Goal: Task Accomplishment & Management: Complete application form

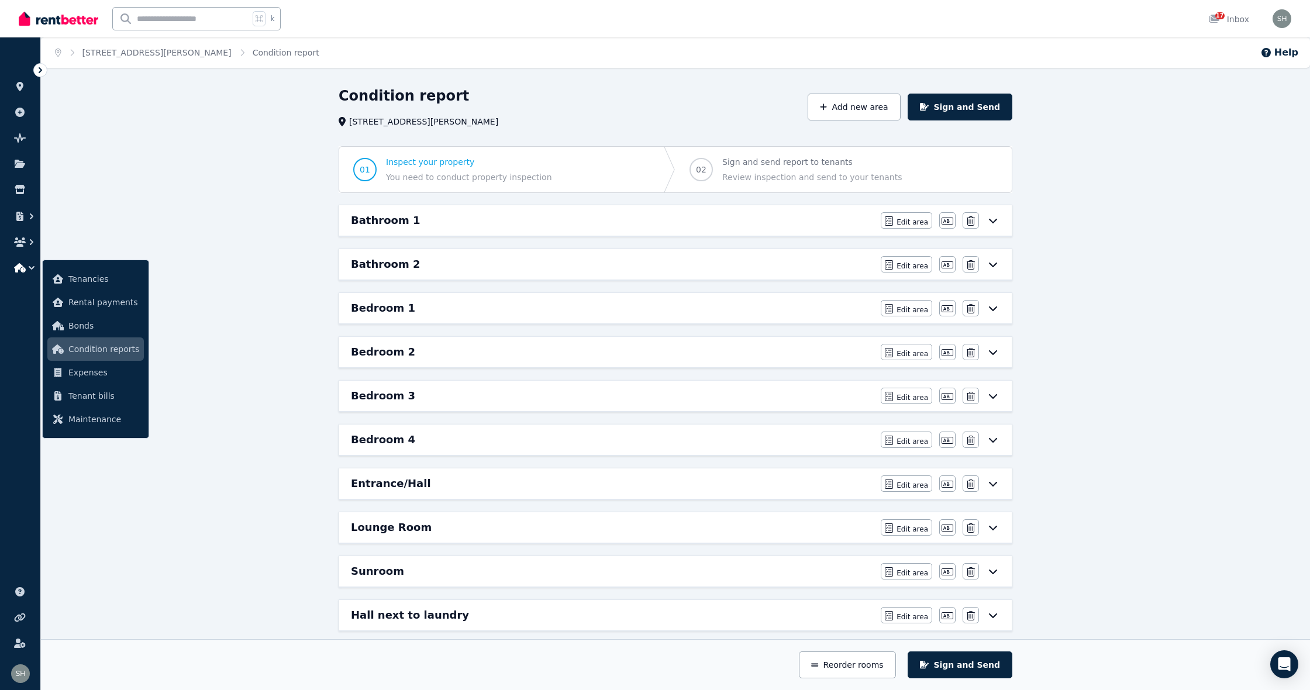
scroll to position [2, 0]
click at [995, 216] on icon at bounding box center [993, 218] width 14 height 9
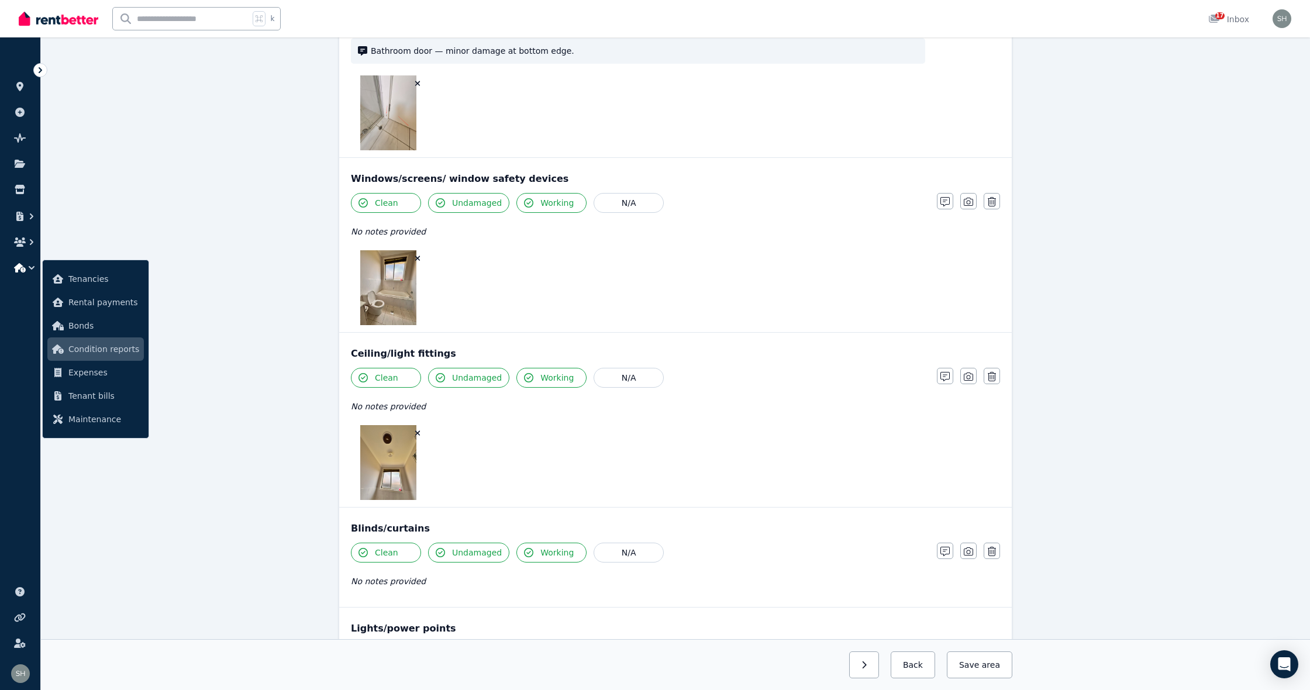
scroll to position [497, 0]
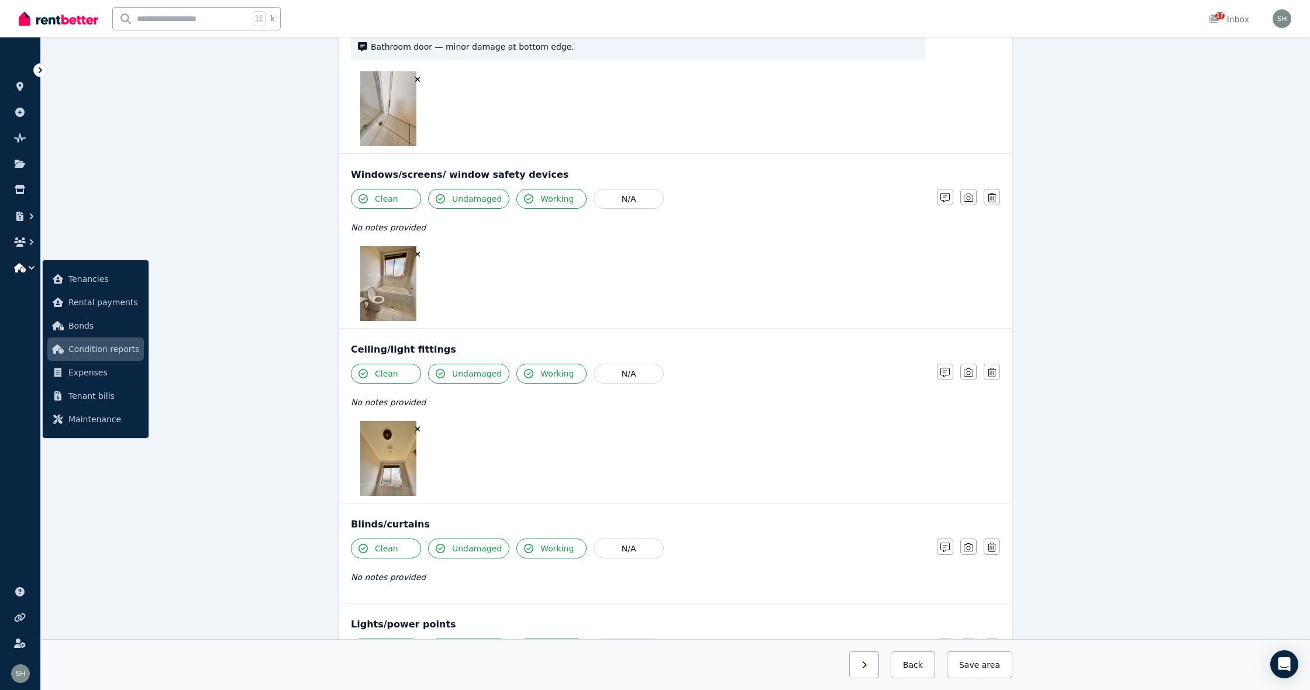
click at [401, 295] on img at bounding box center [388, 283] width 56 height 75
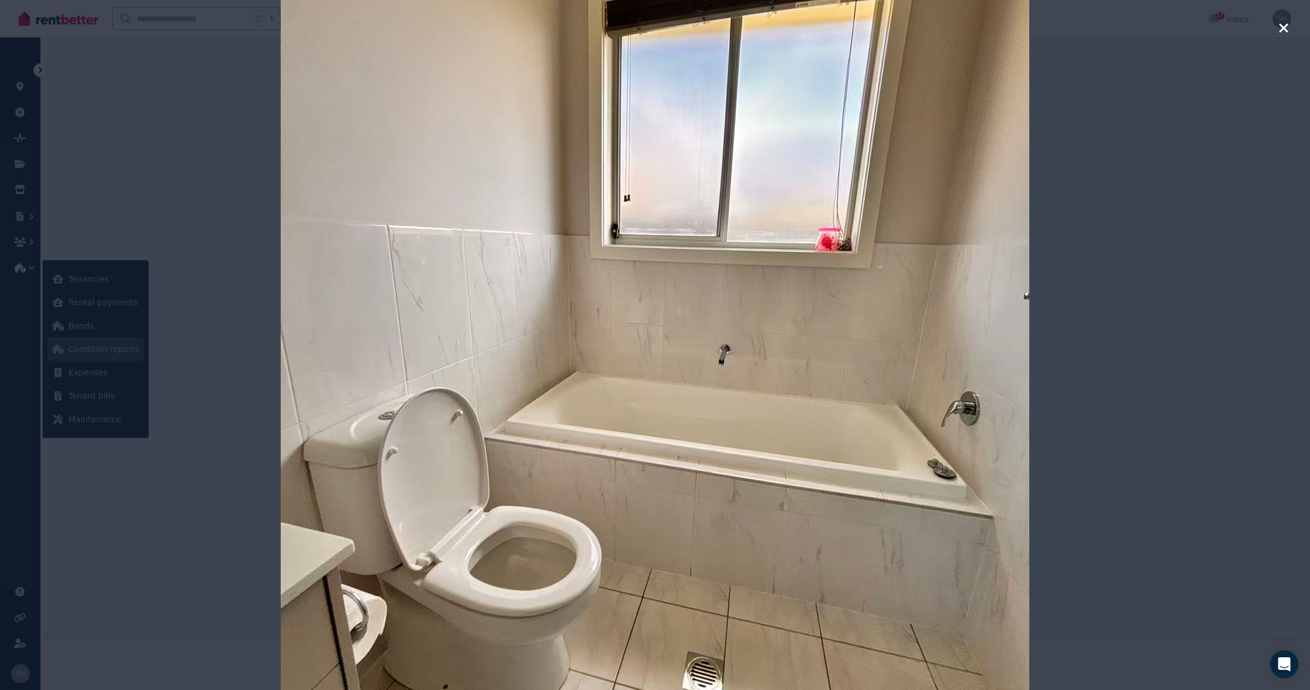
click at [1282, 32] on icon "button" at bounding box center [1284, 28] width 11 height 14
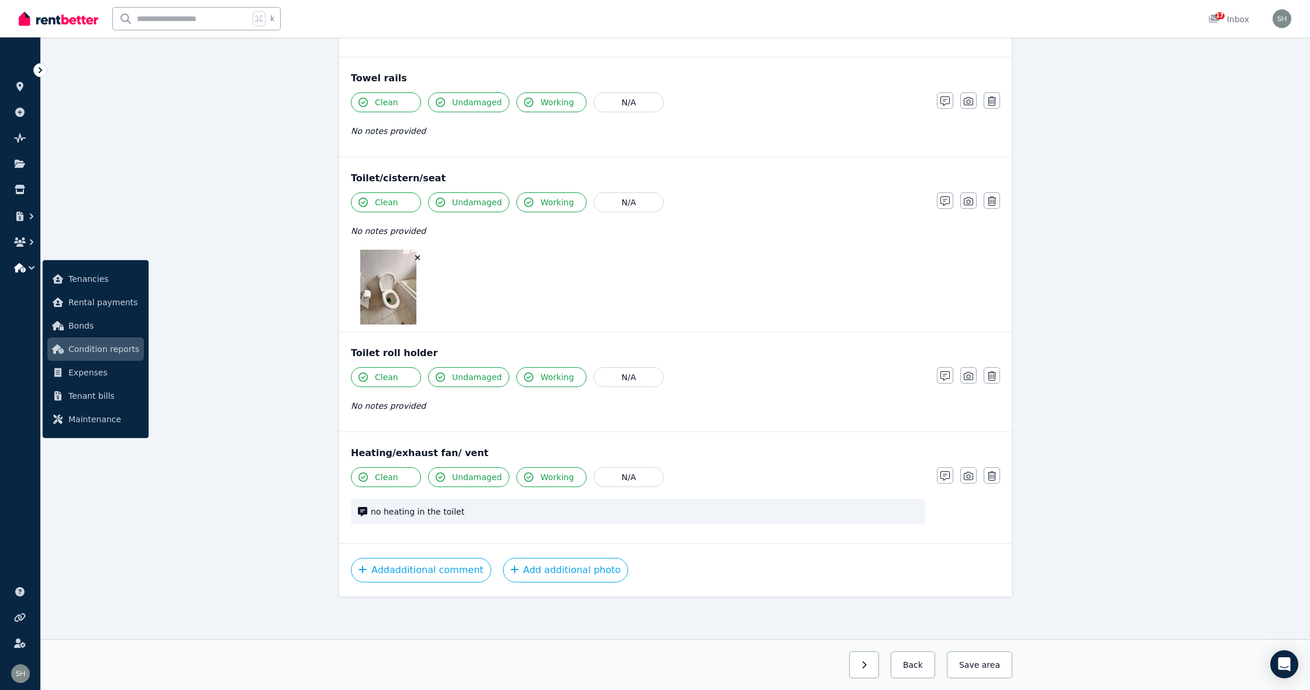
scroll to position [1768, 0]
click at [863, 664] on button "button" at bounding box center [864, 665] width 30 height 27
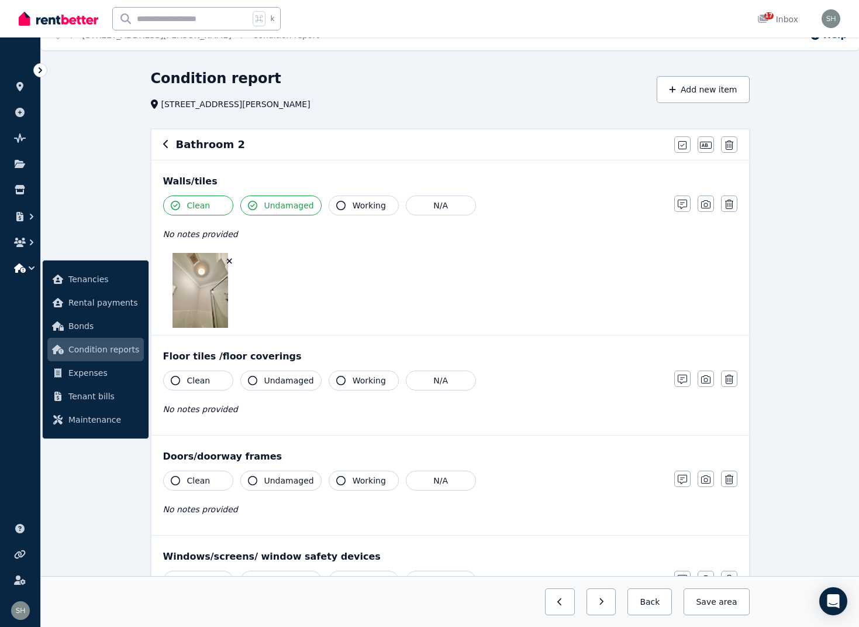
scroll to position [19, 0]
click at [176, 377] on icon "button" at bounding box center [175, 378] width 9 height 9
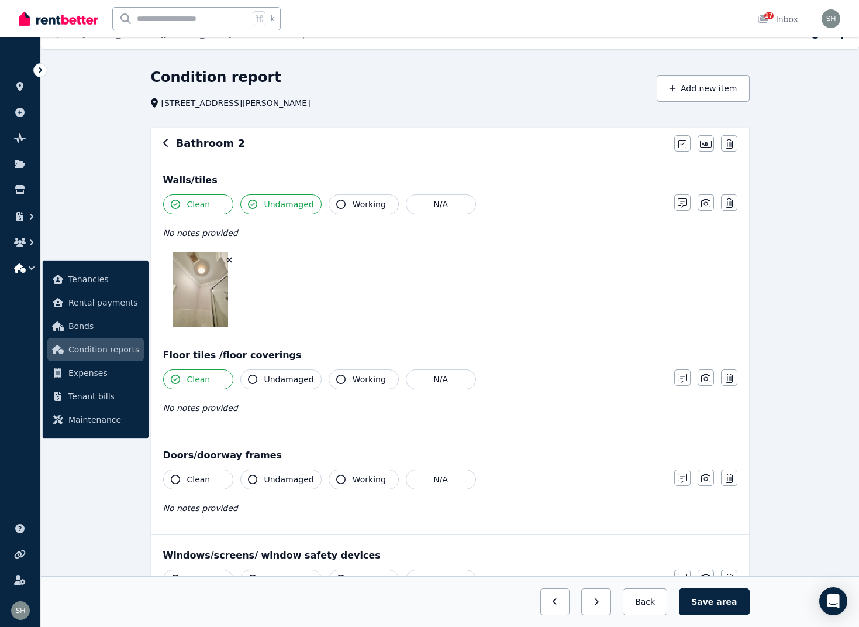
click at [251, 380] on icon "button" at bounding box center [252, 378] width 9 height 9
click at [342, 377] on button "Working" at bounding box center [364, 379] width 70 height 20
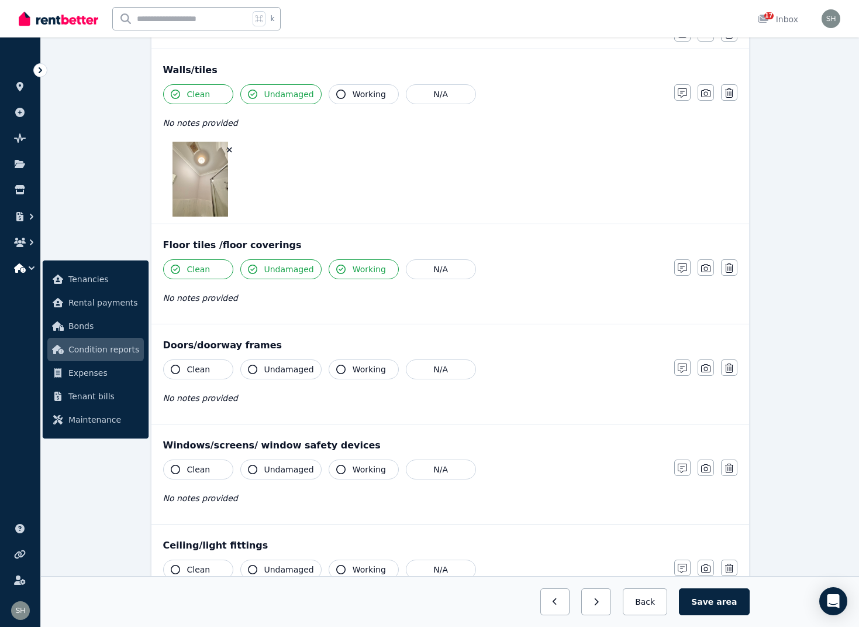
scroll to position [130, 0]
click at [175, 367] on icon "button" at bounding box center [175, 367] width 9 height 9
click at [256, 369] on icon "button" at bounding box center [252, 367] width 9 height 9
click at [339, 372] on icon "button" at bounding box center [340, 367] width 9 height 9
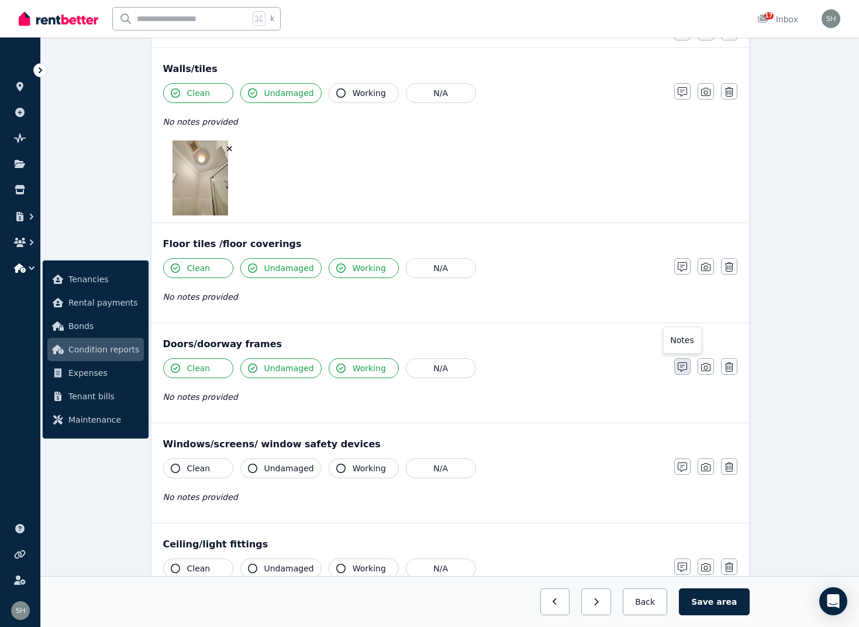
click at [687, 366] on icon "button" at bounding box center [682, 366] width 9 height 9
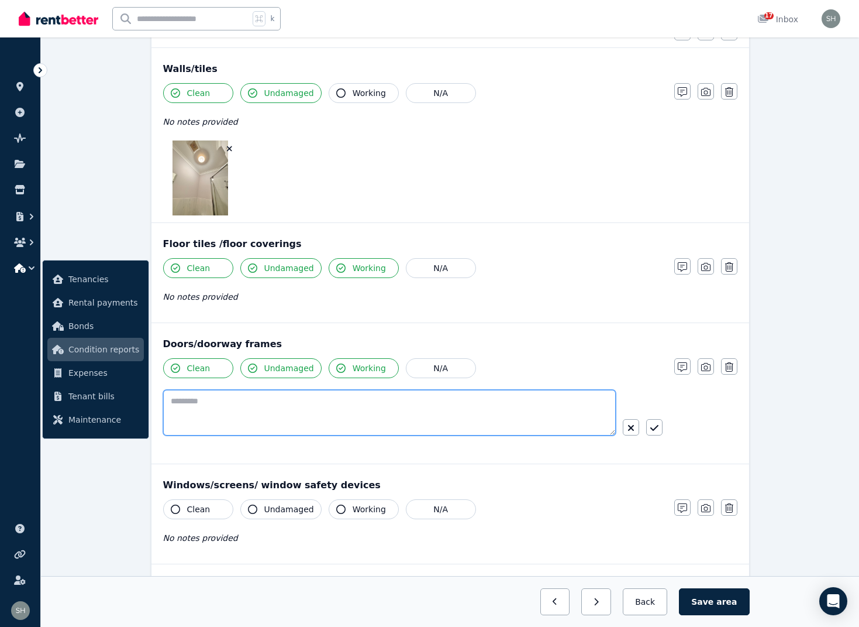
click at [282, 414] on textarea at bounding box center [389, 413] width 453 height 46
click at [316, 412] on textarea at bounding box center [389, 413] width 453 height 46
paste textarea "**********"
click at [171, 401] on textarea "**********" at bounding box center [389, 413] width 453 height 46
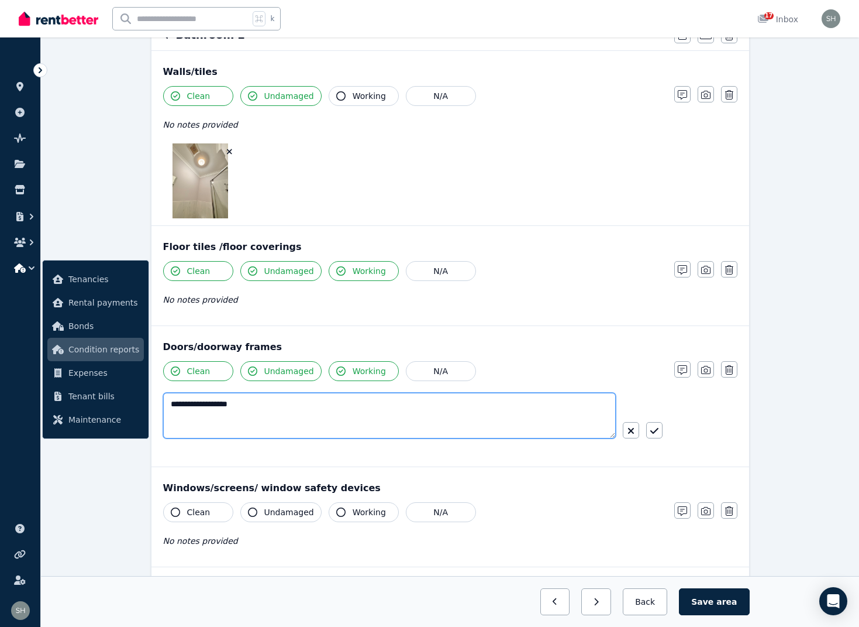
click at [261, 406] on textarea "**********" at bounding box center [389, 416] width 453 height 46
type textarea "**********"
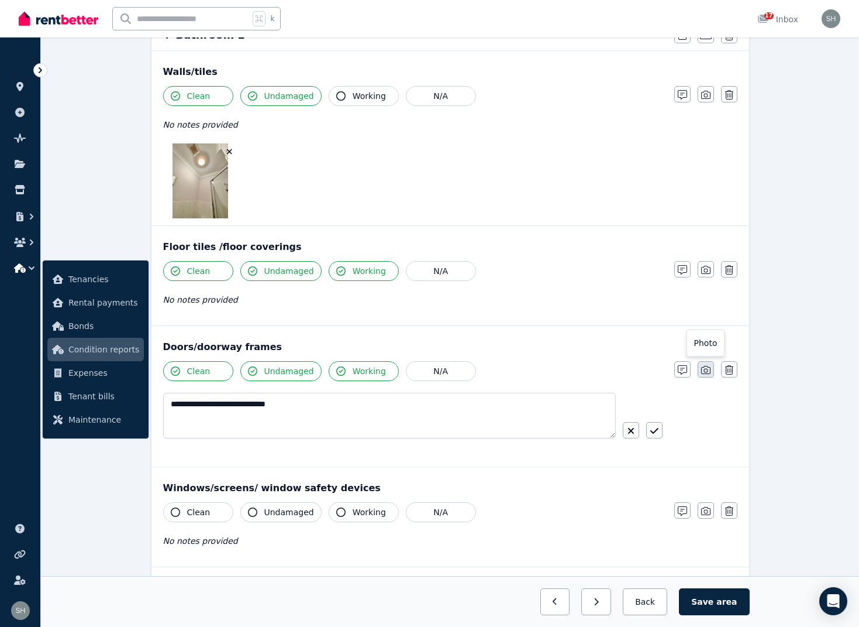
click at [704, 370] on icon "button" at bounding box center [705, 369] width 9 height 9
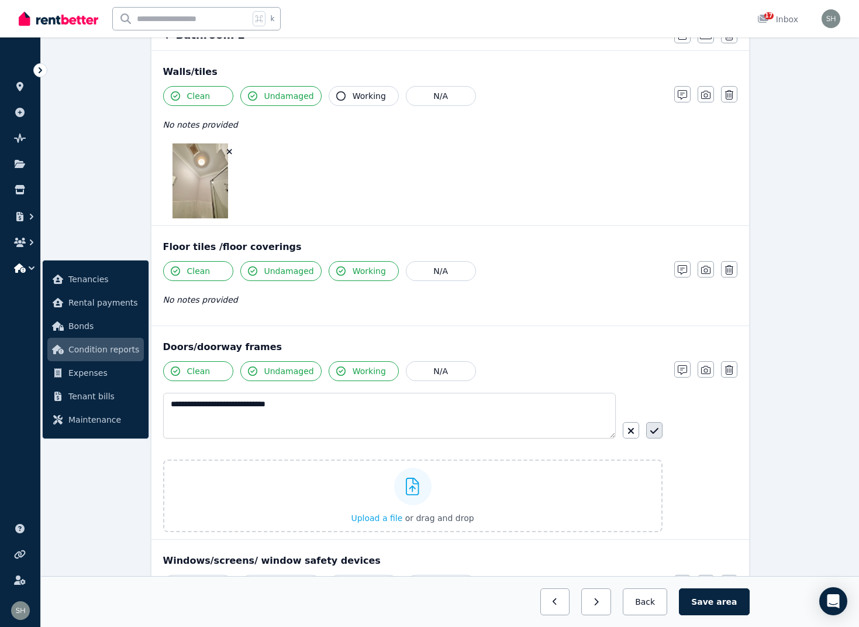
click at [655, 432] on icon "button" at bounding box center [655, 430] width 8 height 9
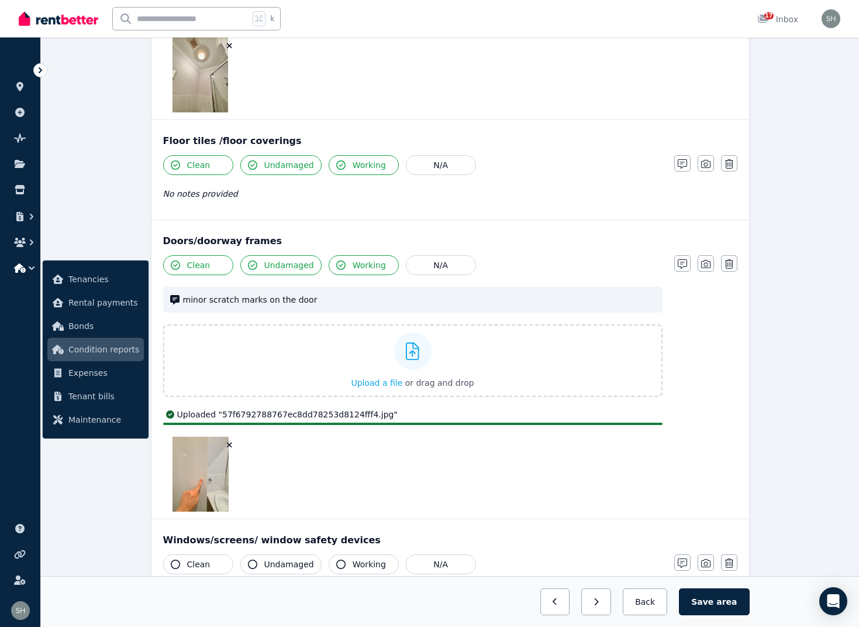
scroll to position [234, 0]
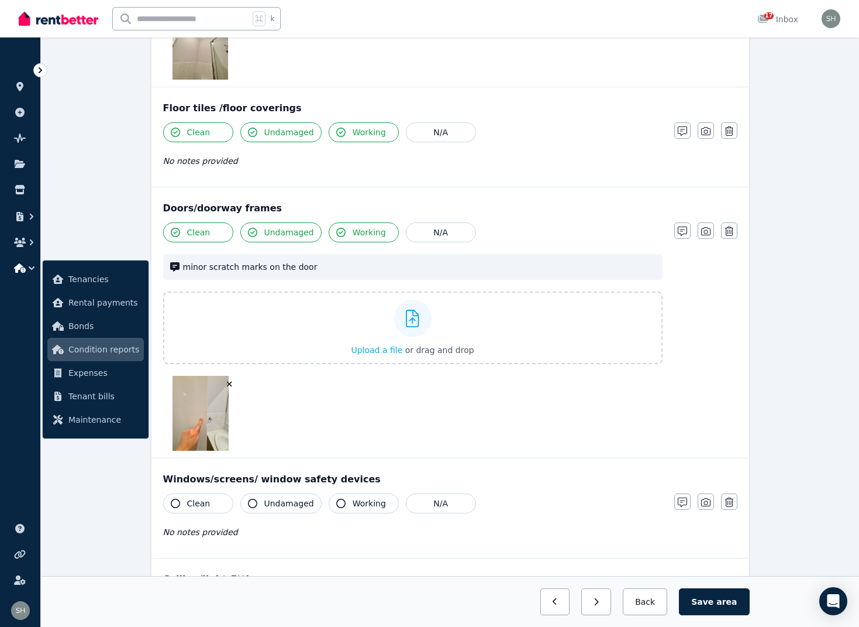
click at [176, 502] on icon "button" at bounding box center [175, 502] width 9 height 9
click at [177, 504] on icon "button" at bounding box center [175, 504] width 9 height 9
drag, startPoint x: 173, startPoint y: 500, endPoint x: 184, endPoint y: 505, distance: 11.8
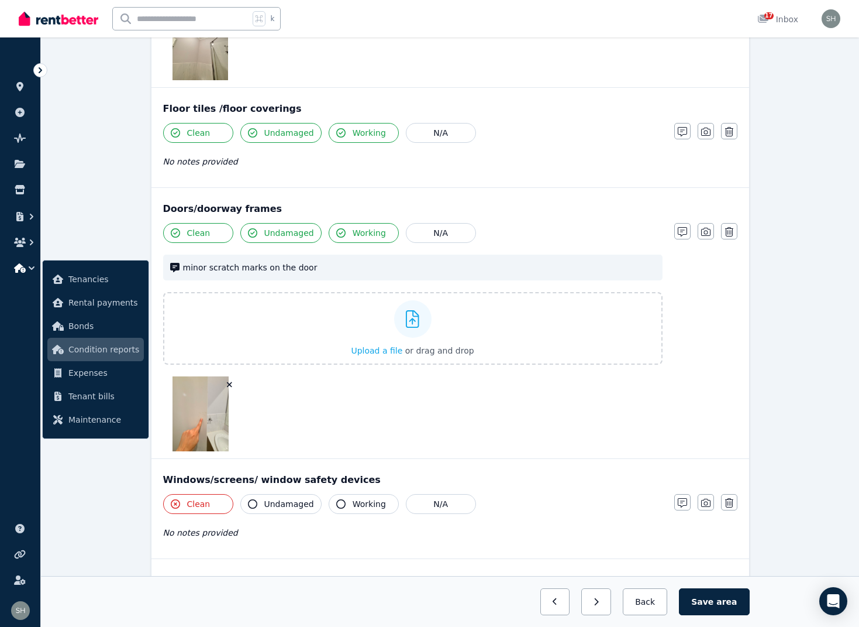
click at [175, 501] on icon "button" at bounding box center [175, 503] width 9 height 9
click at [457, 504] on button "N/A" at bounding box center [441, 503] width 70 height 20
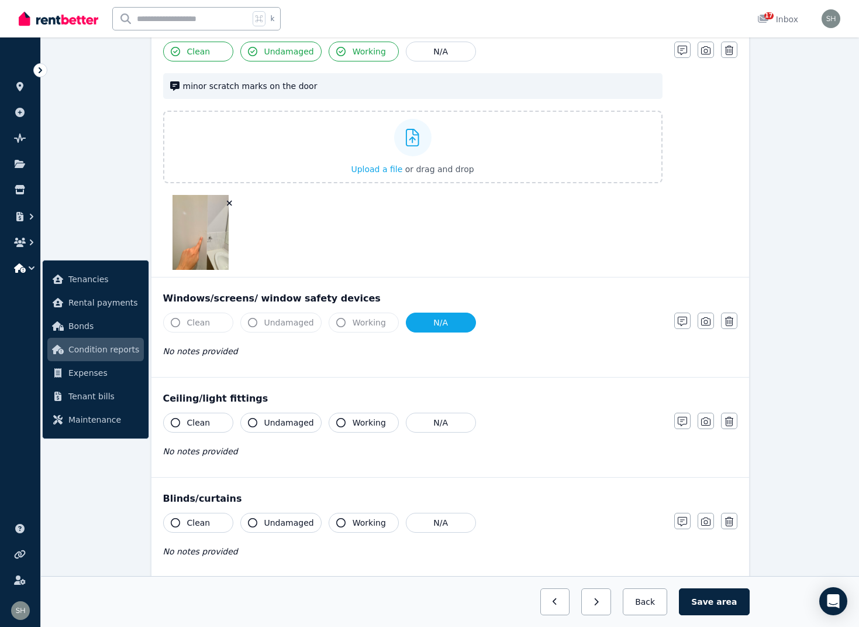
scroll to position [448, 0]
click at [177, 423] on icon "button" at bounding box center [175, 421] width 9 height 9
click at [251, 419] on icon "button" at bounding box center [252, 421] width 9 height 9
click at [342, 422] on button "Working" at bounding box center [364, 421] width 70 height 20
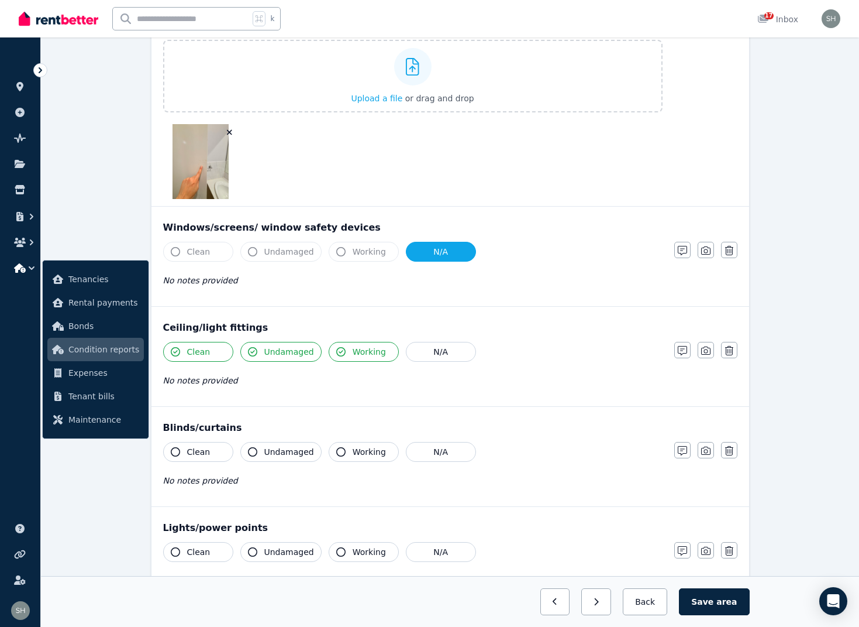
scroll to position [521, 0]
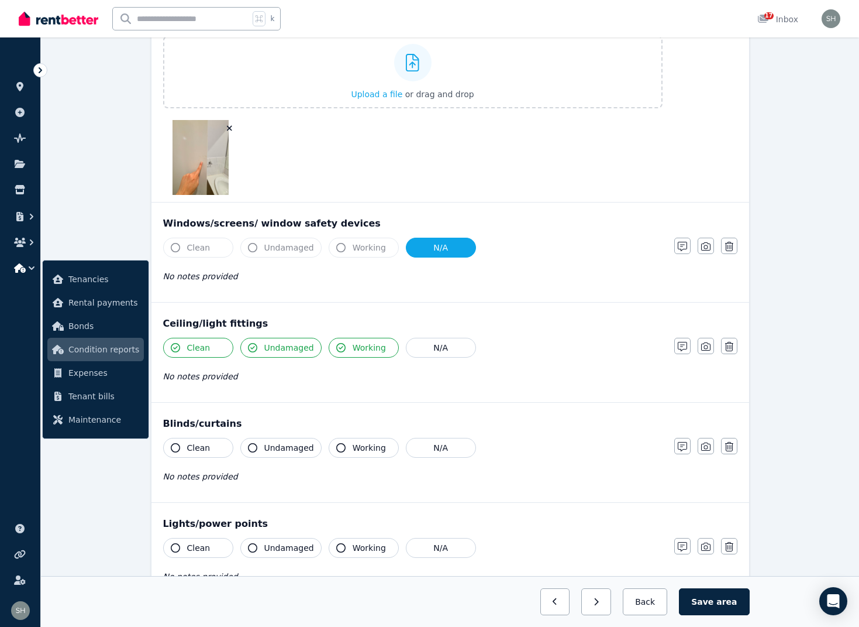
drag, startPoint x: 423, startPoint y: 449, endPoint x: 446, endPoint y: 474, distance: 34.4
click at [423, 449] on button "N/A" at bounding box center [441, 448] width 70 height 20
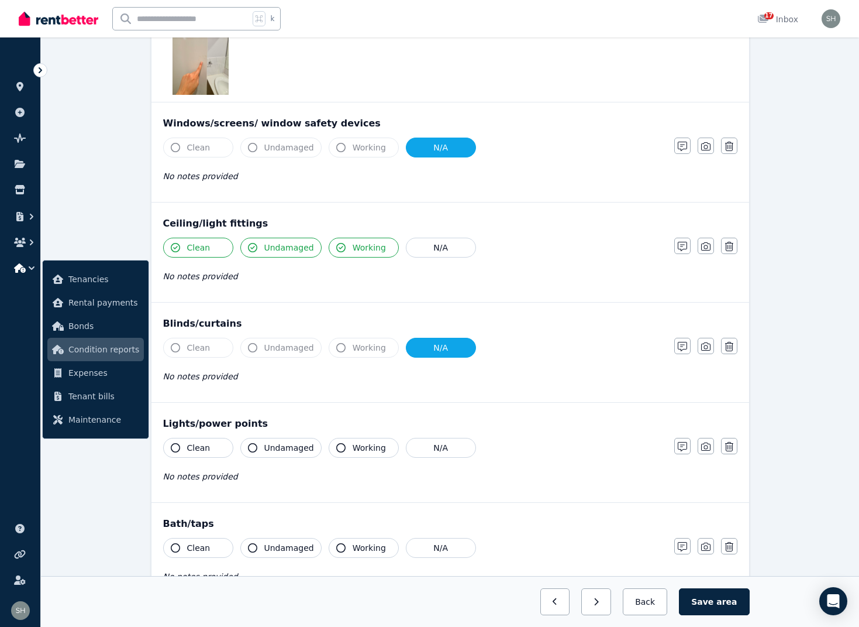
scroll to position [624, 0]
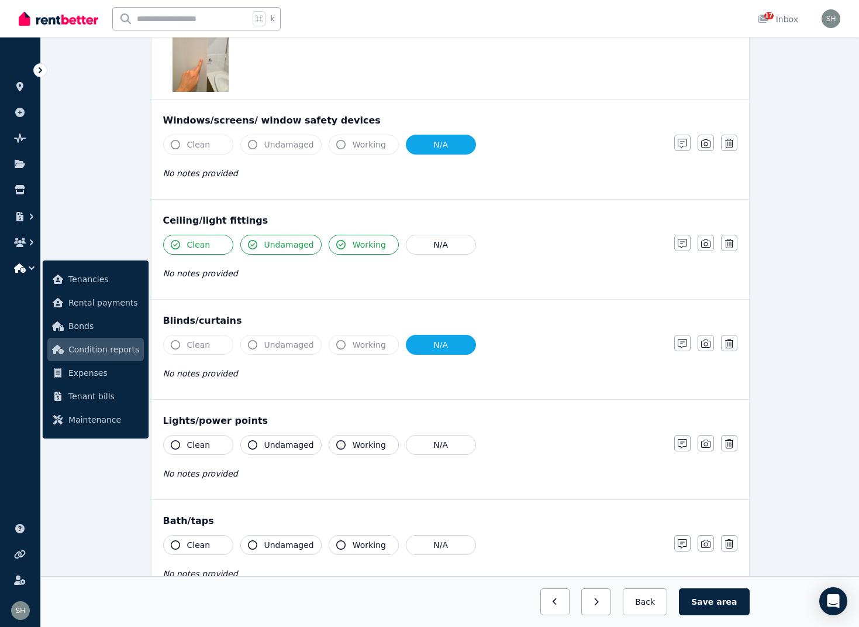
click at [178, 445] on icon "button" at bounding box center [175, 444] width 9 height 9
click at [254, 445] on icon "button" at bounding box center [252, 444] width 9 height 9
click at [343, 447] on button "Working" at bounding box center [364, 445] width 70 height 20
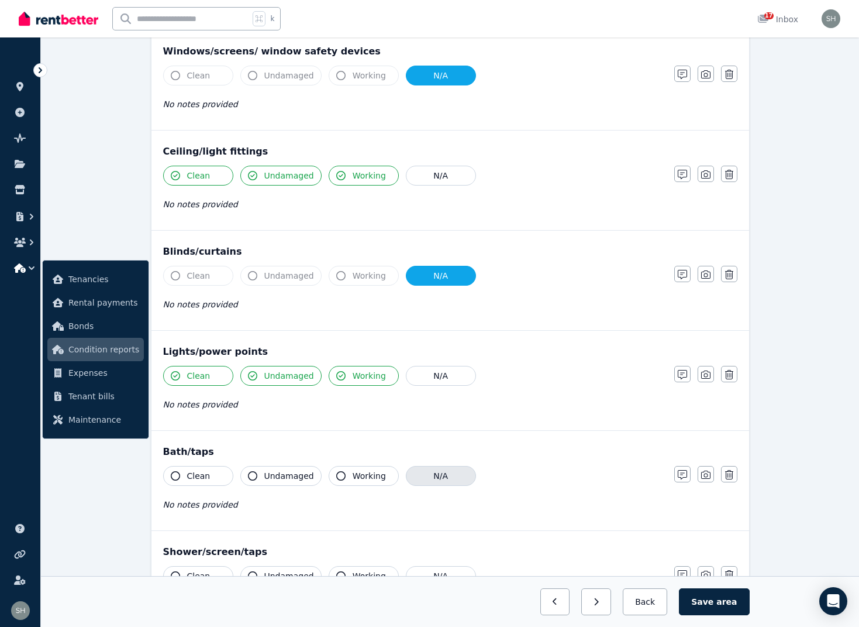
click at [434, 478] on button "N/A" at bounding box center [441, 476] width 70 height 20
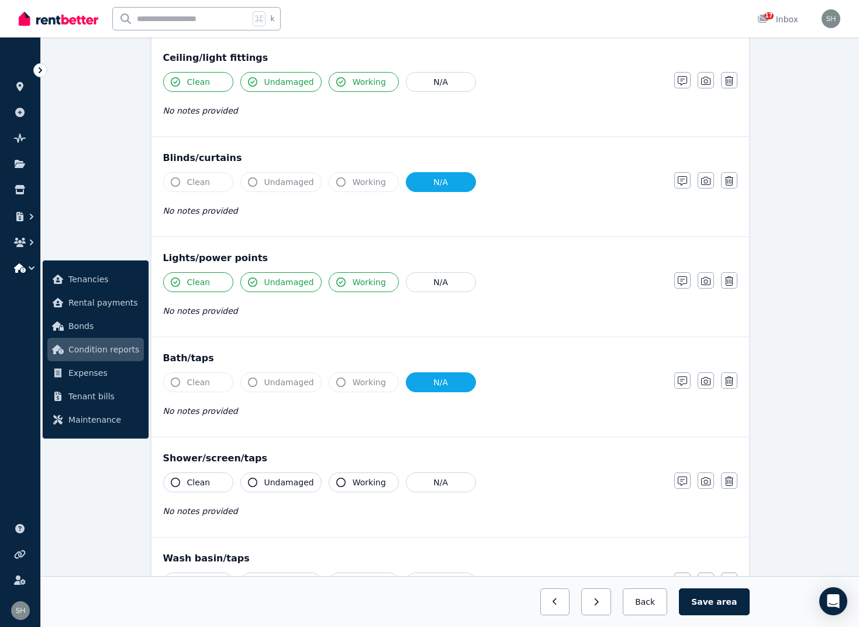
scroll to position [809, 0]
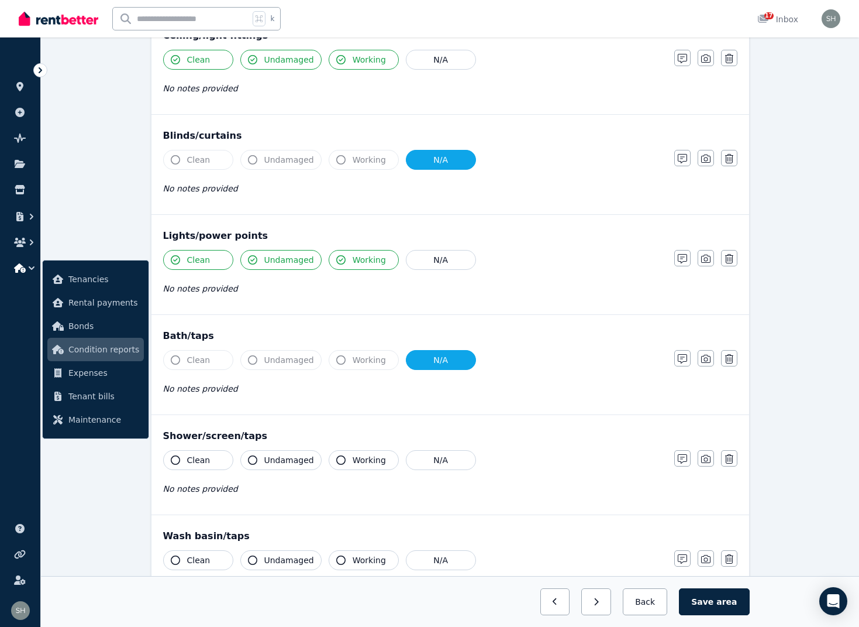
drag, startPoint x: 177, startPoint y: 462, endPoint x: 198, endPoint y: 466, distance: 20.9
click at [177, 462] on icon "button" at bounding box center [175, 459] width 9 height 9
click at [252, 462] on icon "button" at bounding box center [252, 459] width 9 height 9
click at [337, 459] on icon "button" at bounding box center [340, 459] width 9 height 9
click at [710, 460] on icon "button" at bounding box center [705, 458] width 9 height 9
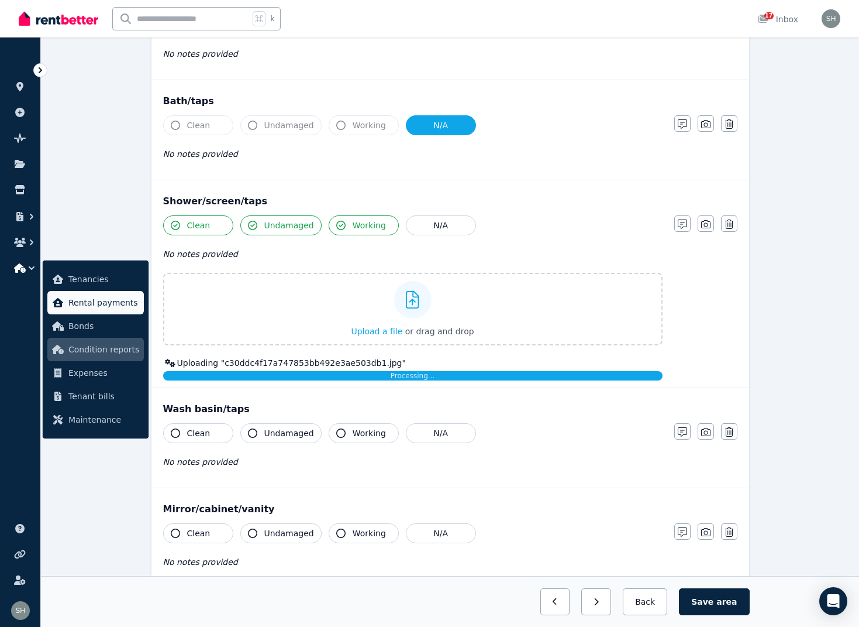
scroll to position [1048, 0]
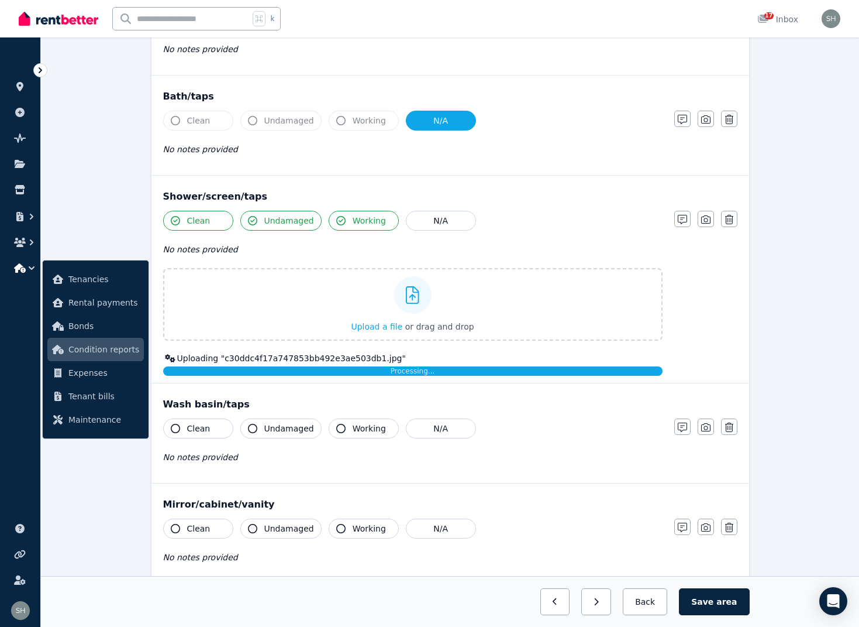
click at [178, 427] on div "Walls/tiles Clean Undamaged Working N/A No notes provided Notes Photo Delete Fl…" at bounding box center [451, 56] width 598 height 1853
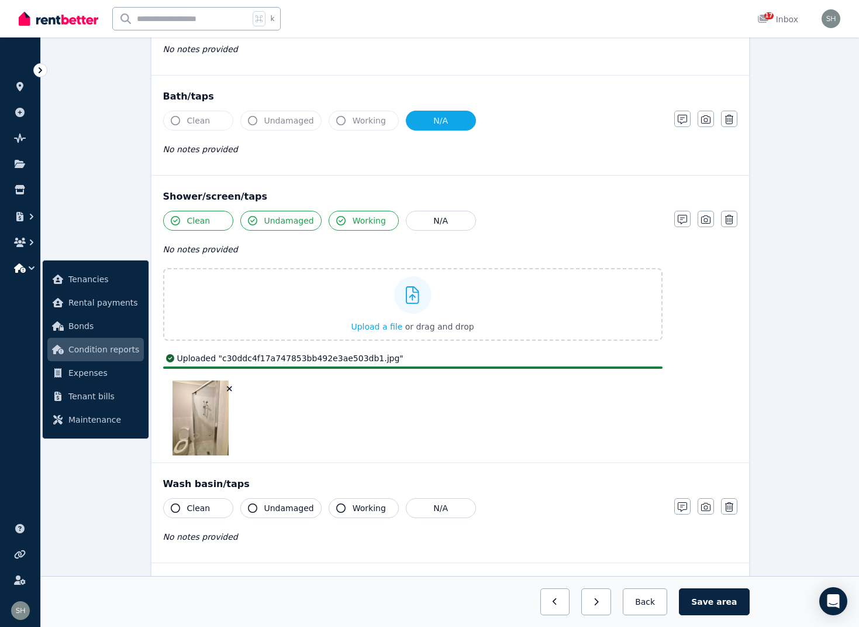
click at [183, 504] on button "Clean" at bounding box center [198, 508] width 70 height 20
click at [258, 505] on button "Undamaged" at bounding box center [280, 508] width 81 height 20
click at [336, 507] on icon "button" at bounding box center [340, 507] width 9 height 9
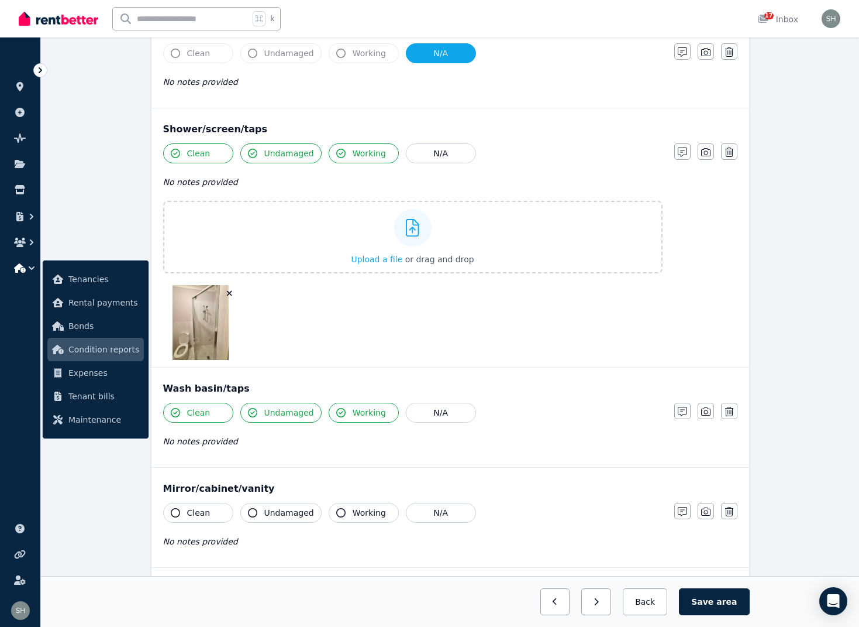
scroll to position [1136, 0]
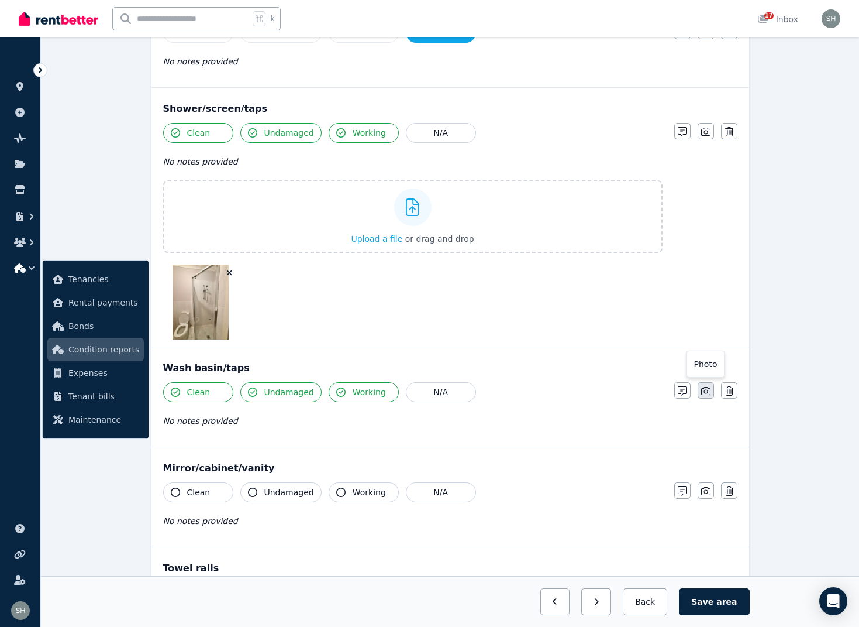
click at [708, 393] on icon "button" at bounding box center [705, 390] width 9 height 9
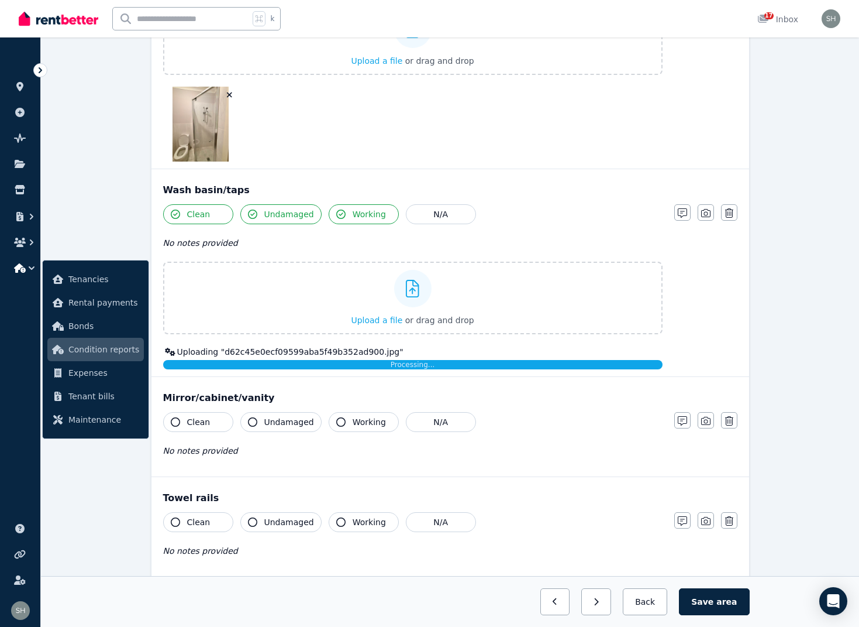
scroll to position [1336, 0]
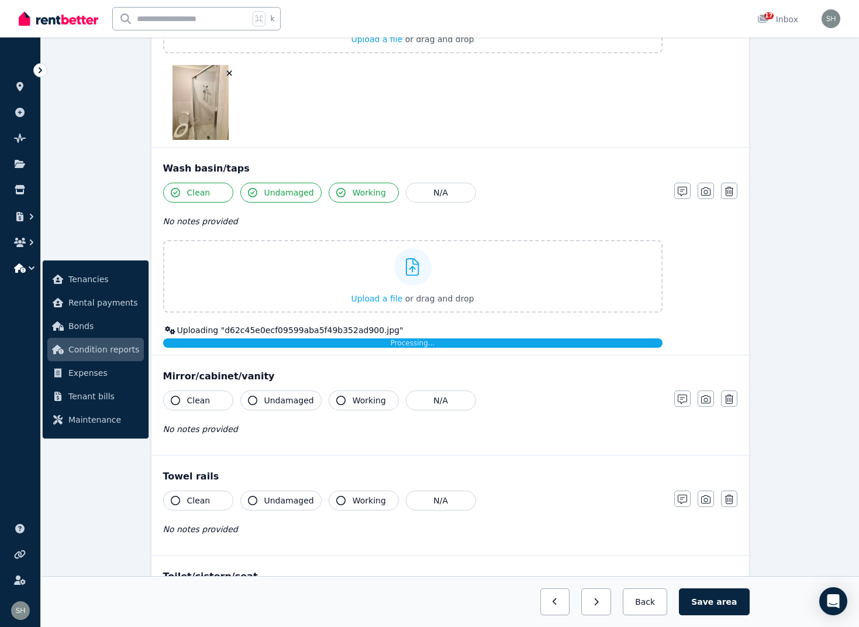
click at [176, 398] on icon "button" at bounding box center [175, 399] width 9 height 9
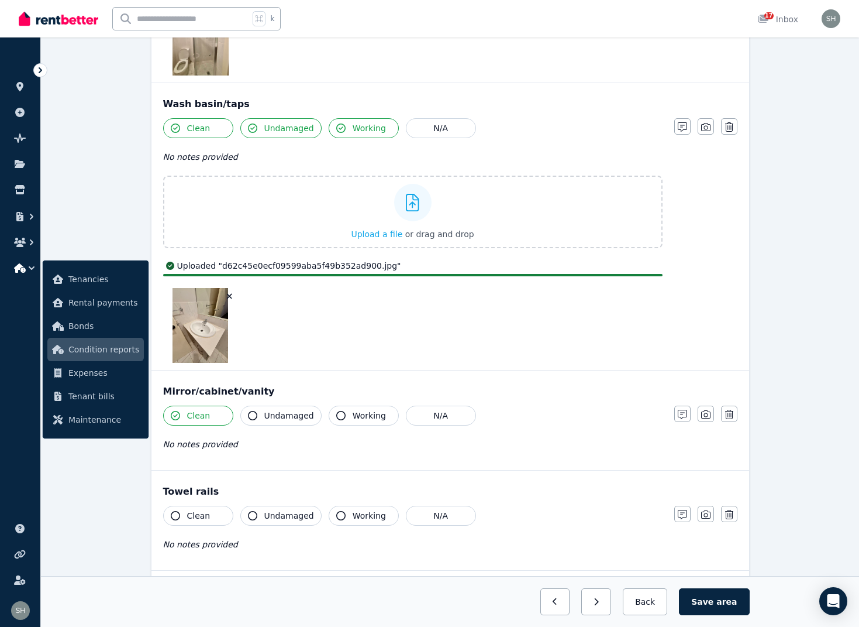
click at [252, 413] on icon "button" at bounding box center [252, 415] width 9 height 9
click at [336, 414] on icon "button" at bounding box center [340, 416] width 9 height 9
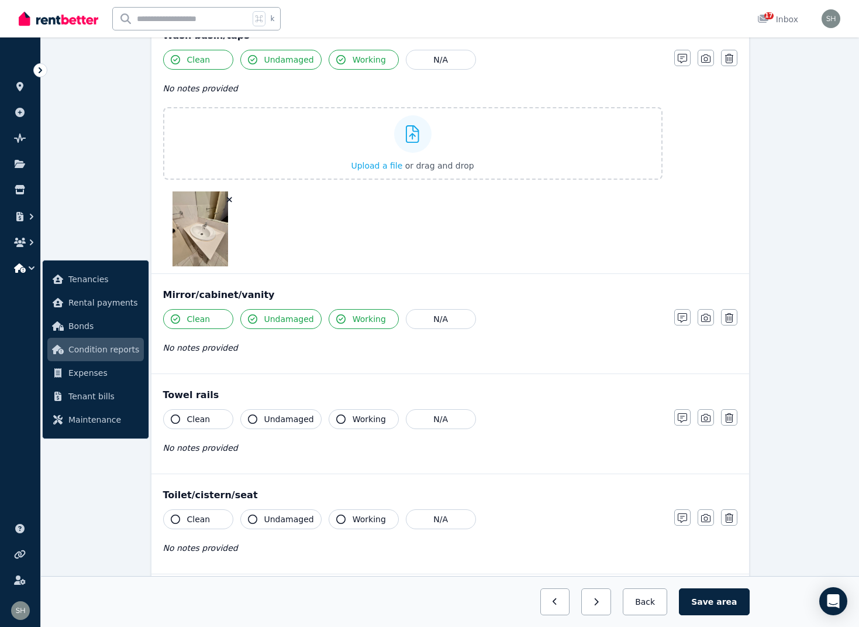
scroll to position [1469, 0]
click at [705, 421] on icon "button" at bounding box center [705, 417] width 9 height 8
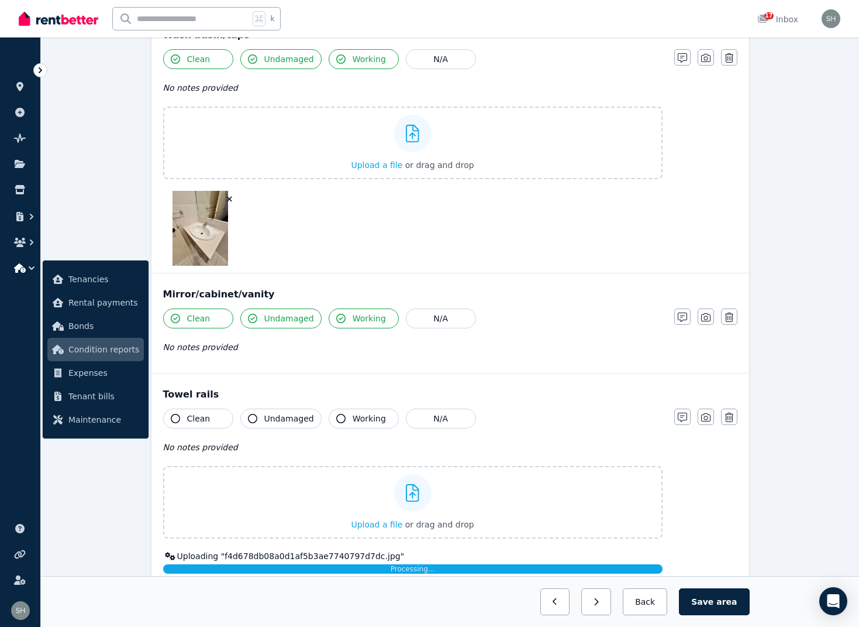
click at [180, 418] on button "Clean" at bounding box center [198, 418] width 70 height 20
click at [251, 418] on icon "button" at bounding box center [252, 418] width 9 height 9
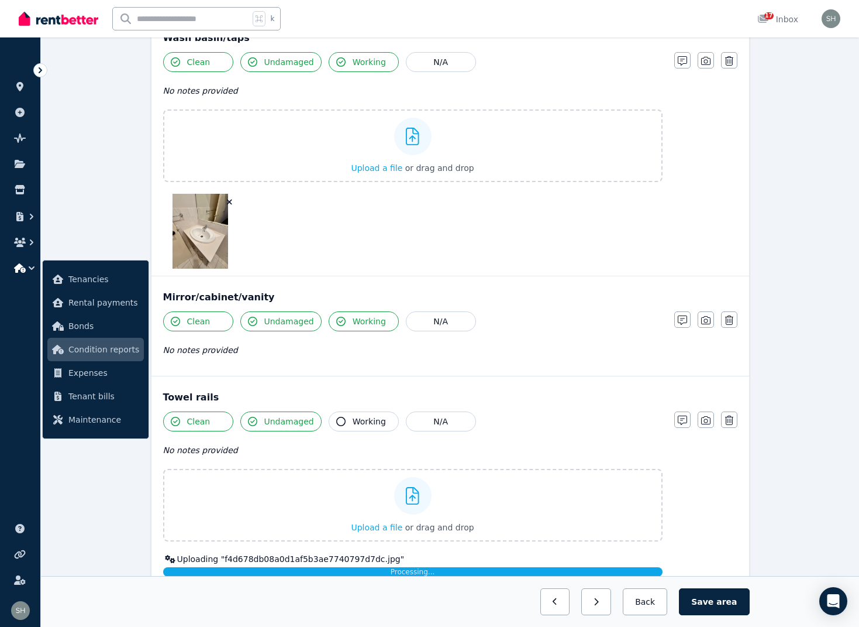
click at [336, 421] on icon "button" at bounding box center [340, 421] width 9 height 9
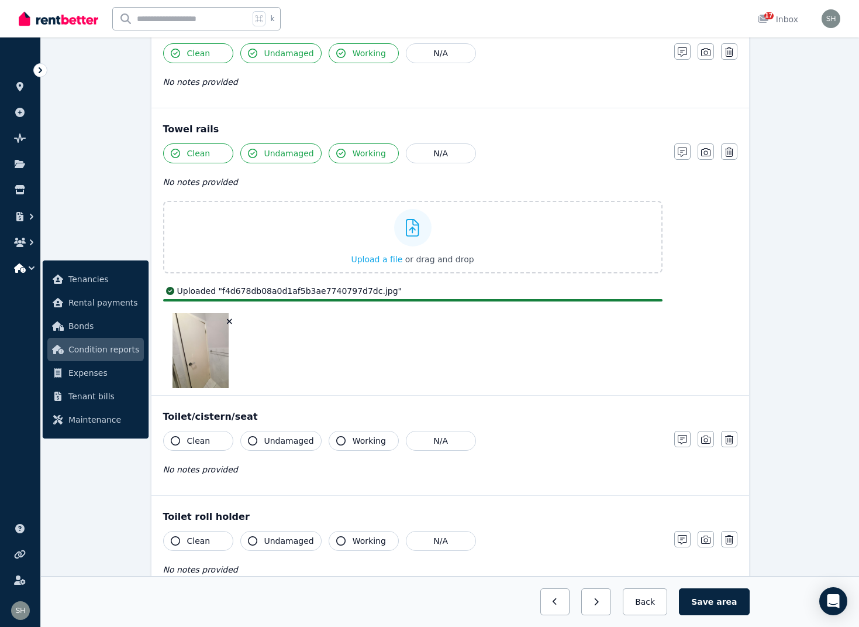
scroll to position [1735, 0]
click at [175, 439] on icon "button" at bounding box center [175, 439] width 9 height 9
click at [254, 439] on icon "button" at bounding box center [252, 439] width 9 height 9
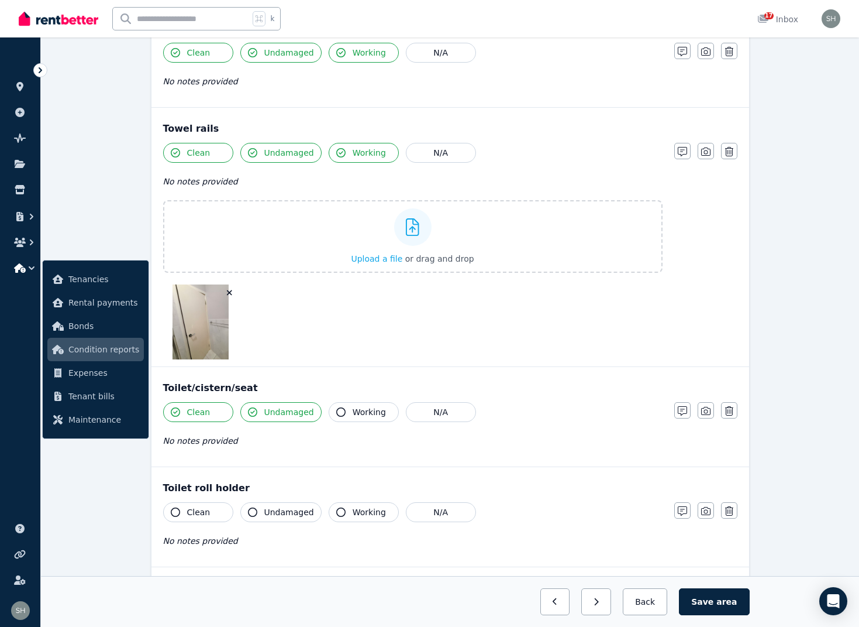
click at [339, 413] on icon "button" at bounding box center [340, 411] width 9 height 9
drag, startPoint x: 707, startPoint y: 410, endPoint x: 237, endPoint y: 350, distance: 473.6
click at [707, 410] on icon "button" at bounding box center [705, 410] width 9 height 9
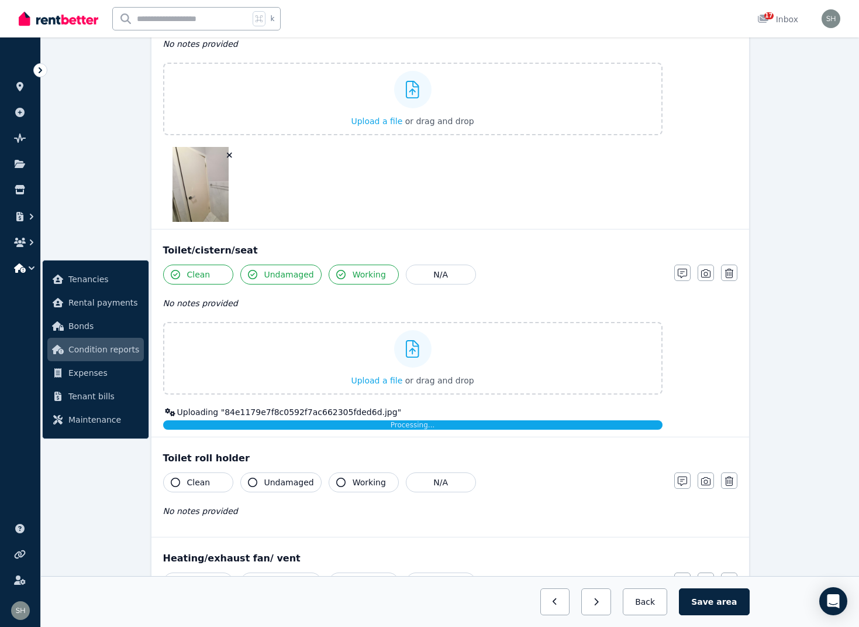
scroll to position [1873, 0]
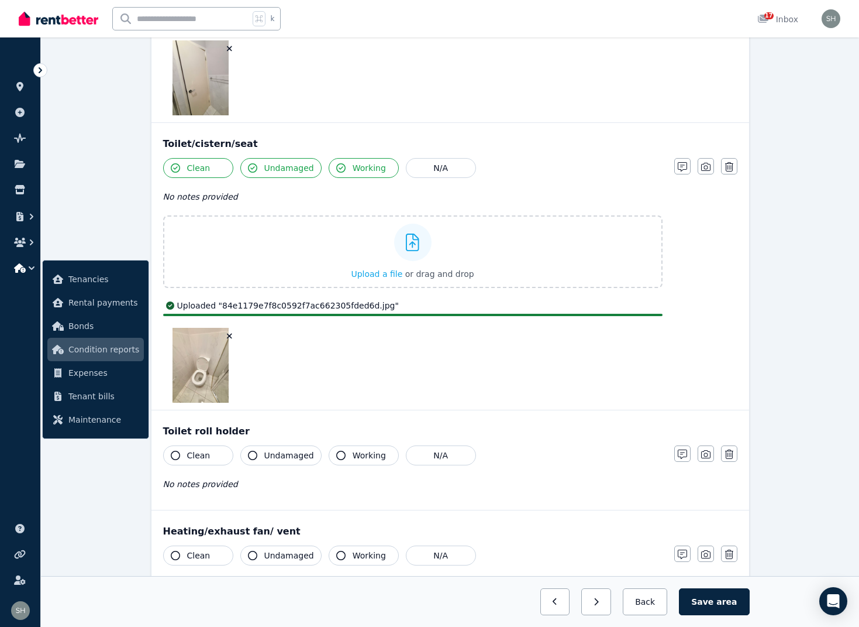
click at [177, 457] on icon "button" at bounding box center [175, 454] width 9 height 9
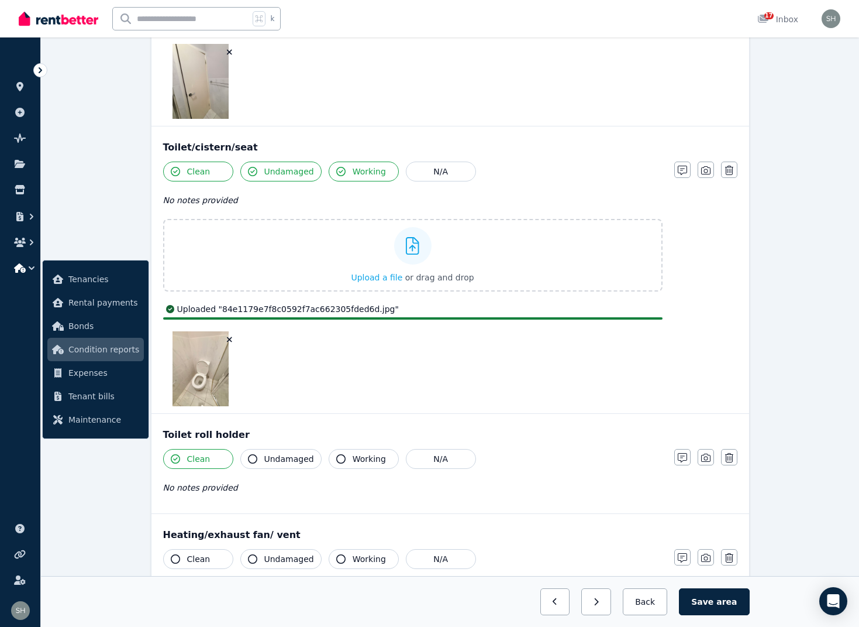
click at [252, 457] on icon "button" at bounding box center [252, 458] width 9 height 9
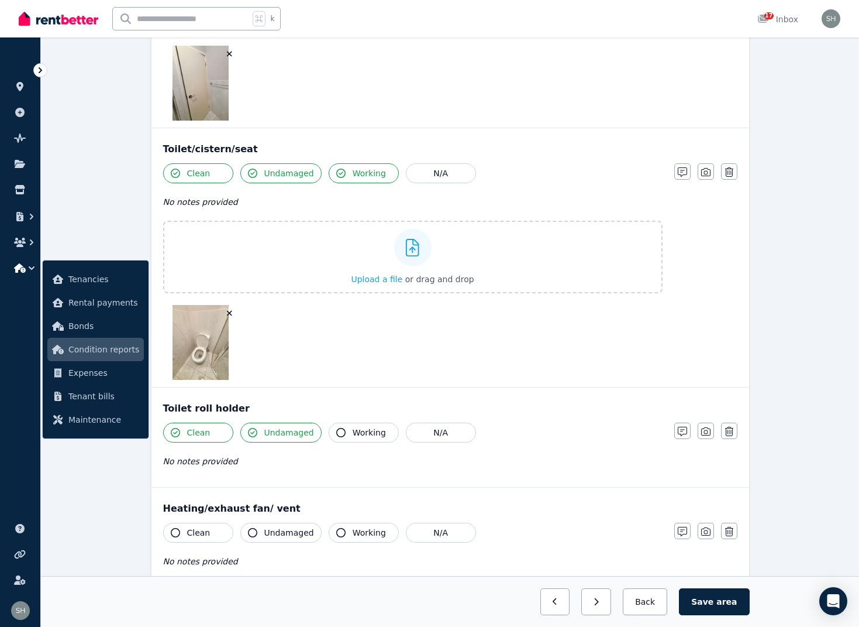
click at [340, 435] on icon "button" at bounding box center [340, 432] width 9 height 9
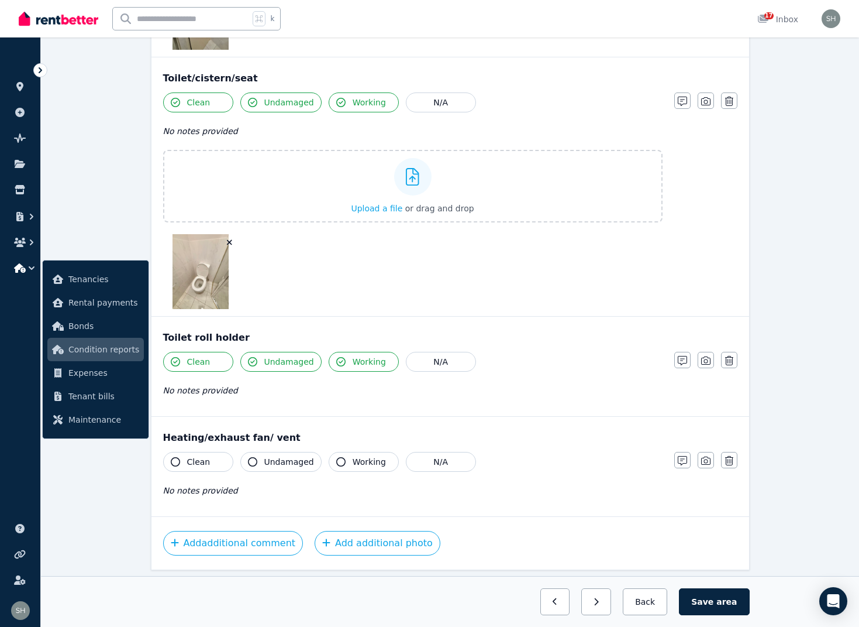
scroll to position [2051, 0]
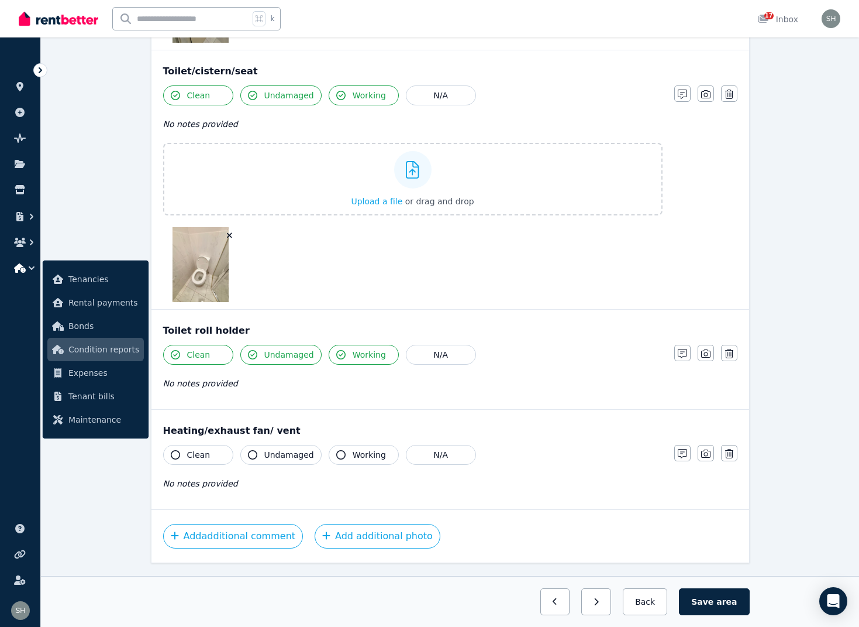
click at [181, 455] on button "Clean" at bounding box center [198, 455] width 70 height 20
click at [257, 453] on button "Undamaged" at bounding box center [280, 455] width 81 height 20
click at [340, 453] on icon "button" at bounding box center [340, 454] width 9 height 9
click at [689, 455] on button "button" at bounding box center [683, 453] width 16 height 16
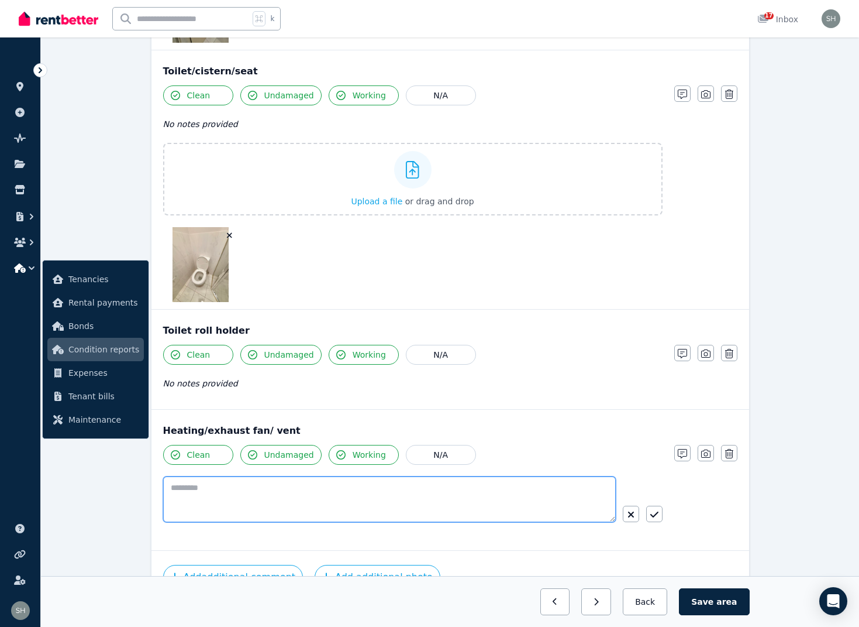
click at [319, 496] on textarea at bounding box center [389, 499] width 453 height 46
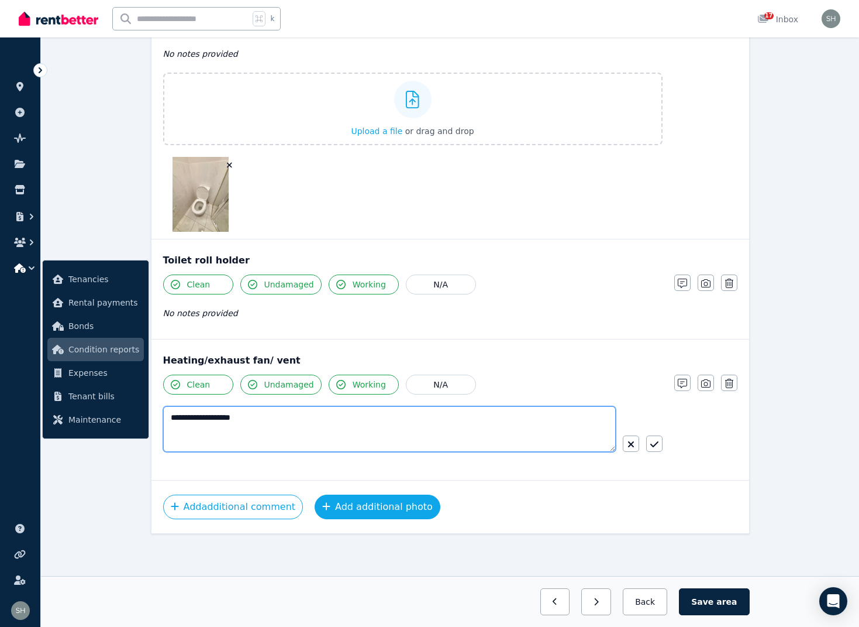
scroll to position [2121, 0]
type textarea "**********"
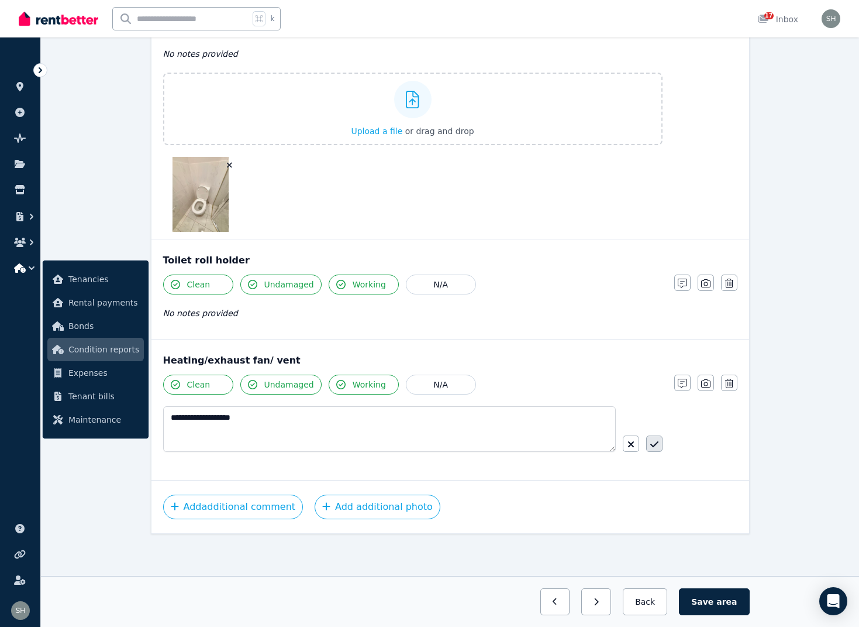
click at [659, 441] on button "button" at bounding box center [654, 443] width 16 height 16
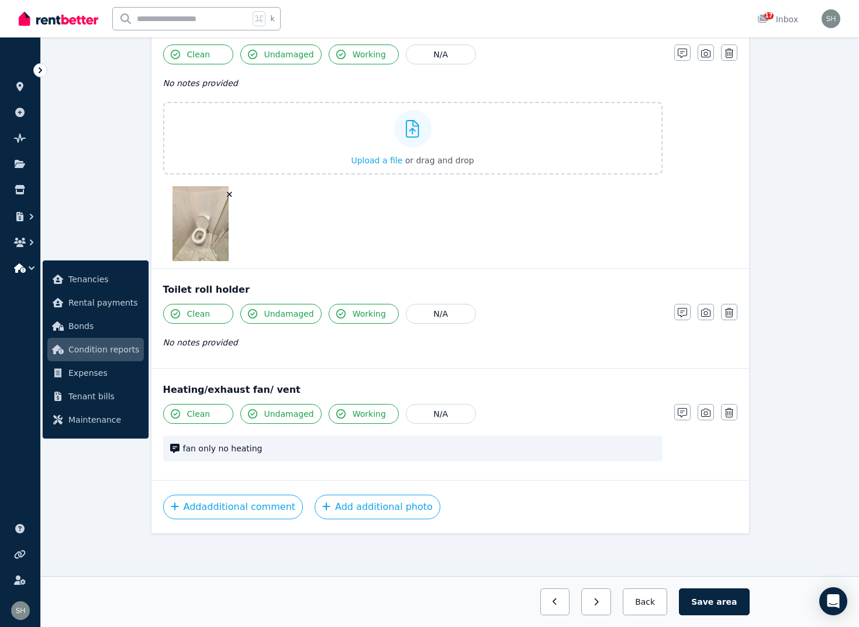
scroll to position [2092, 0]
click at [720, 605] on span "area" at bounding box center [727, 602] width 20 height 12
click at [586, 598] on button "button" at bounding box center [592, 601] width 30 height 27
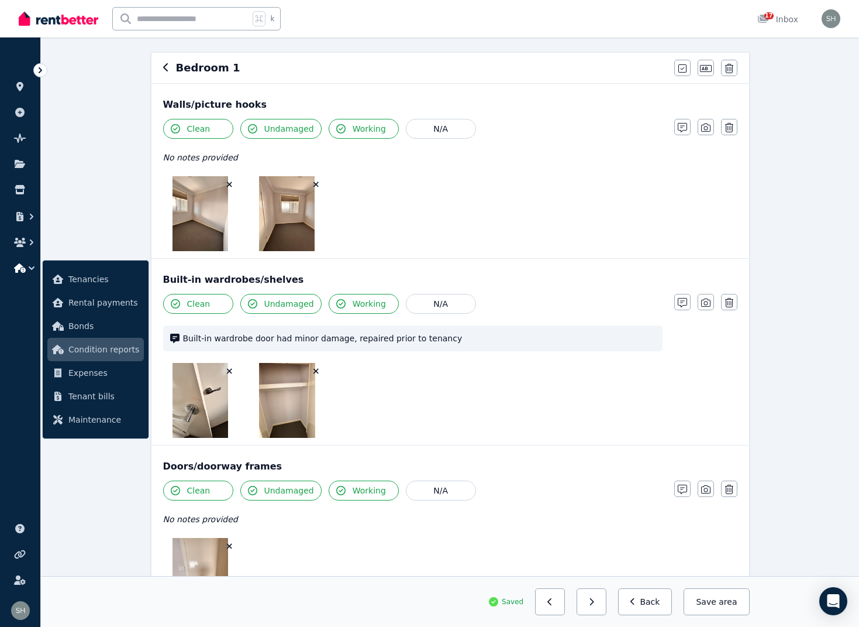
scroll to position [97, 0]
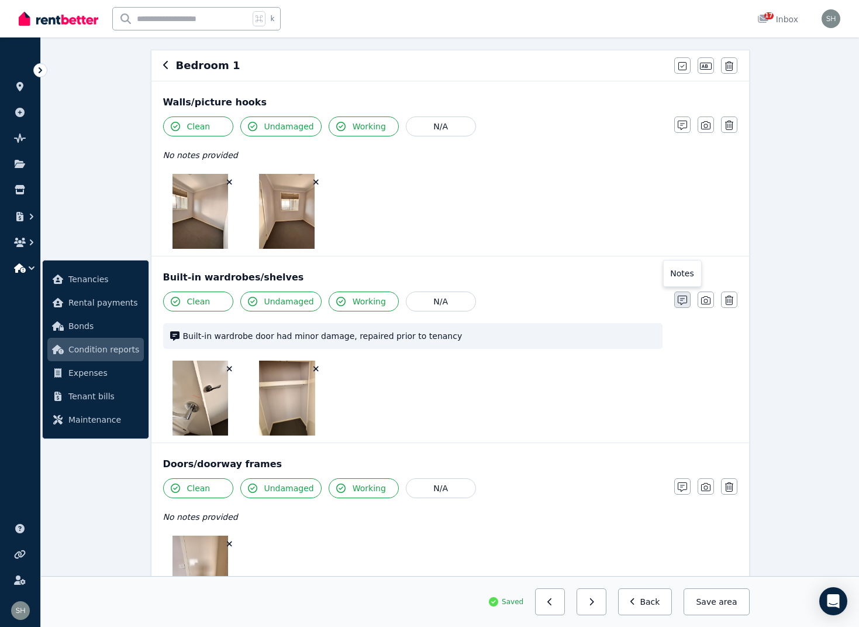
click at [686, 302] on icon "button" at bounding box center [682, 299] width 9 height 9
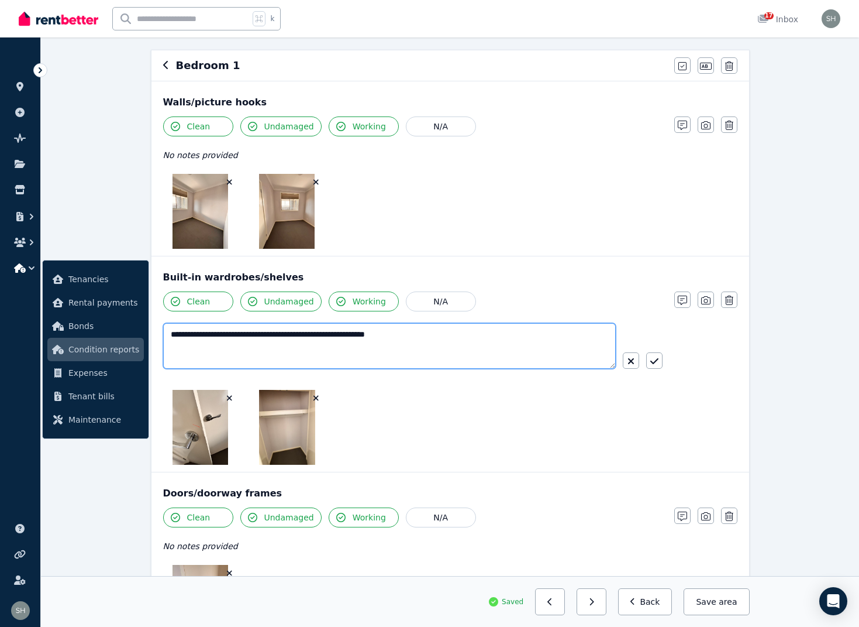
click at [274, 332] on textarea "**********" at bounding box center [389, 346] width 453 height 46
type textarea "**********"
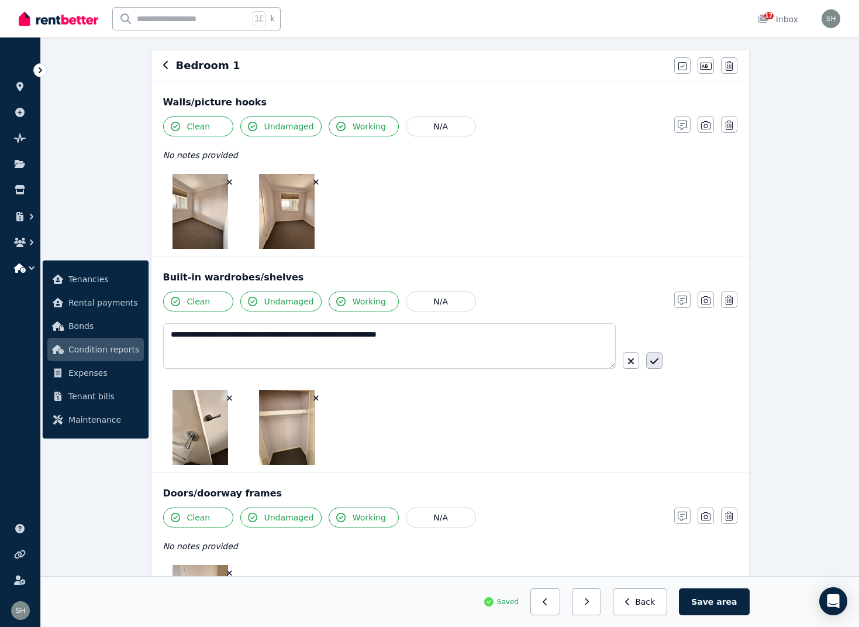
click at [652, 362] on icon "button" at bounding box center [654, 361] width 8 height 6
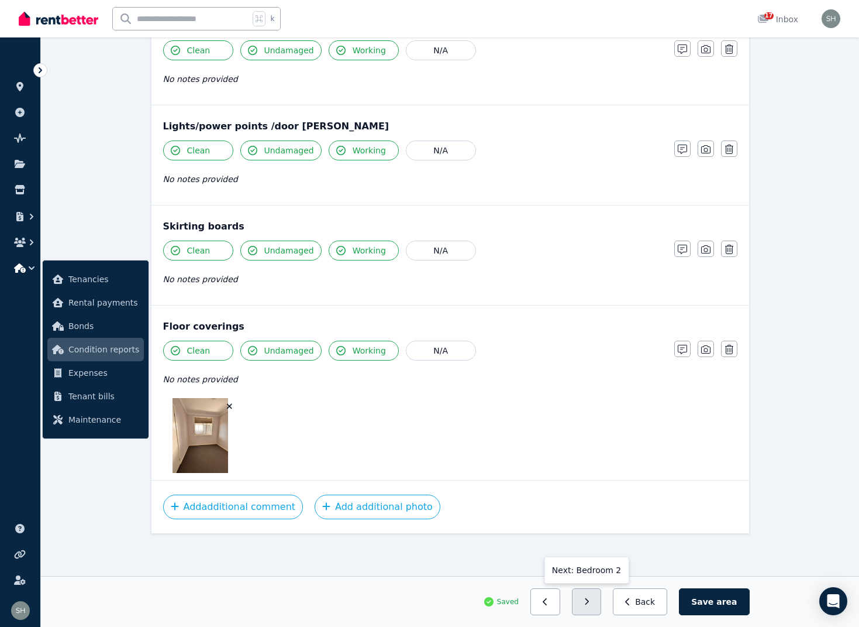
click at [590, 598] on icon "button" at bounding box center [586, 601] width 5 height 8
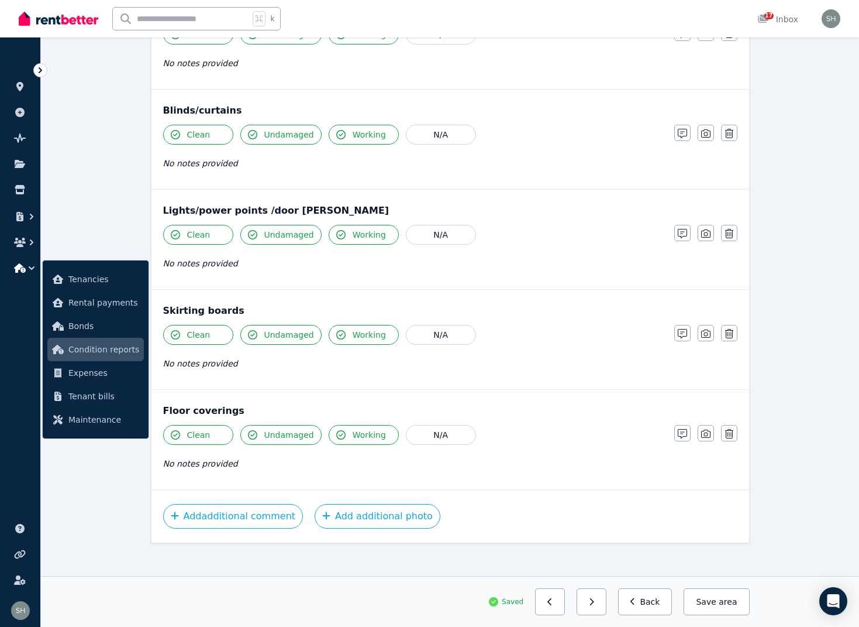
scroll to position [824, 0]
click at [594, 599] on icon "button" at bounding box center [591, 601] width 5 height 8
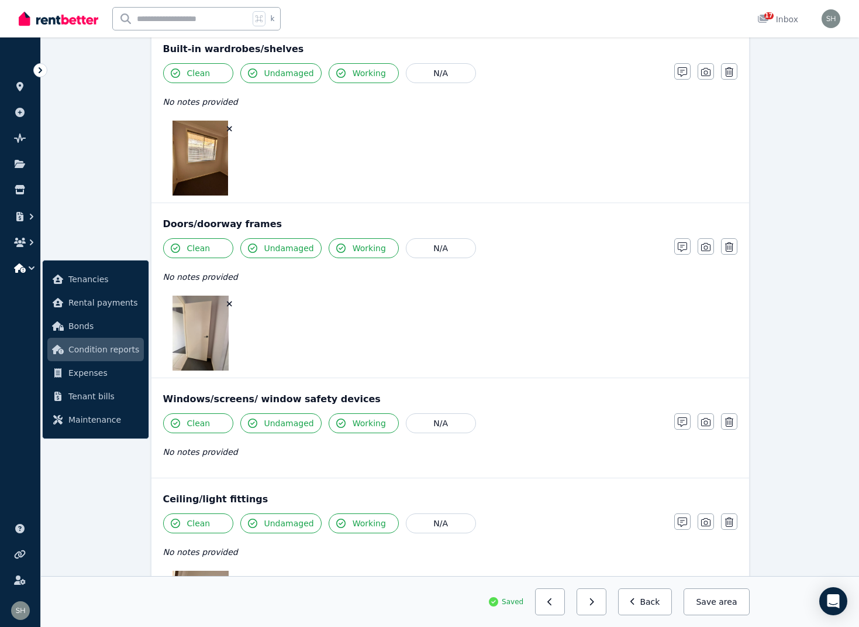
scroll to position [325, 0]
click at [710, 424] on icon "button" at bounding box center [705, 421] width 9 height 9
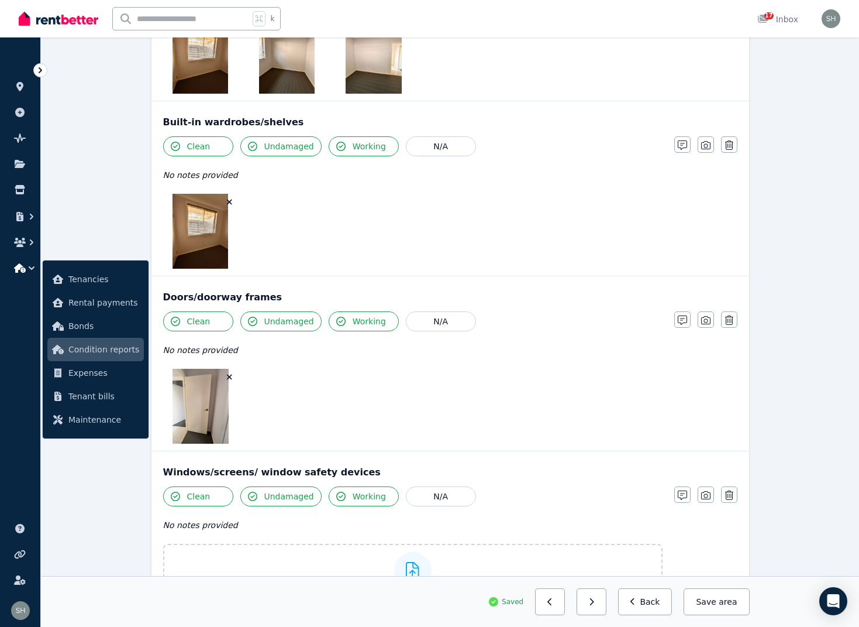
scroll to position [246, 0]
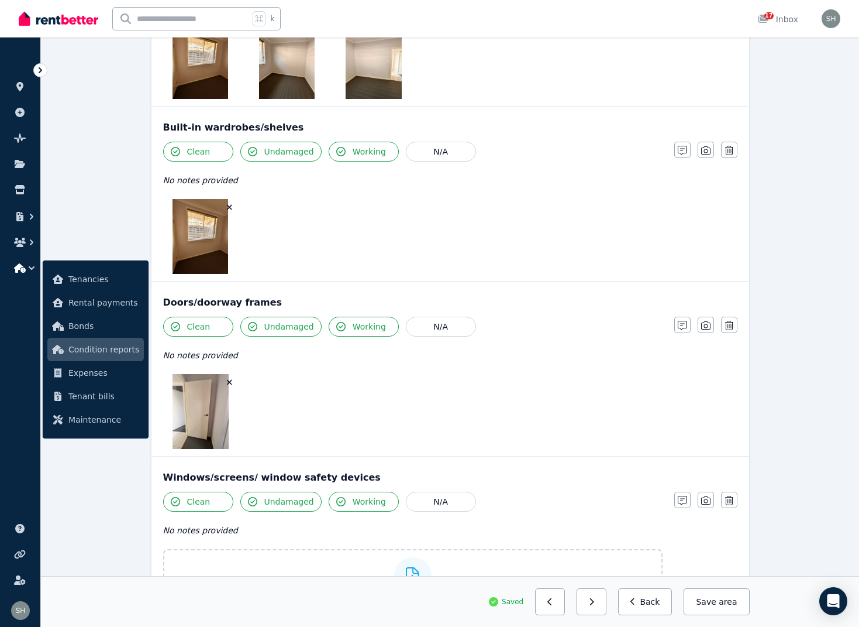
click at [229, 208] on icon "button" at bounding box center [229, 207] width 5 height 5
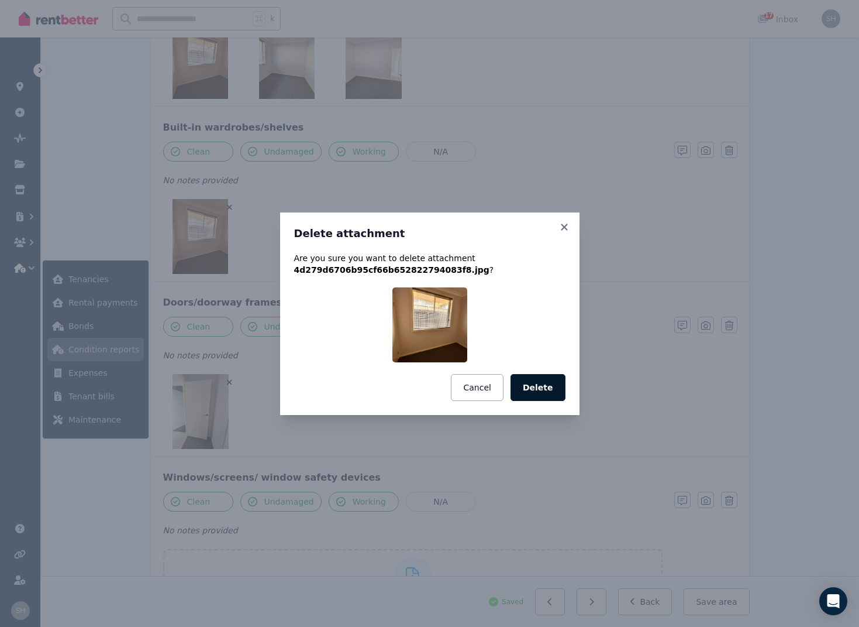
click at [544, 388] on button "Delete" at bounding box center [538, 387] width 55 height 27
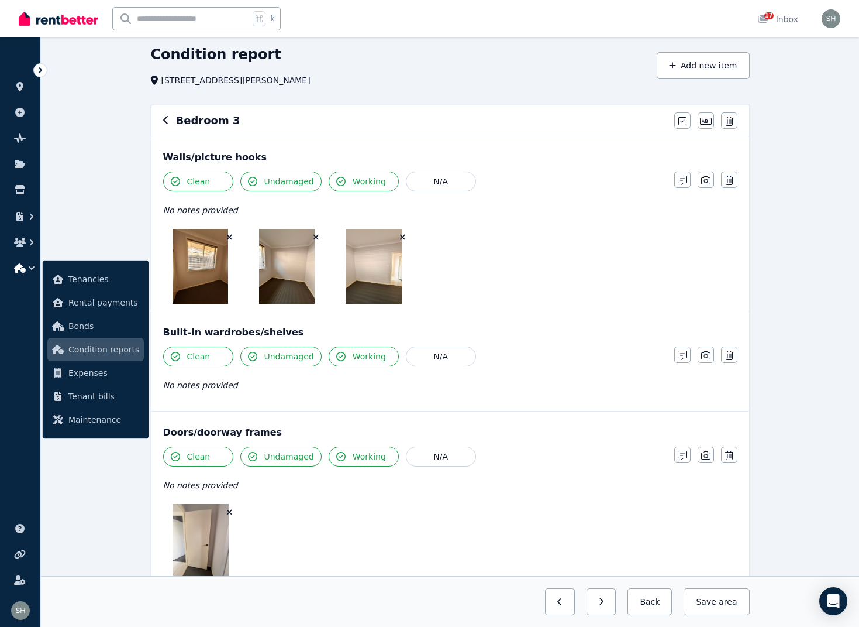
scroll to position [72, 0]
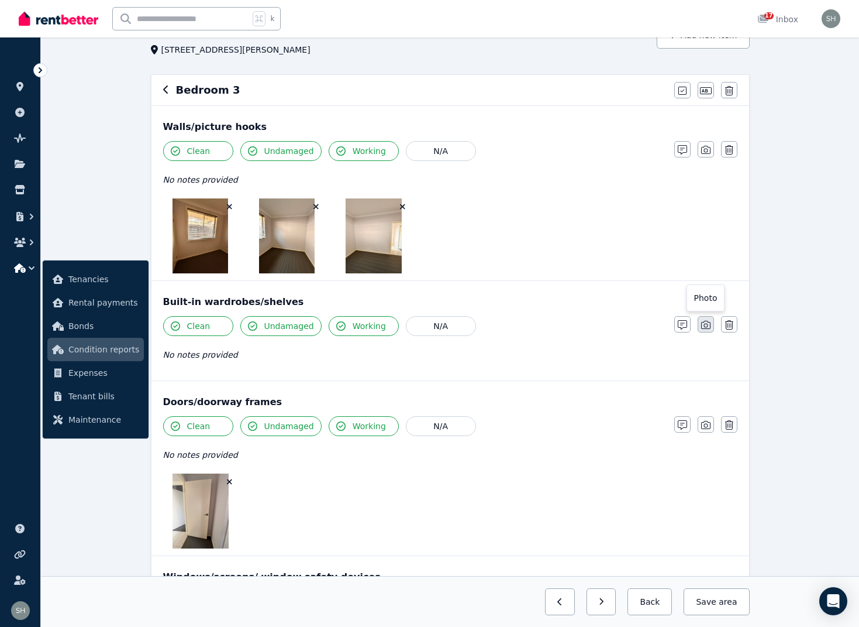
click at [707, 328] on icon "button" at bounding box center [705, 325] width 9 height 8
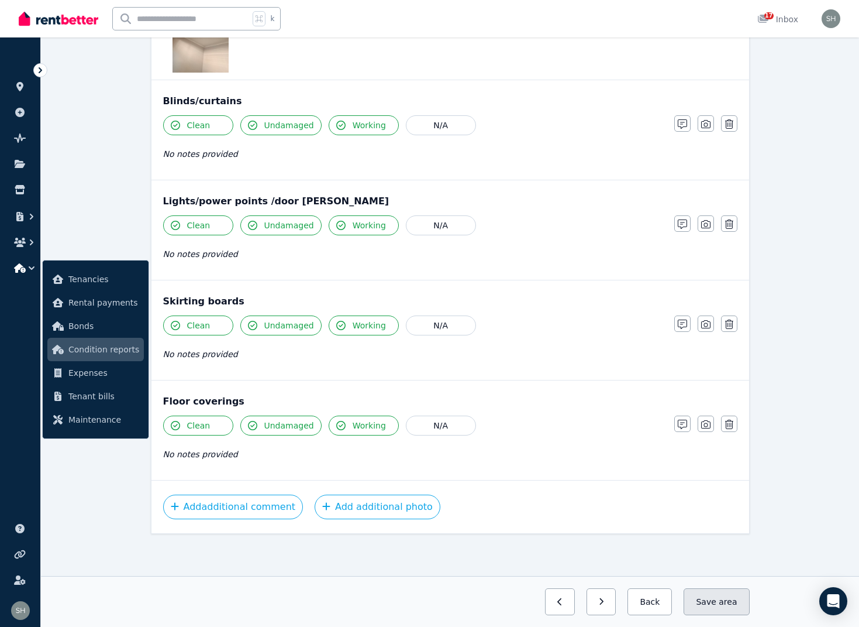
scroll to position [1142, 1]
click at [722, 601] on span "area" at bounding box center [728, 602] width 18 height 12
click at [555, 607] on button "button" at bounding box center [550, 601] width 30 height 27
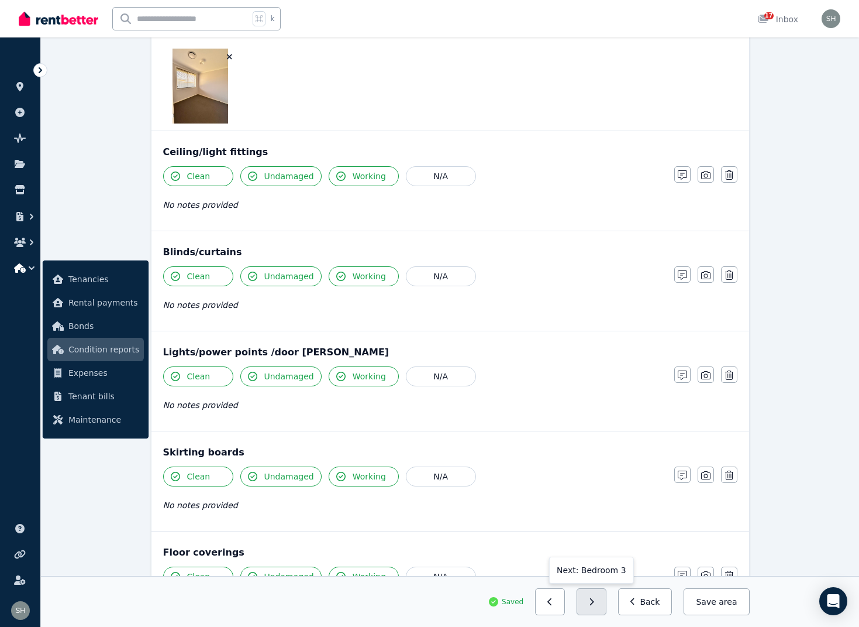
scroll to position [832, 0]
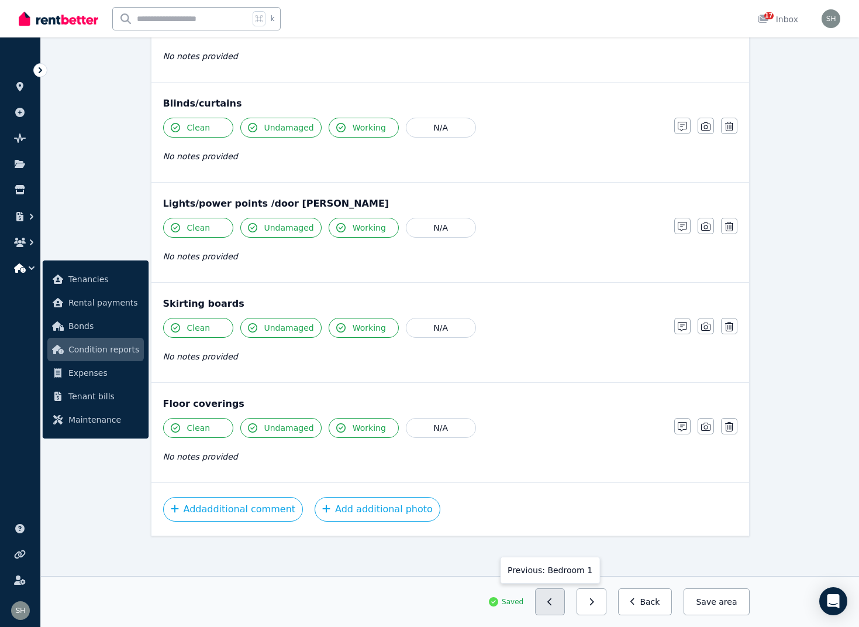
click at [559, 605] on button "button" at bounding box center [550, 601] width 30 height 27
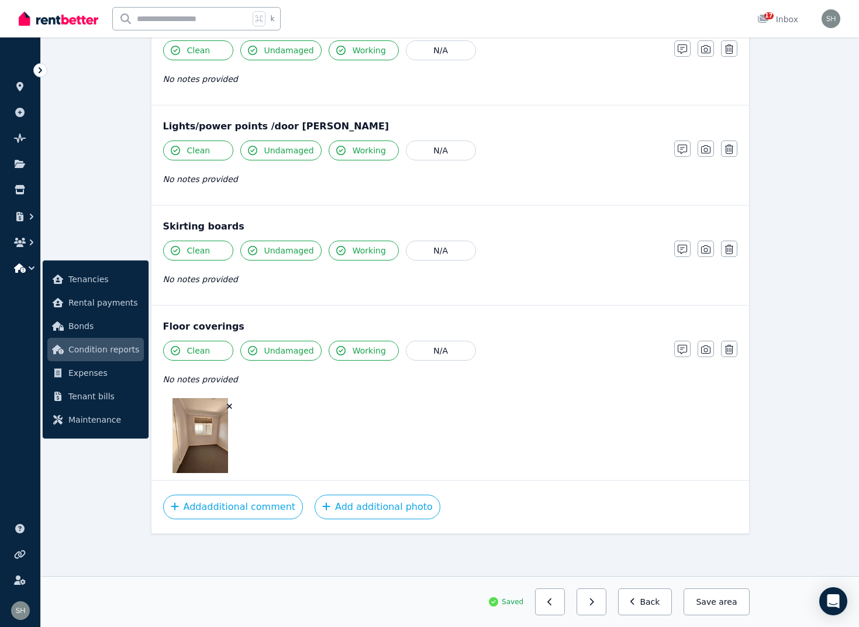
scroll to position [984, 0]
click at [558, 596] on button "button" at bounding box center [550, 601] width 30 height 27
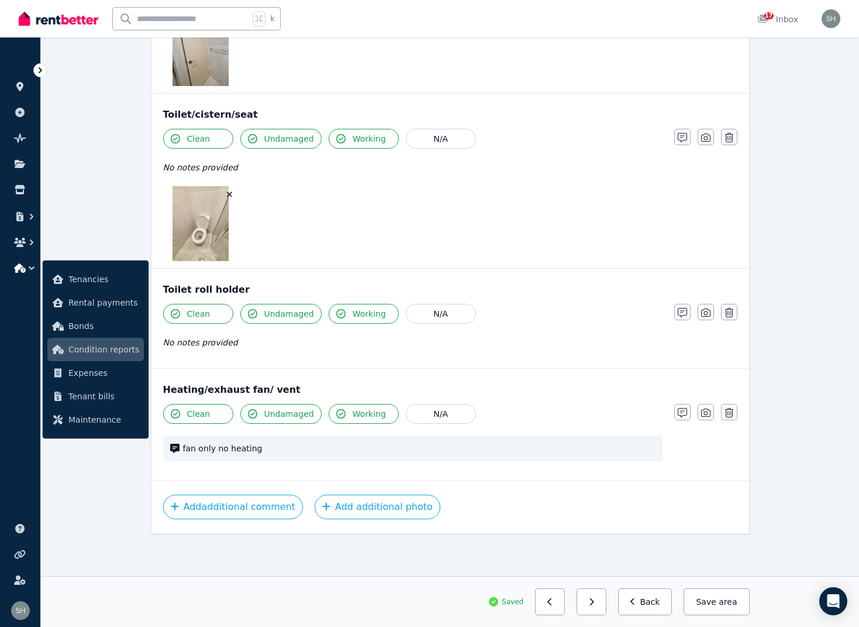
scroll to position [1671, 0]
click at [704, 600] on button "Save area" at bounding box center [717, 601] width 66 height 27
click at [550, 606] on button "button" at bounding box center [550, 601] width 30 height 27
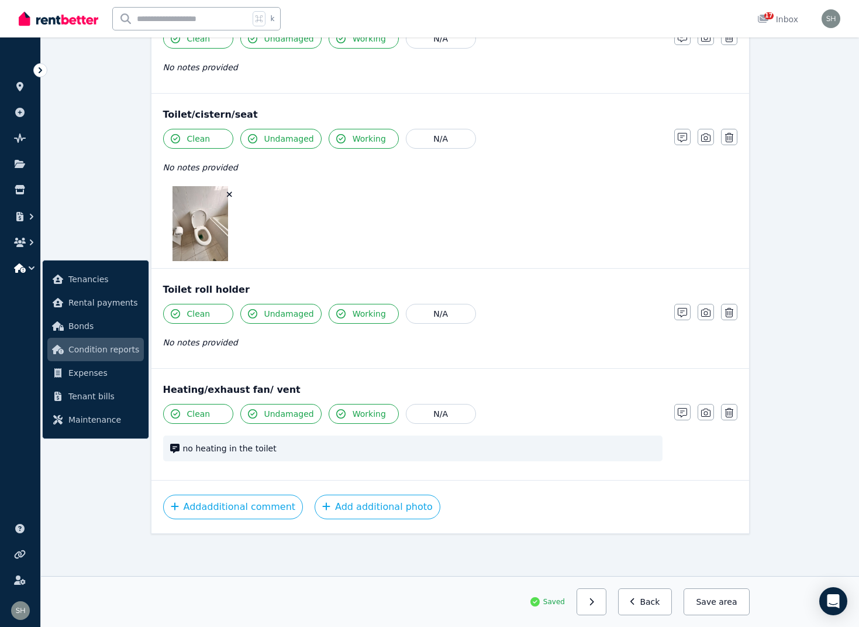
scroll to position [1832, 0]
click at [603, 603] on button "button" at bounding box center [592, 601] width 30 height 27
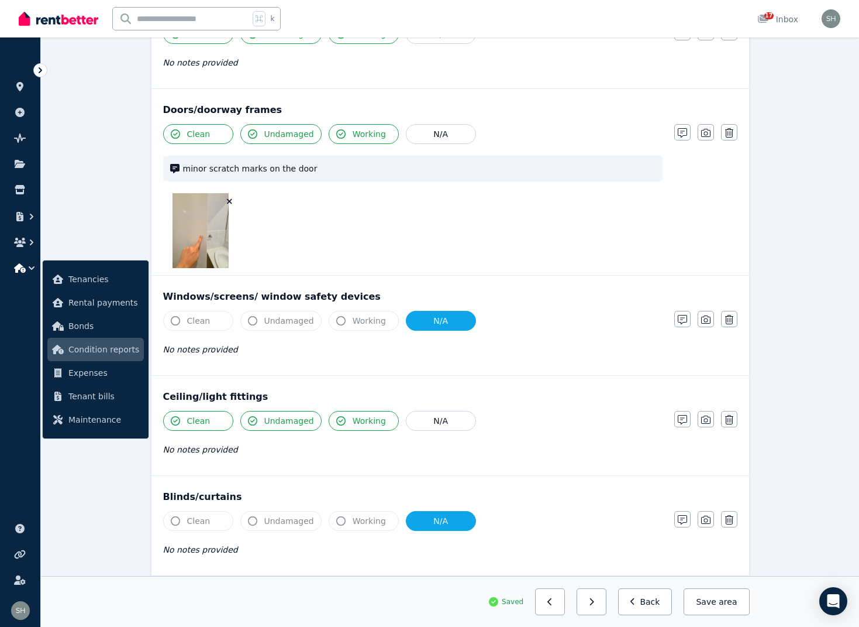
scroll to position [369, 0]
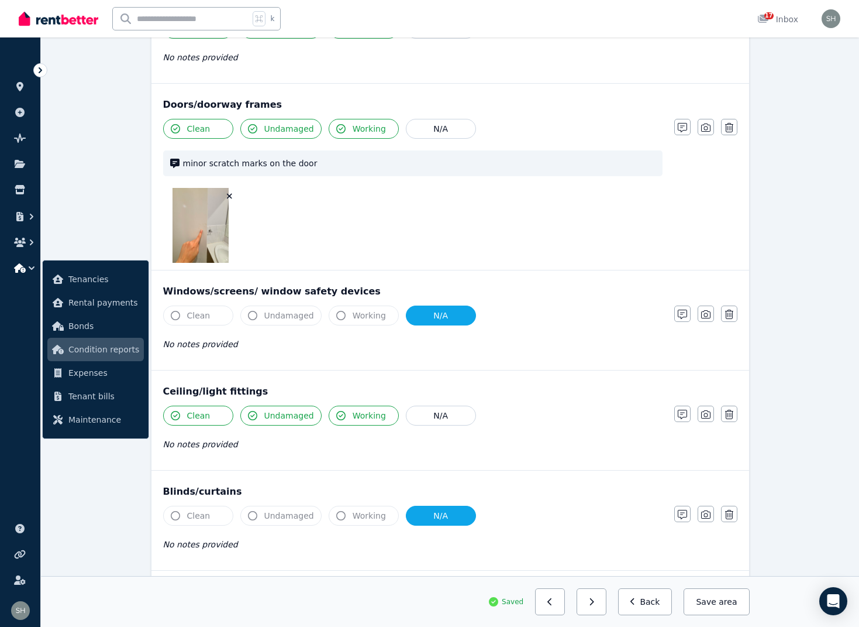
click at [382, 164] on span "minor scratch marks on the door" at bounding box center [419, 163] width 473 height 12
click at [684, 128] on icon "button" at bounding box center [682, 127] width 9 height 9
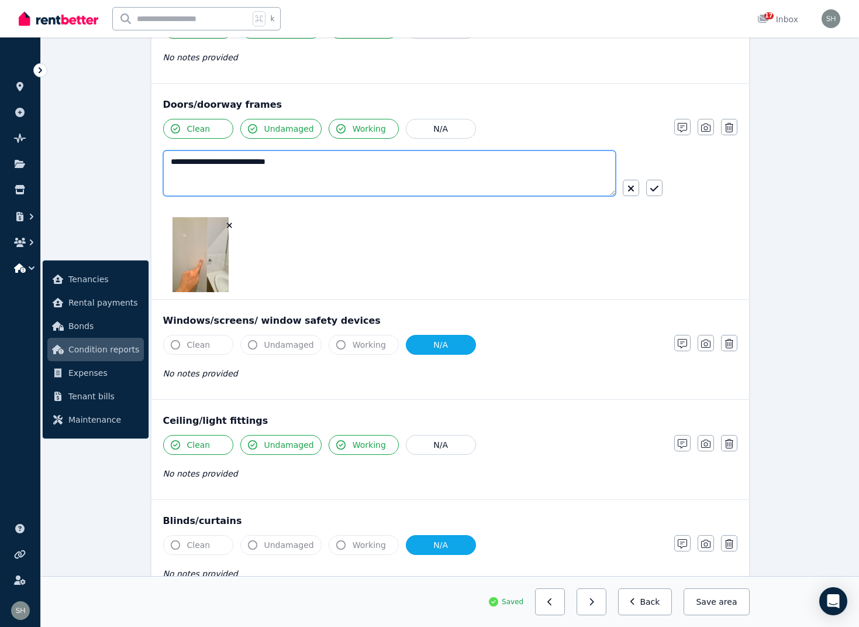
click at [170, 162] on textarea "**********" at bounding box center [389, 173] width 453 height 46
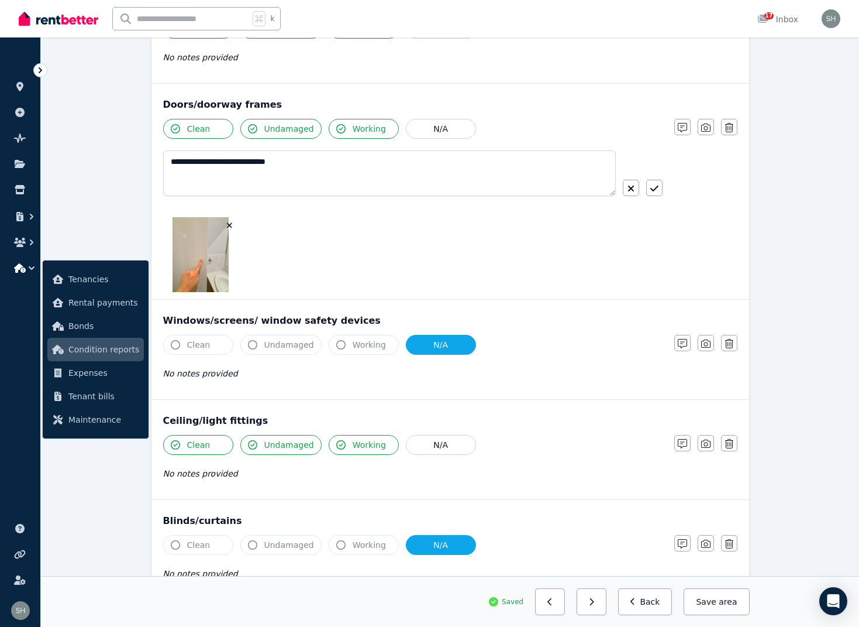
click at [195, 234] on img at bounding box center [201, 254] width 56 height 75
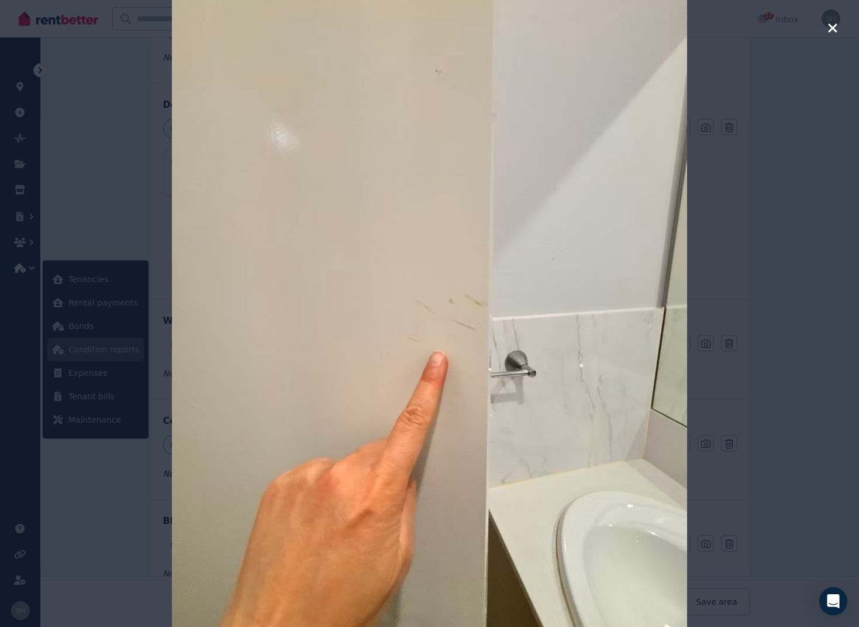
click at [830, 28] on icon "button" at bounding box center [833, 28] width 11 height 14
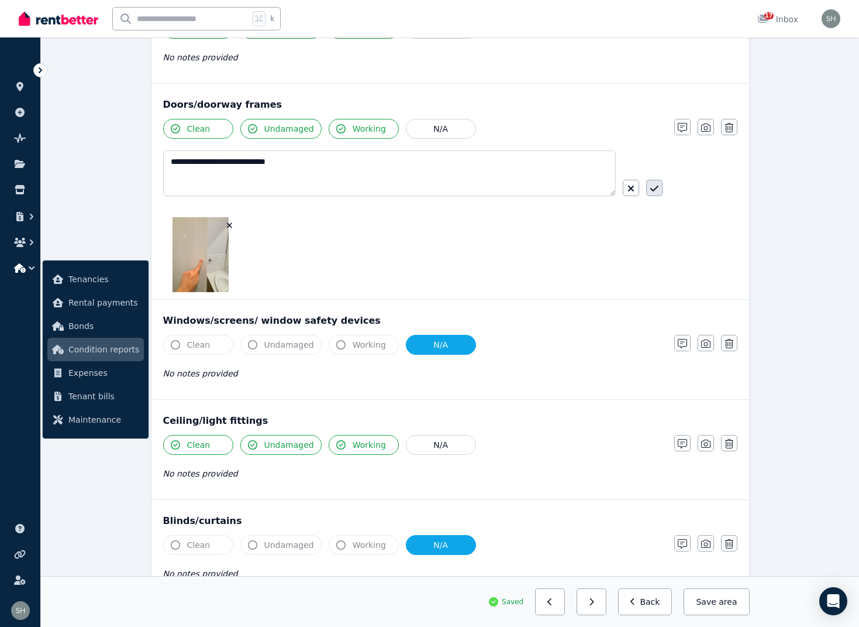
click at [653, 193] on button "button" at bounding box center [654, 188] width 16 height 16
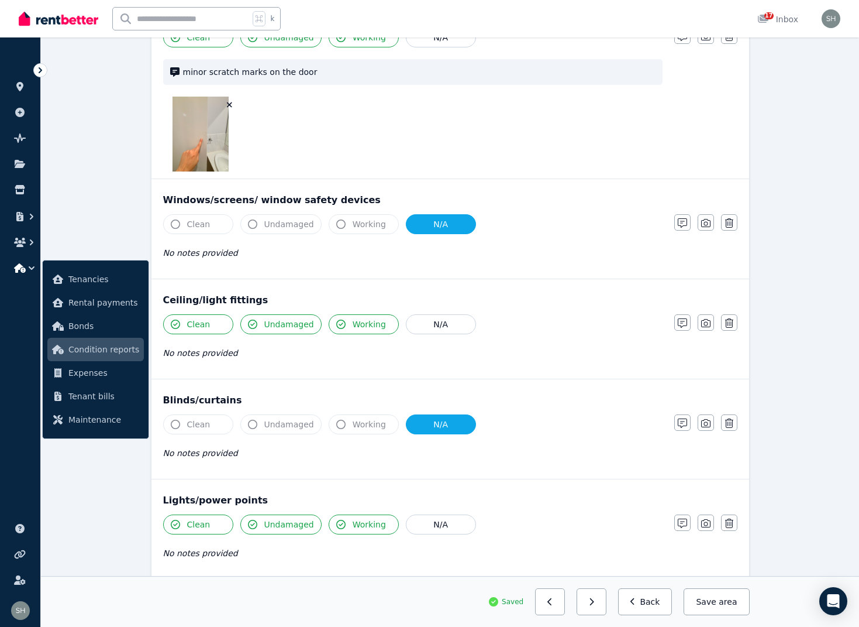
scroll to position [509, 0]
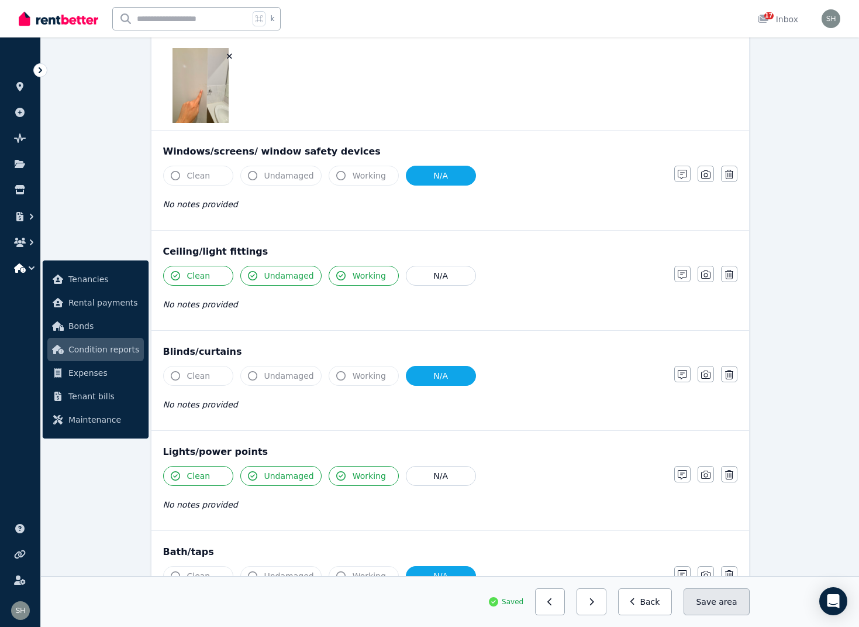
click at [718, 594] on button "Save area" at bounding box center [717, 601] width 66 height 27
click at [590, 600] on button "button" at bounding box center [592, 601] width 30 height 27
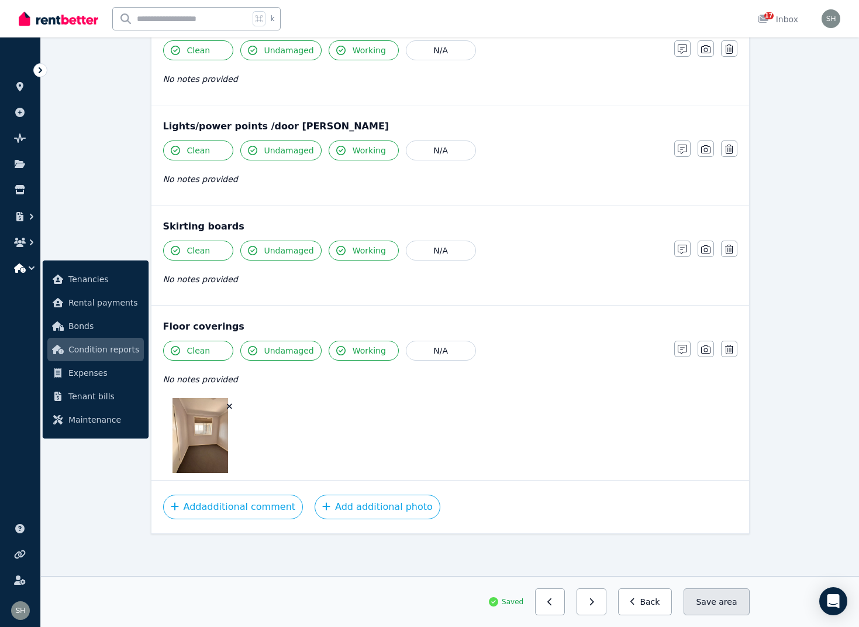
click at [705, 604] on button "Save area" at bounding box center [717, 601] width 66 height 27
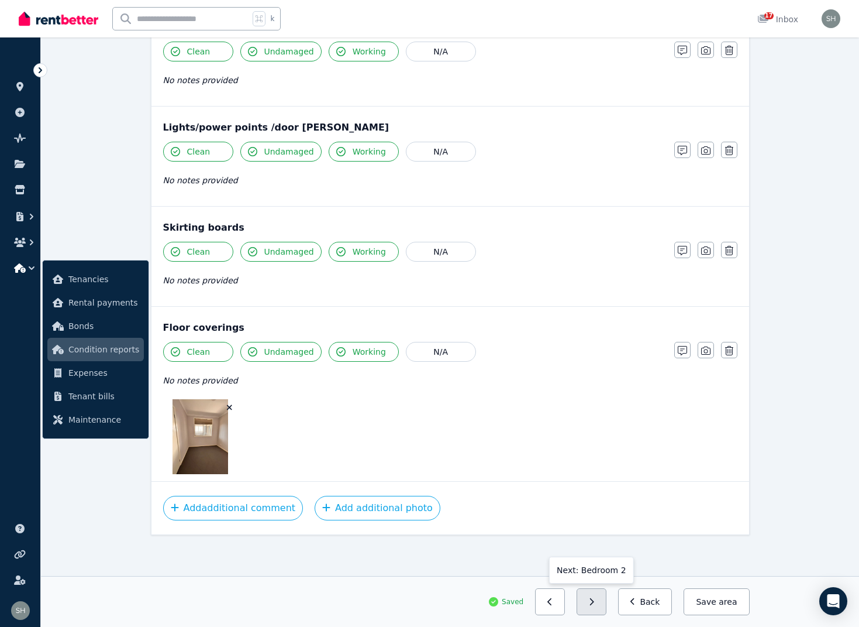
click at [597, 605] on button "button" at bounding box center [592, 601] width 30 height 27
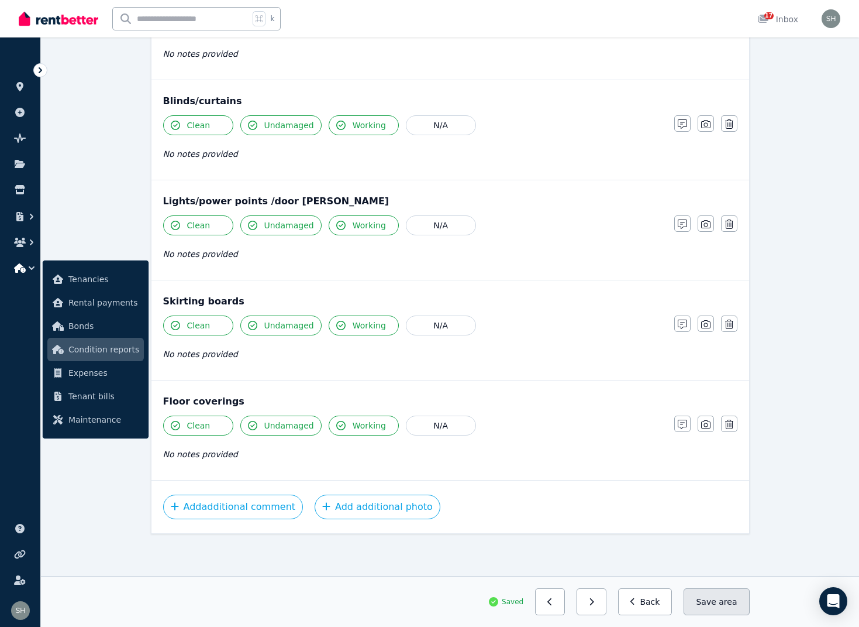
click at [704, 603] on button "Save area" at bounding box center [717, 601] width 66 height 27
click at [605, 605] on button "button" at bounding box center [592, 601] width 30 height 27
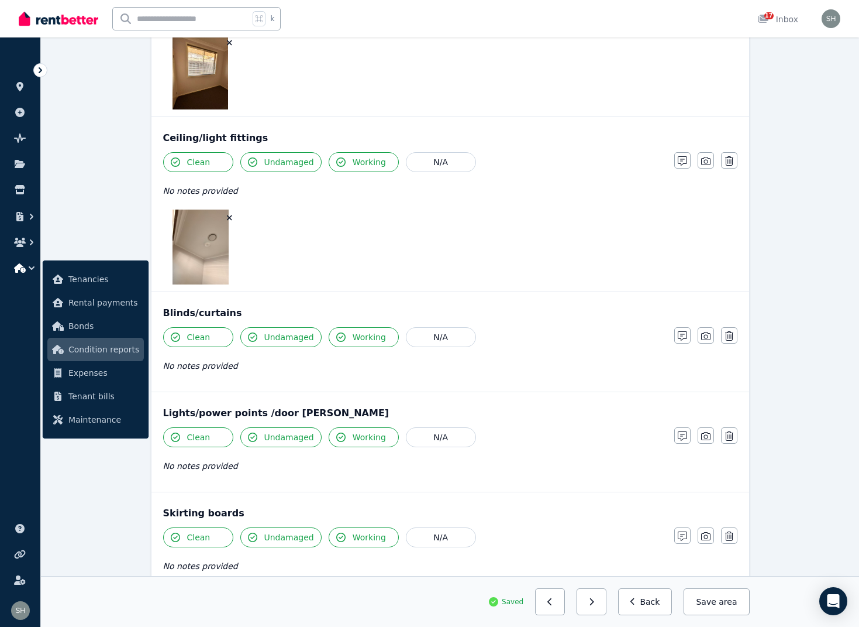
scroll to position [762, 0]
click at [703, 335] on icon "button" at bounding box center [705, 334] width 9 height 9
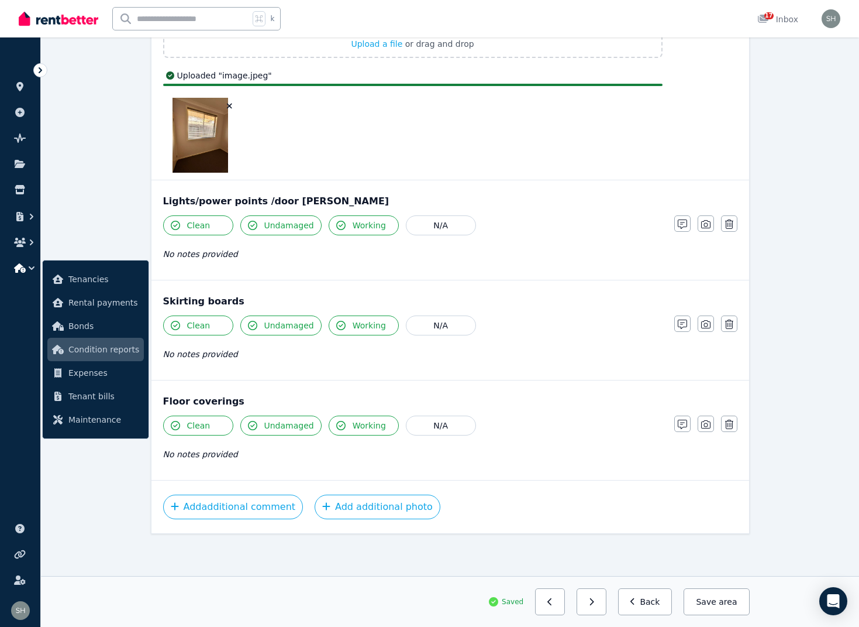
scroll to position [1159, 0]
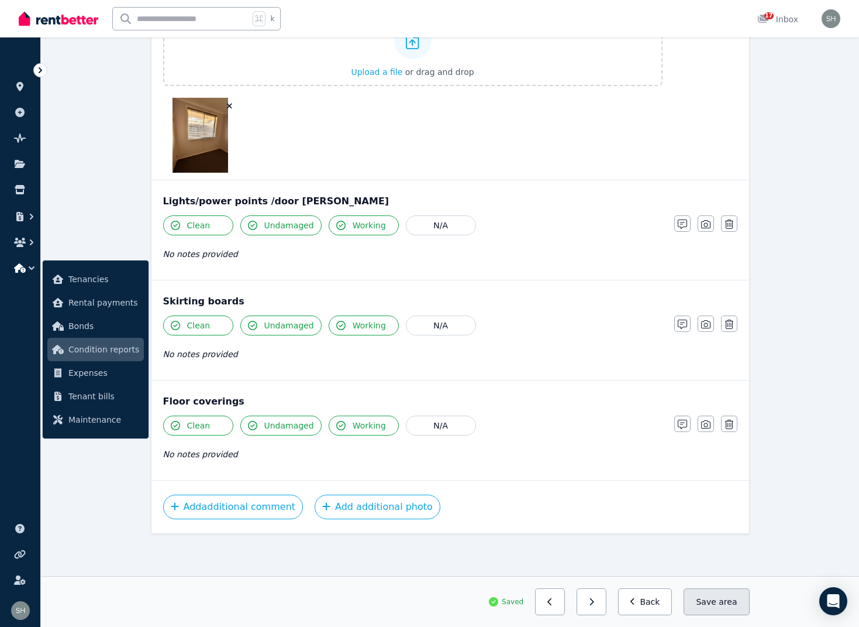
click at [712, 602] on button "Save area" at bounding box center [717, 601] width 66 height 27
click at [594, 603] on button "button" at bounding box center [592, 601] width 30 height 27
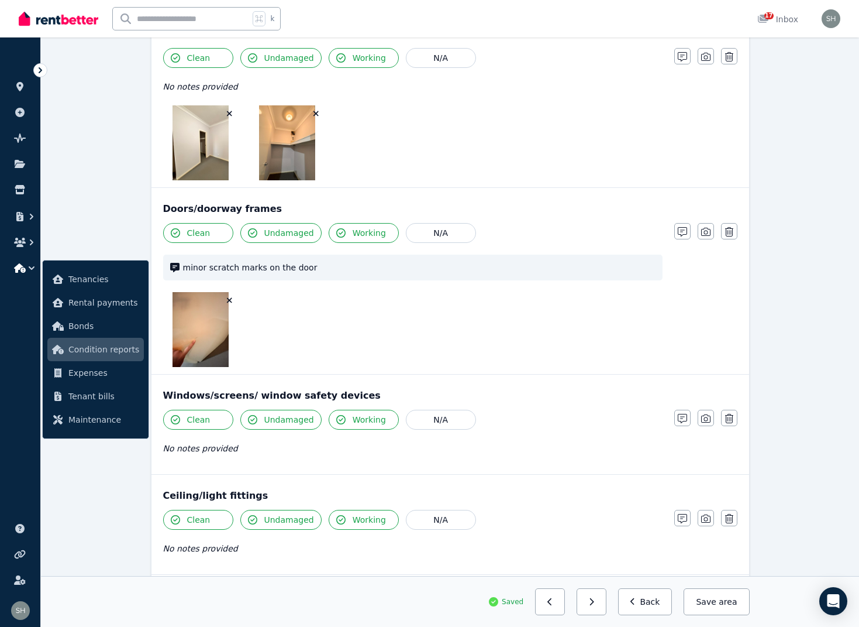
scroll to position [342, 0]
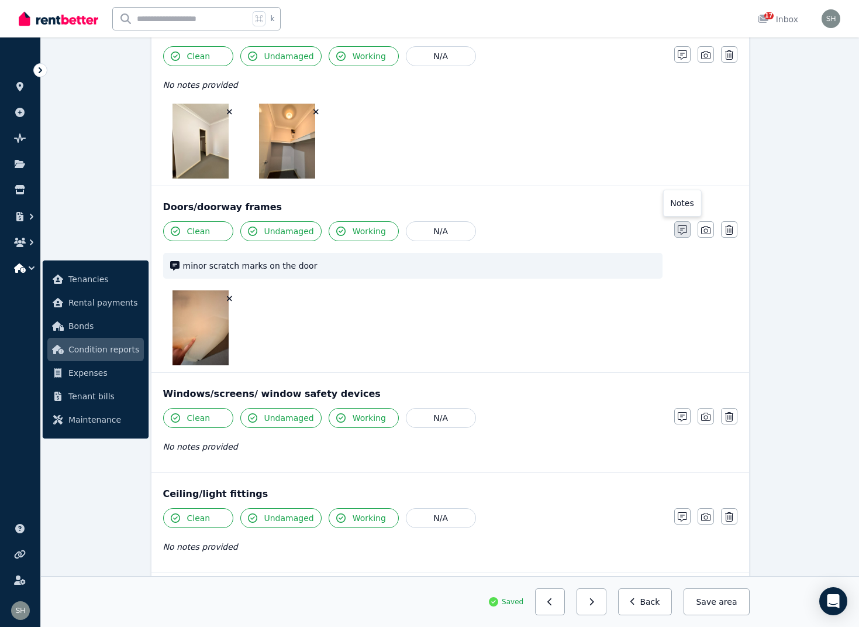
click at [685, 232] on icon "button" at bounding box center [682, 229] width 9 height 9
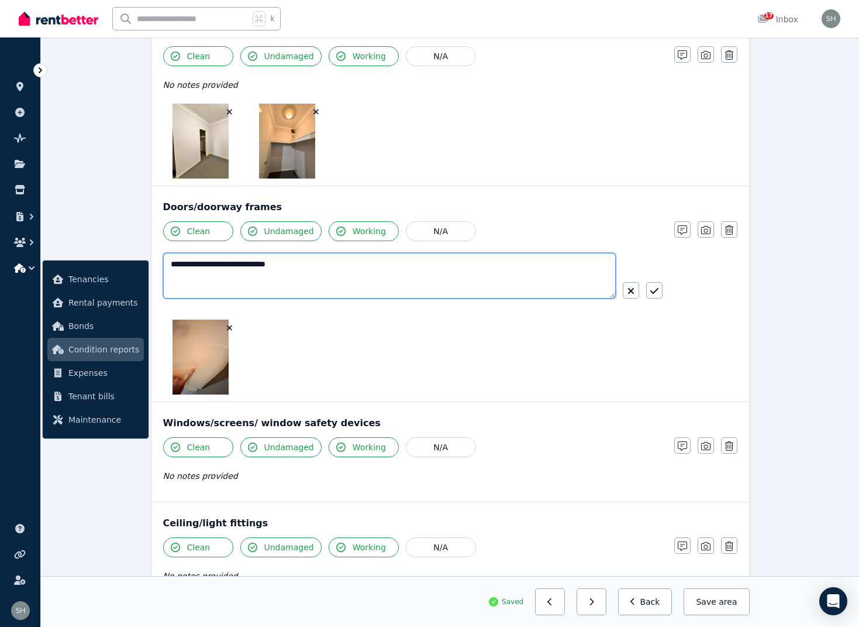
click at [172, 264] on textarea "**********" at bounding box center [389, 276] width 453 height 46
type textarea "**********"
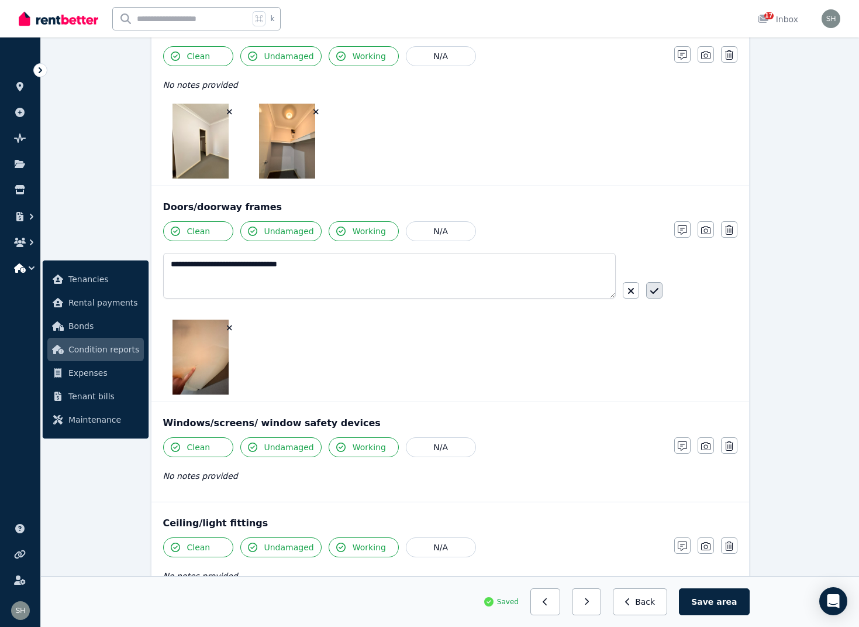
click at [655, 292] on icon "button" at bounding box center [655, 290] width 8 height 9
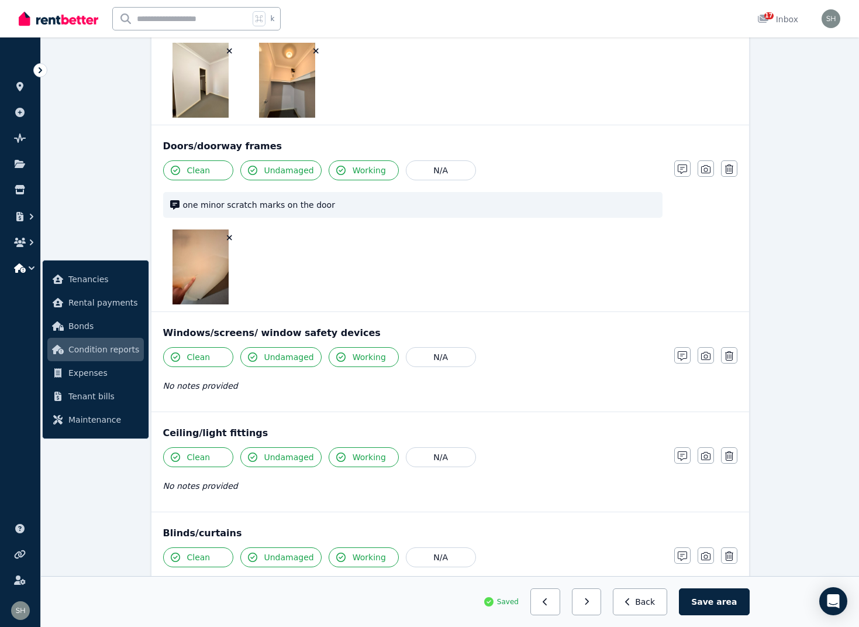
scroll to position [404, 0]
click at [192, 269] on img at bounding box center [201, 265] width 56 height 75
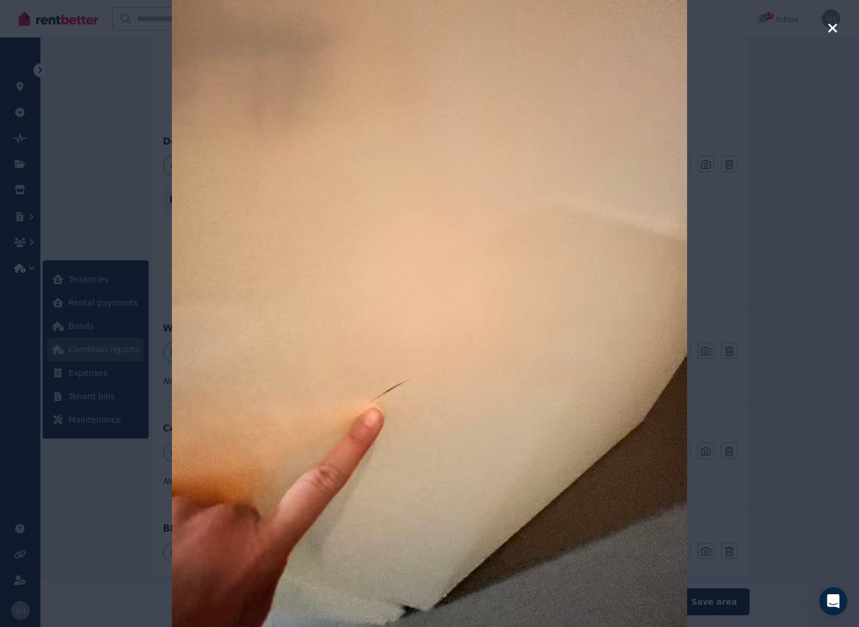
scroll to position [412, 0]
click at [833, 29] on icon "button" at bounding box center [832, 27] width 9 height 9
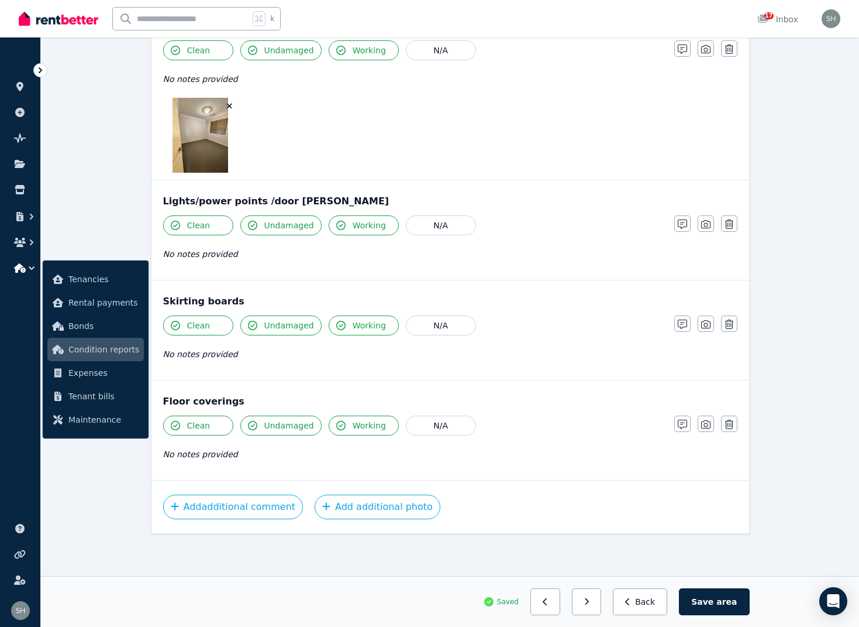
scroll to position [909, 0]
click at [721, 605] on span "area" at bounding box center [727, 602] width 20 height 12
click at [594, 601] on icon "button" at bounding box center [591, 601] width 5 height 8
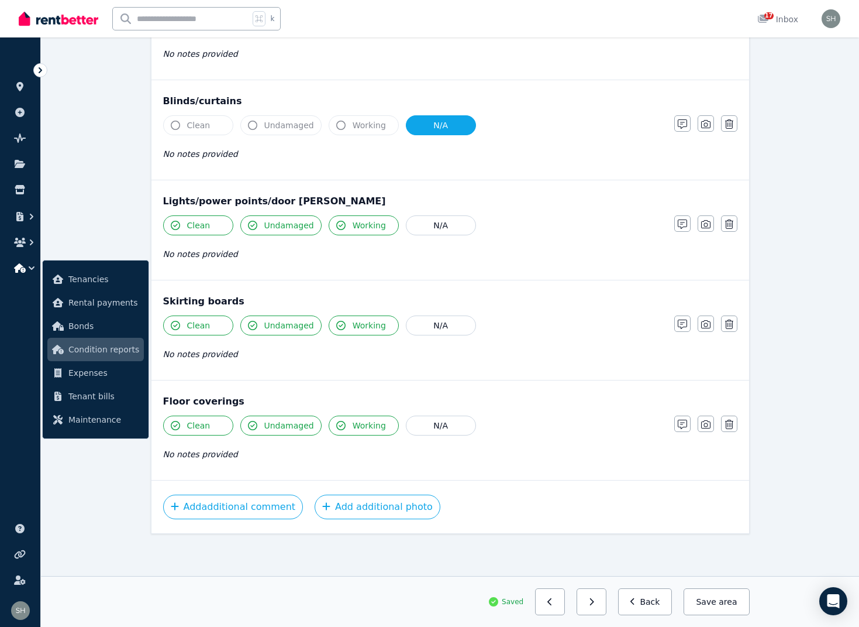
scroll to position [584, 0]
click at [732, 600] on span "area" at bounding box center [728, 602] width 18 height 12
click at [602, 604] on button "button" at bounding box center [592, 601] width 30 height 27
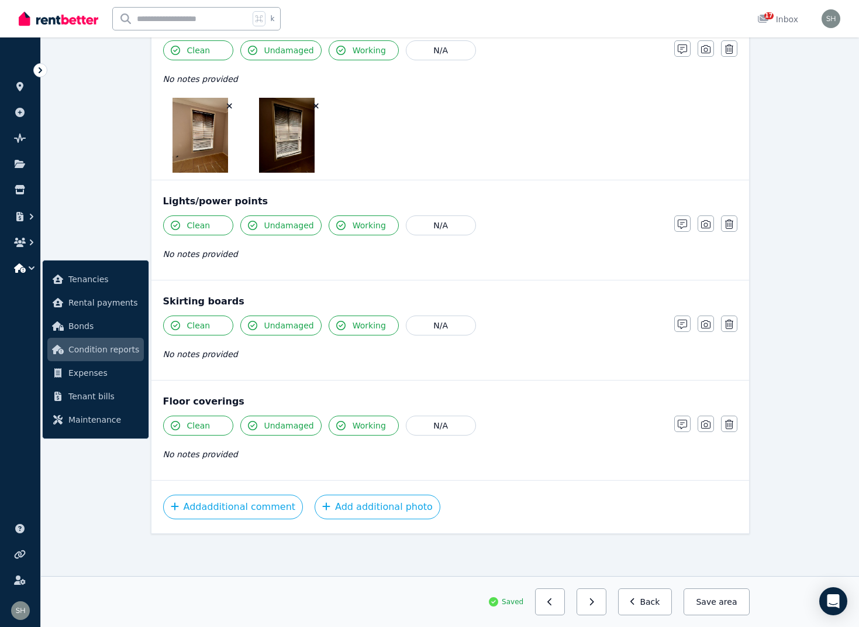
scroll to position [797, 0]
click at [700, 605] on button "Save area" at bounding box center [717, 601] width 66 height 27
click at [601, 604] on button "button" at bounding box center [592, 601] width 30 height 27
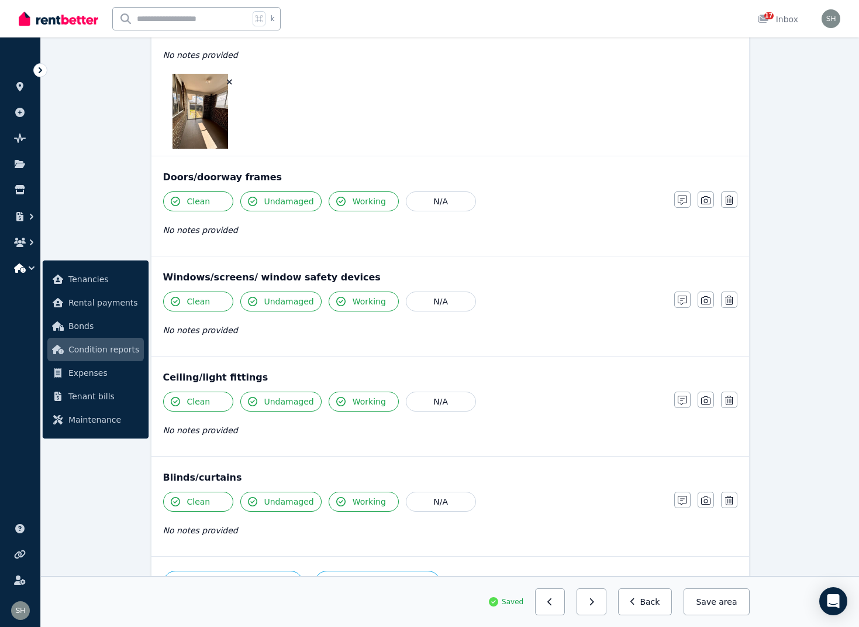
scroll to position [196, 0]
click at [177, 503] on icon "button" at bounding box center [175, 501] width 9 height 9
click at [179, 503] on icon "button" at bounding box center [175, 501] width 9 height 9
click at [249, 503] on icon "button" at bounding box center [252, 501] width 9 height 9
click at [253, 503] on icon "button" at bounding box center [252, 501] width 9 height 9
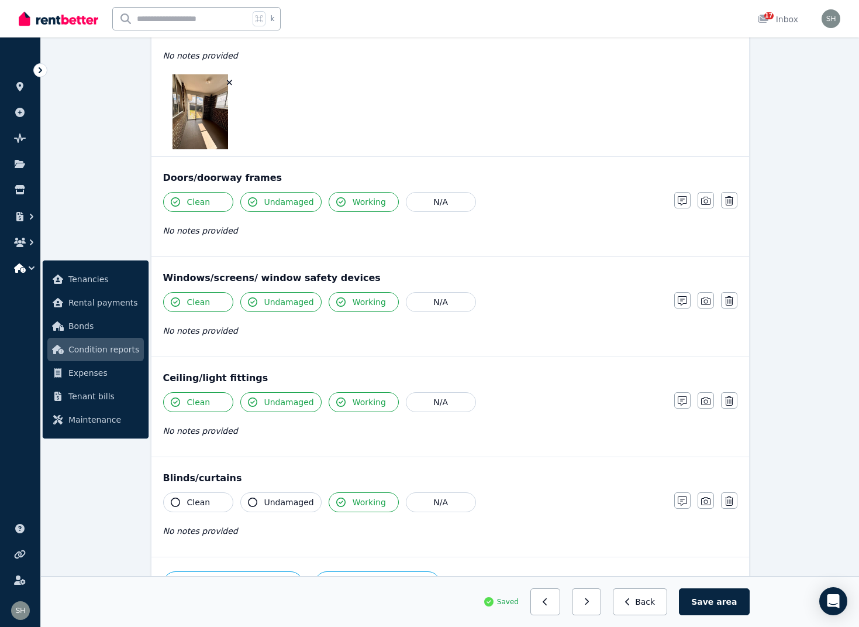
click at [342, 500] on button "Working" at bounding box center [364, 502] width 70 height 20
click at [340, 501] on icon "button" at bounding box center [340, 501] width 9 height 9
click at [446, 507] on button "N/A" at bounding box center [441, 502] width 70 height 20
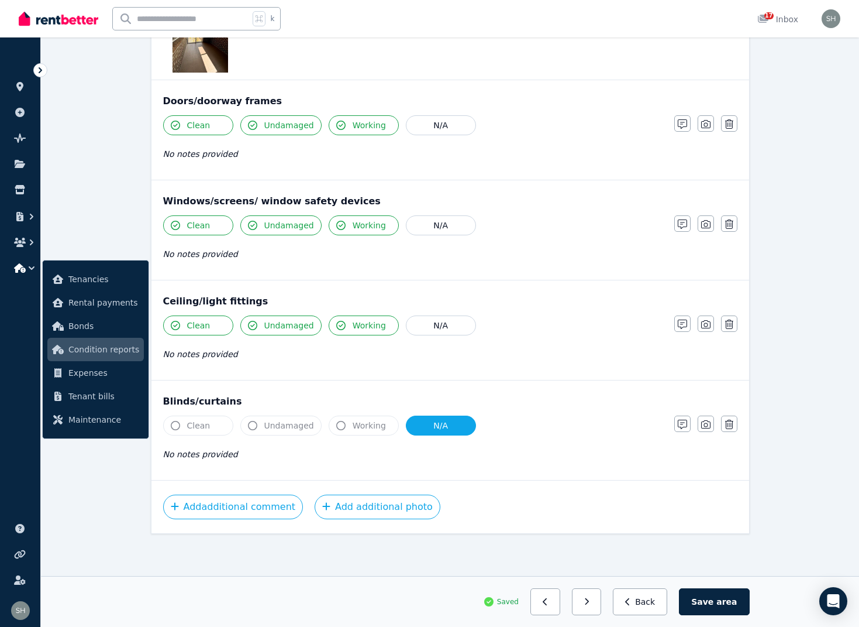
scroll to position [273, 0]
click at [702, 595] on button "Save area" at bounding box center [714, 601] width 70 height 27
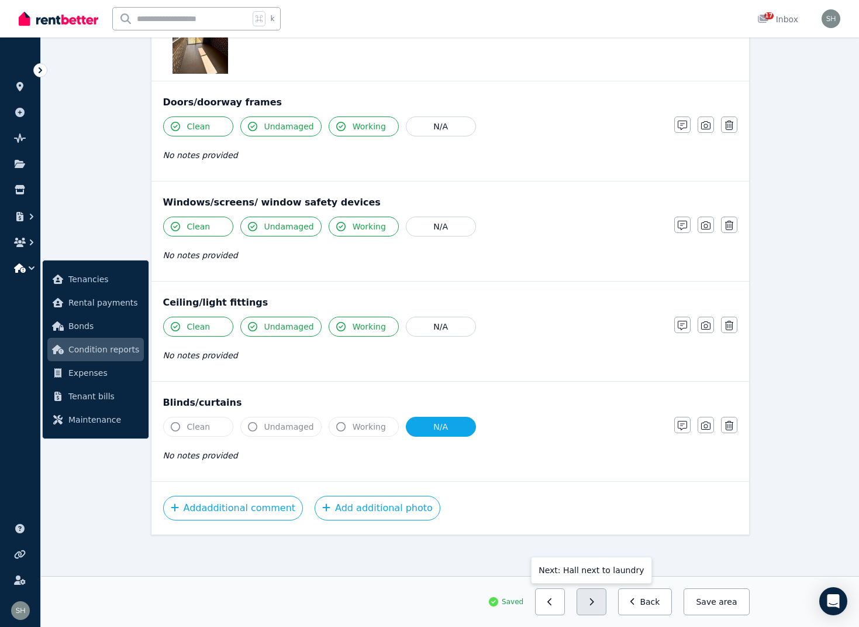
click at [604, 604] on button "button" at bounding box center [592, 601] width 30 height 27
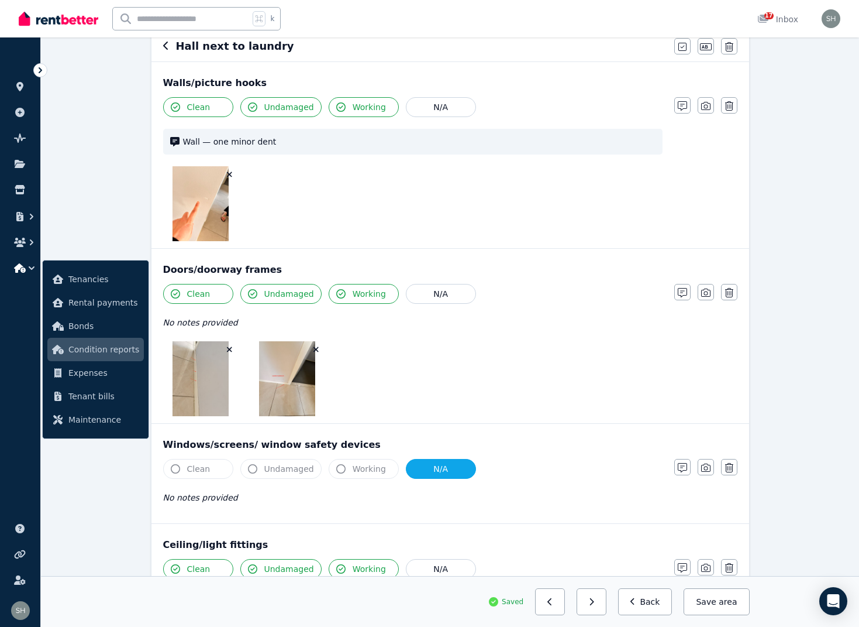
scroll to position [118, 0]
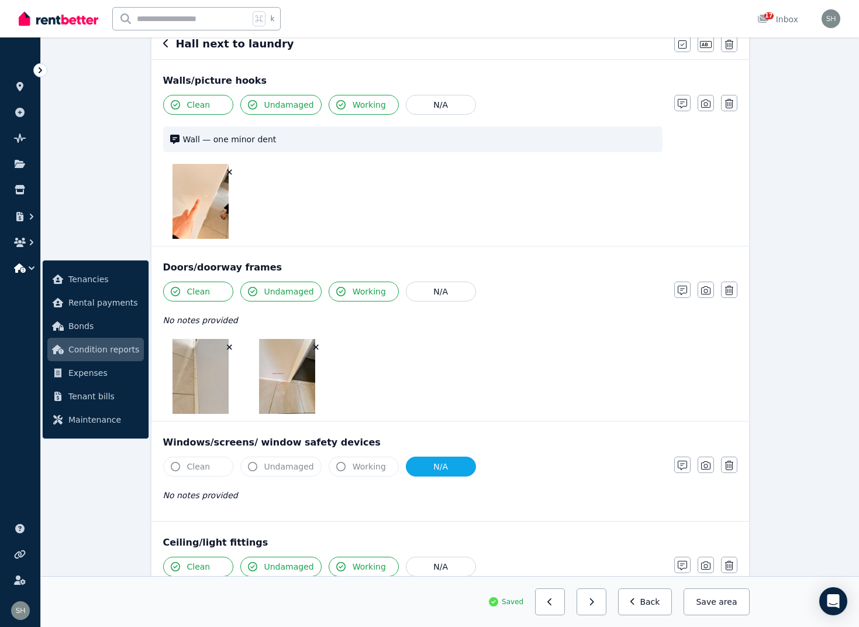
click at [198, 372] on img at bounding box center [201, 376] width 56 height 75
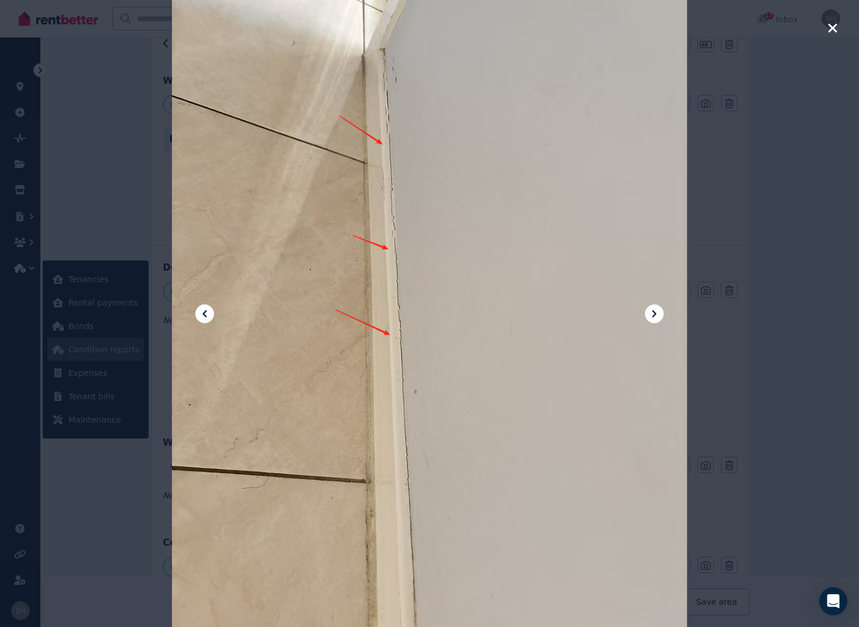
click at [657, 314] on icon at bounding box center [655, 314] width 14 height 14
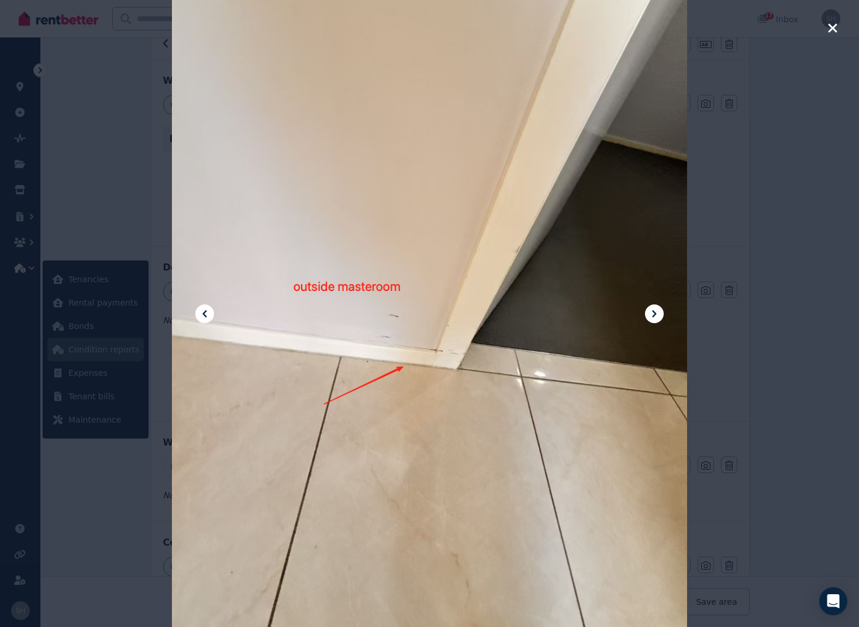
click at [838, 27] on div at bounding box center [429, 313] width 859 height 627
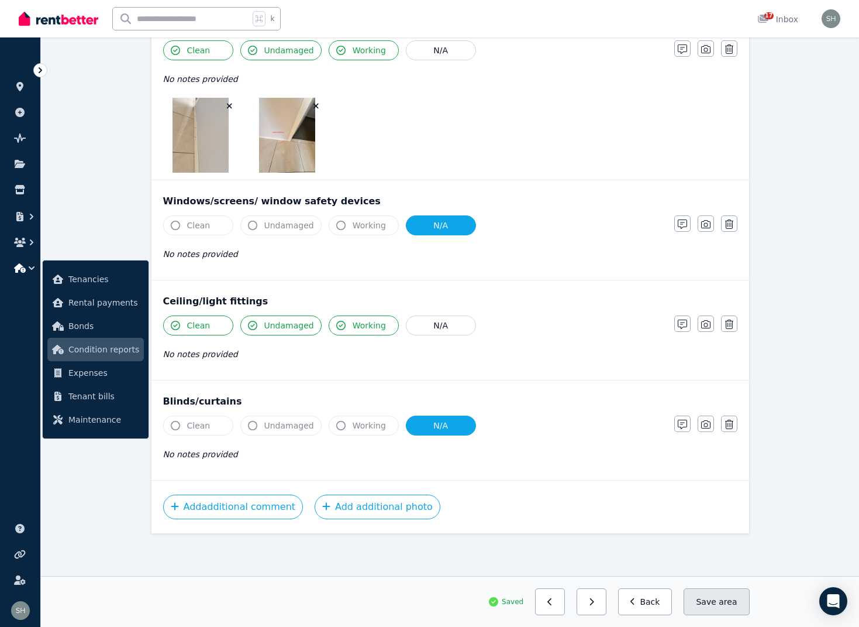
scroll to position [359, 0]
click at [707, 605] on button "Save area" at bounding box center [717, 601] width 66 height 27
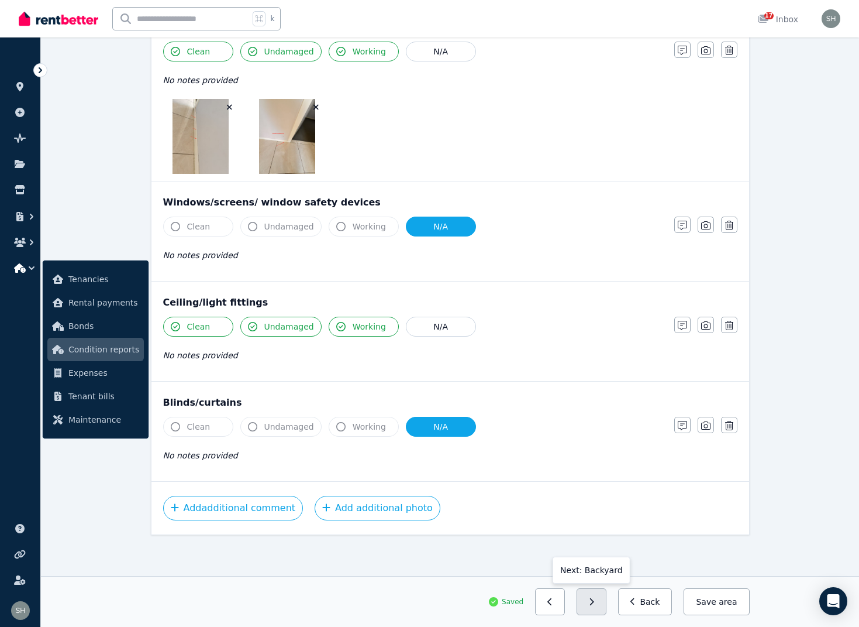
click at [604, 605] on button "button" at bounding box center [592, 601] width 30 height 27
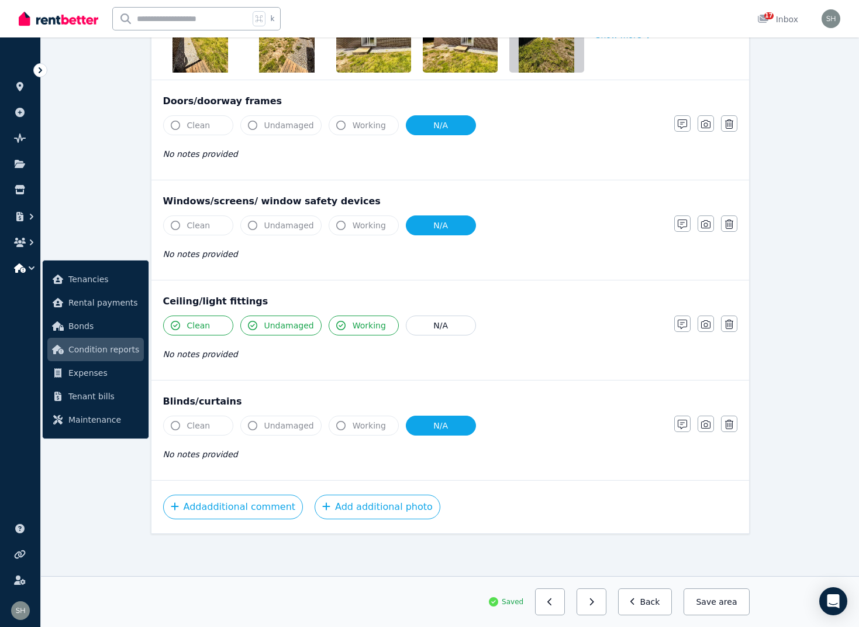
scroll to position [273, 0]
click at [712, 601] on button "Save area" at bounding box center [717, 601] width 66 height 27
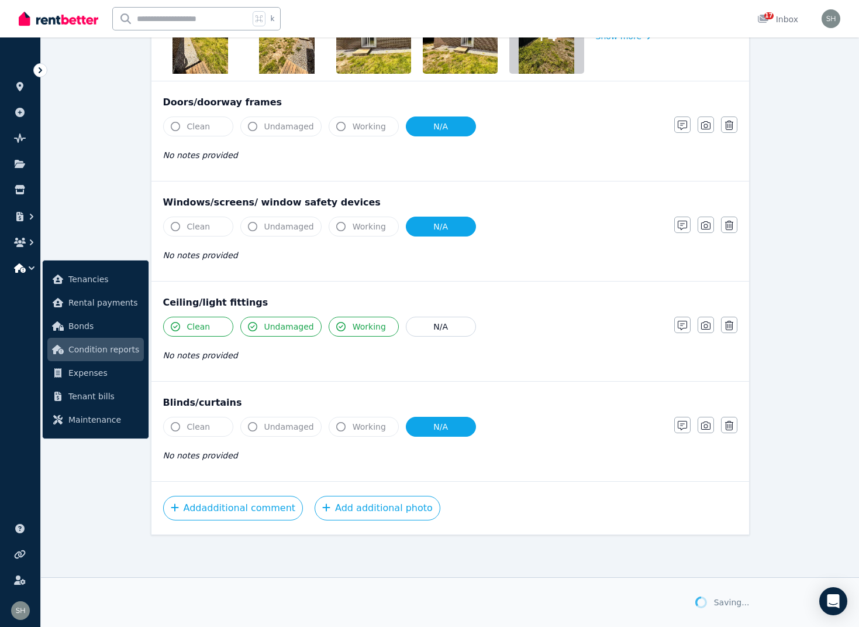
scroll to position [271, 0]
click at [601, 605] on button "button" at bounding box center [592, 601] width 30 height 27
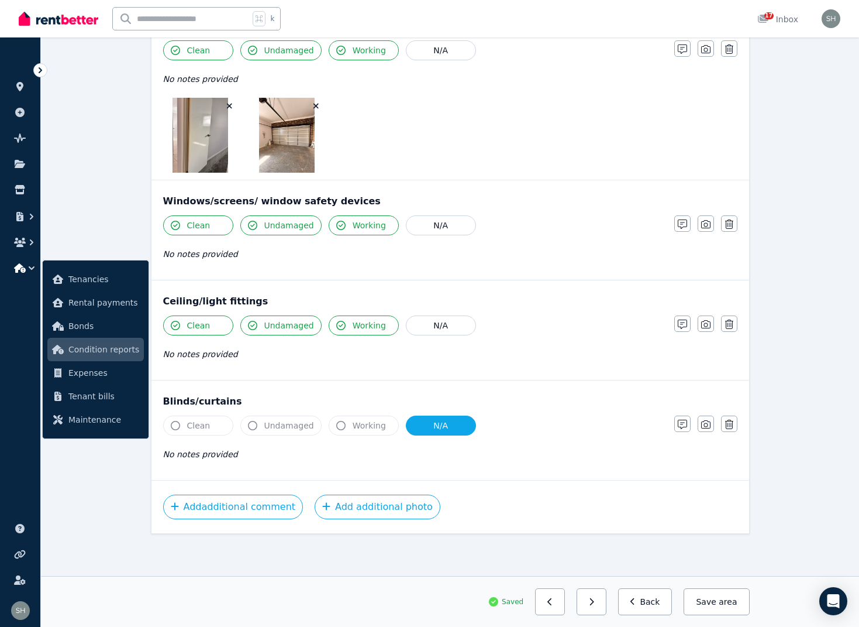
scroll to position [347, 0]
click at [715, 605] on button "Save area" at bounding box center [717, 601] width 66 height 27
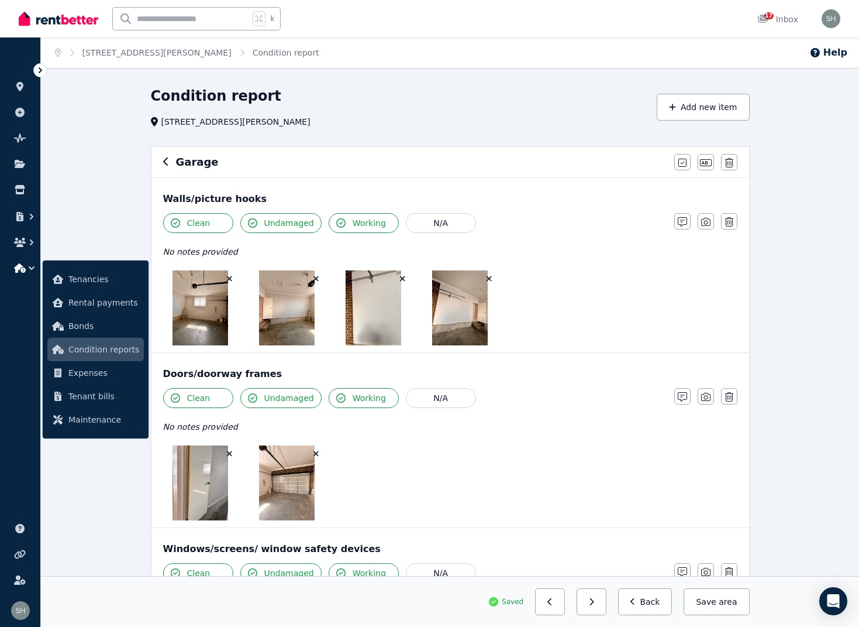
scroll to position [0, 0]
click at [164, 163] on icon "button" at bounding box center [166, 161] width 6 height 9
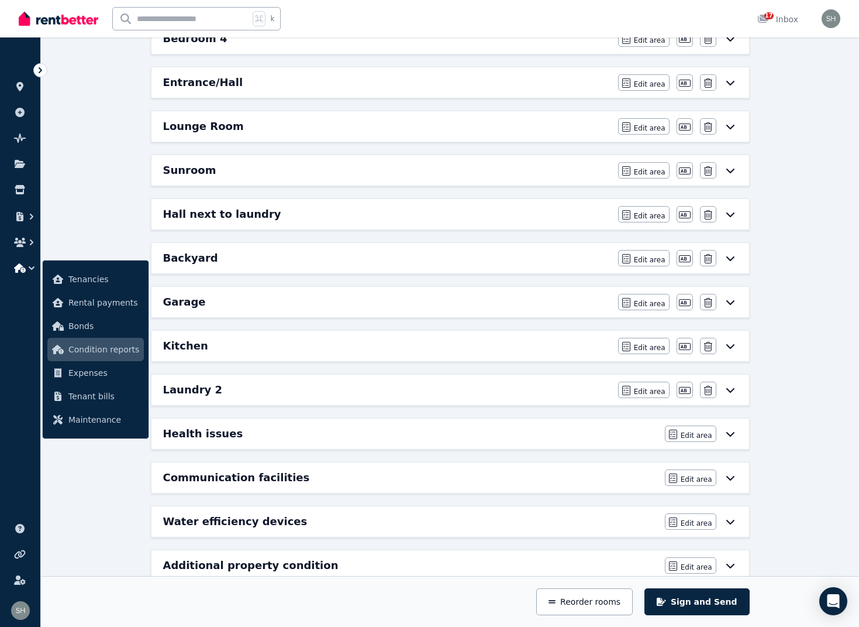
scroll to position [400, 0]
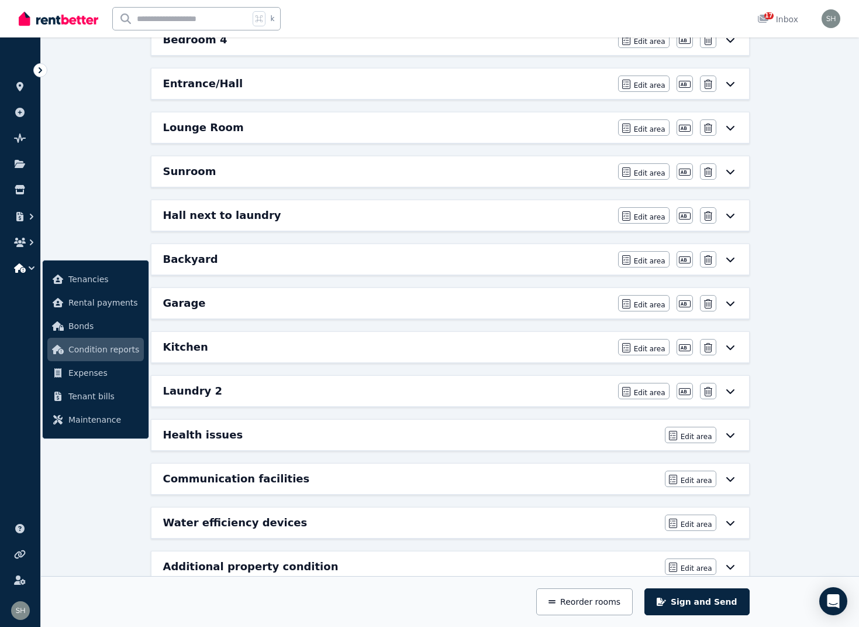
click at [733, 392] on icon at bounding box center [731, 390] width 14 height 9
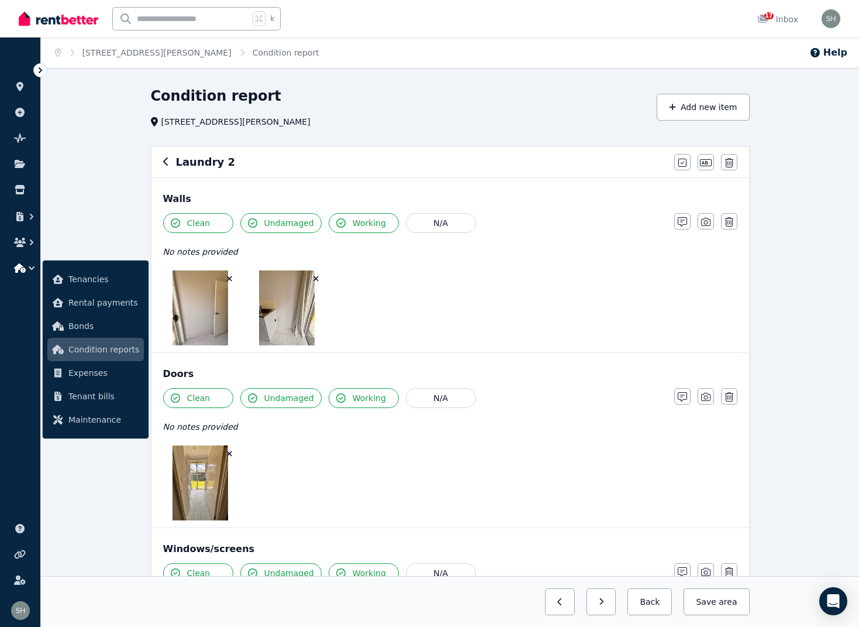
scroll to position [0, 0]
click at [704, 166] on icon "button" at bounding box center [706, 162] width 12 height 7
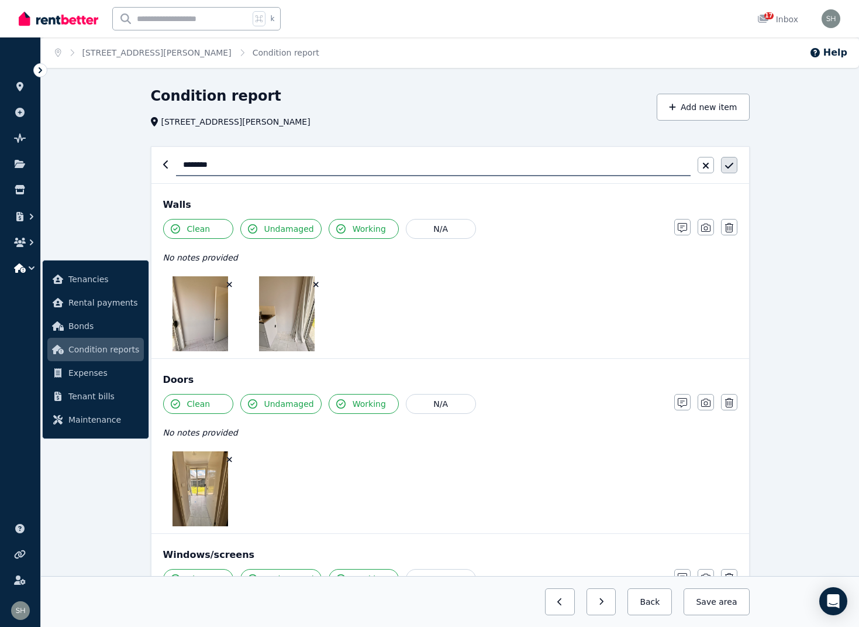
type input "*******"
click at [731, 167] on icon "button" at bounding box center [729, 165] width 8 height 9
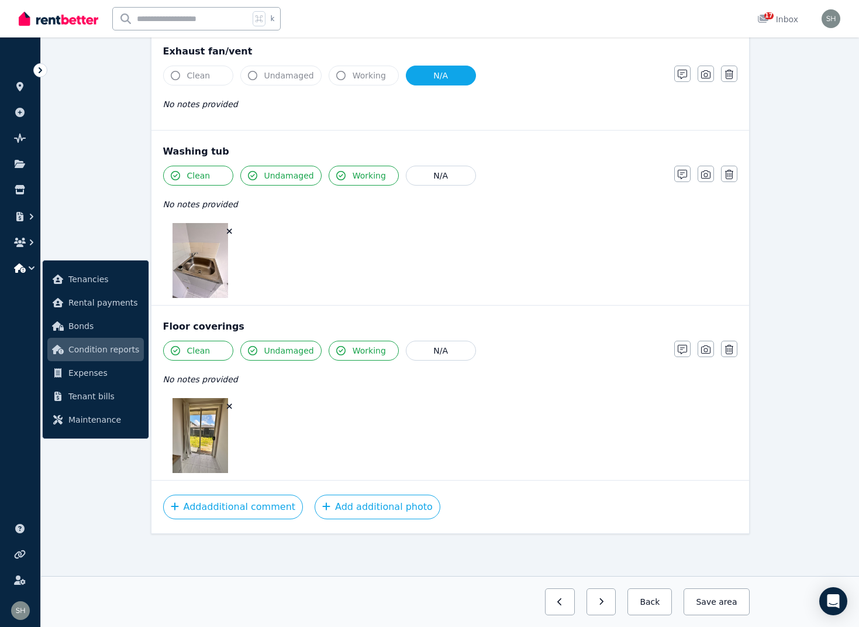
scroll to position [1147, 0]
click at [706, 603] on button "Save area" at bounding box center [717, 601] width 66 height 27
click at [717, 602] on button "Save area" at bounding box center [717, 601] width 66 height 27
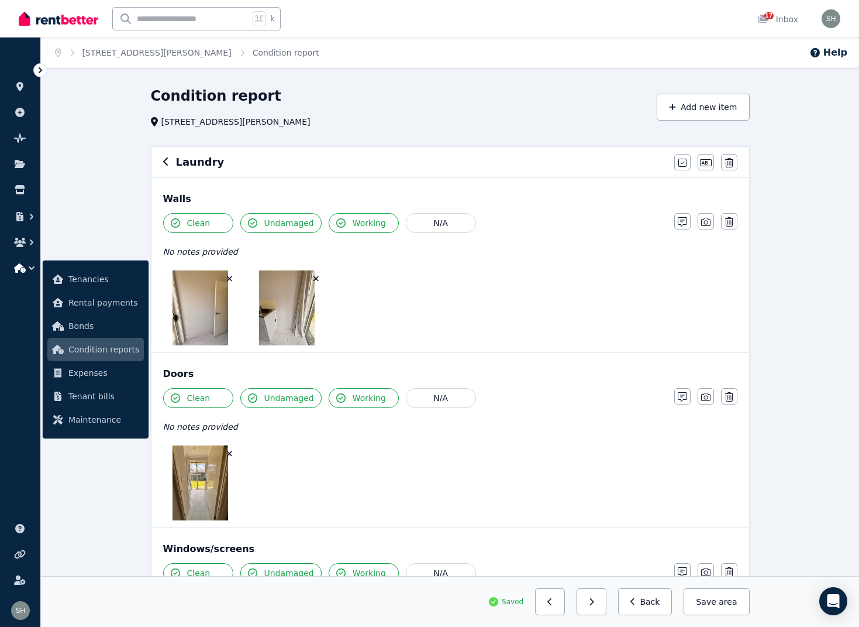
scroll to position [0, 0]
click at [168, 164] on icon "button" at bounding box center [166, 161] width 6 height 9
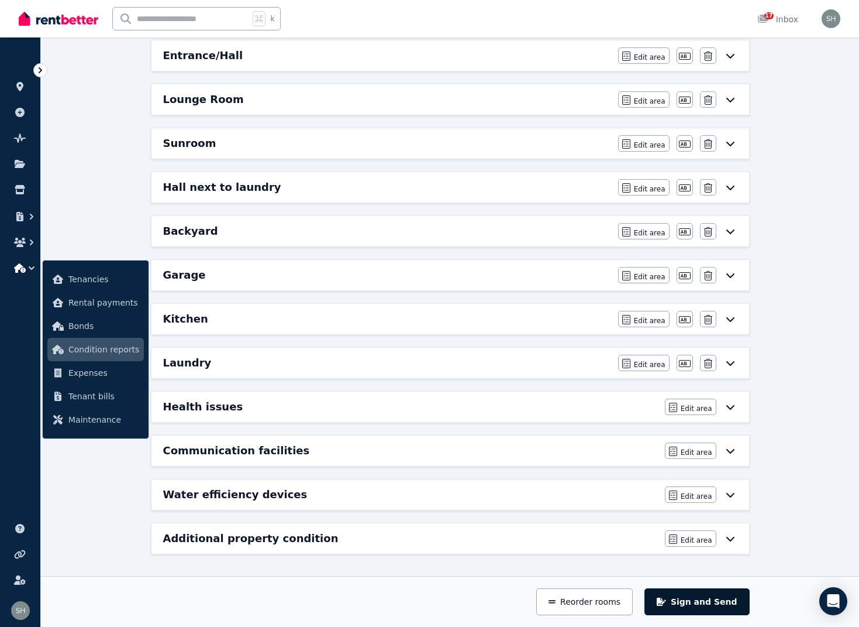
scroll to position [428, 0]
click at [698, 594] on button "Sign and Send" at bounding box center [697, 601] width 105 height 27
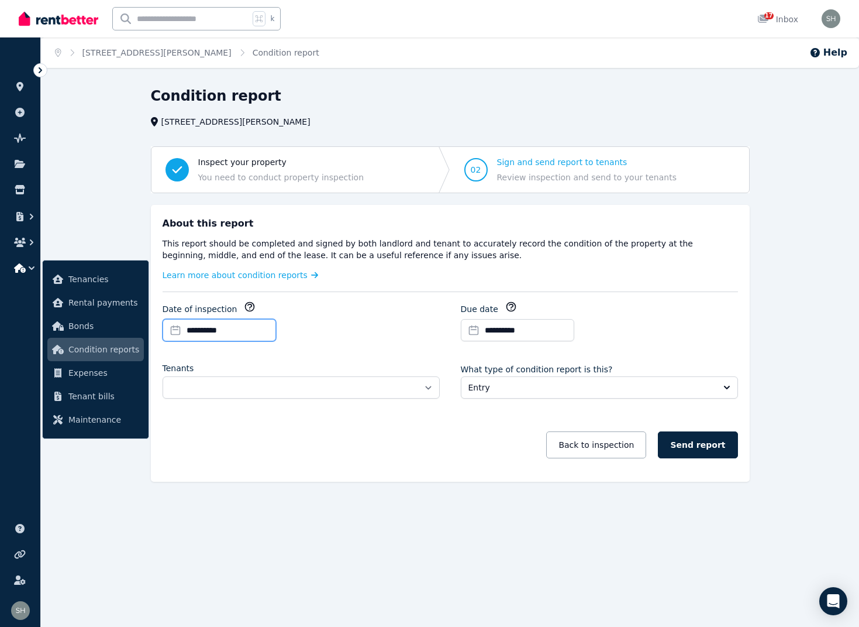
click at [207, 331] on input "**********" at bounding box center [219, 330] width 113 height 22
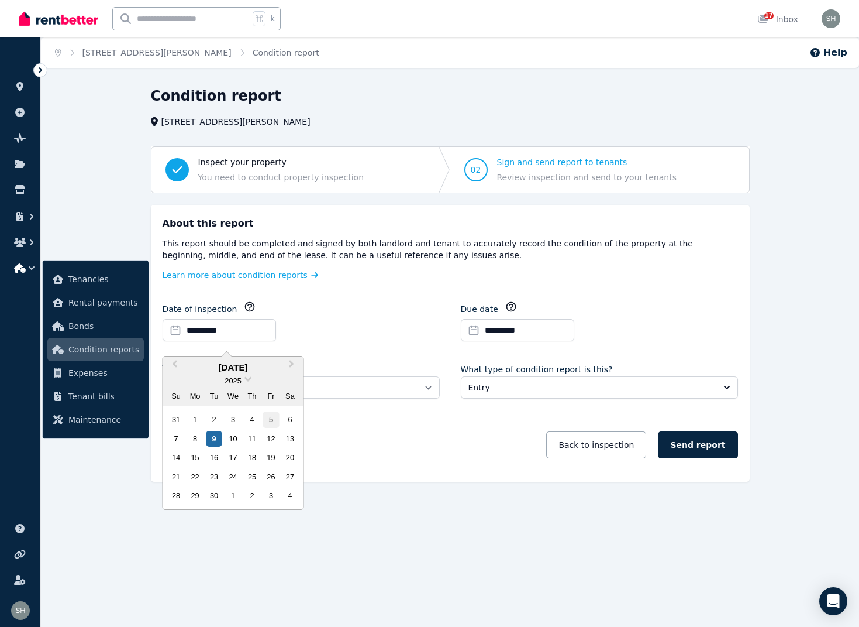
click at [270, 421] on div "5" at bounding box center [271, 419] width 16 height 16
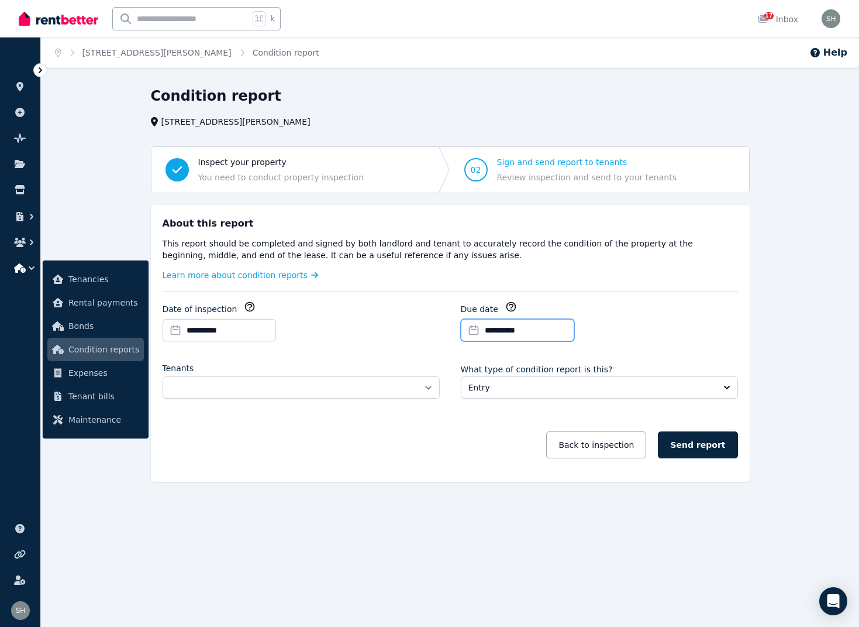
click at [517, 331] on input "**********" at bounding box center [517, 330] width 113 height 22
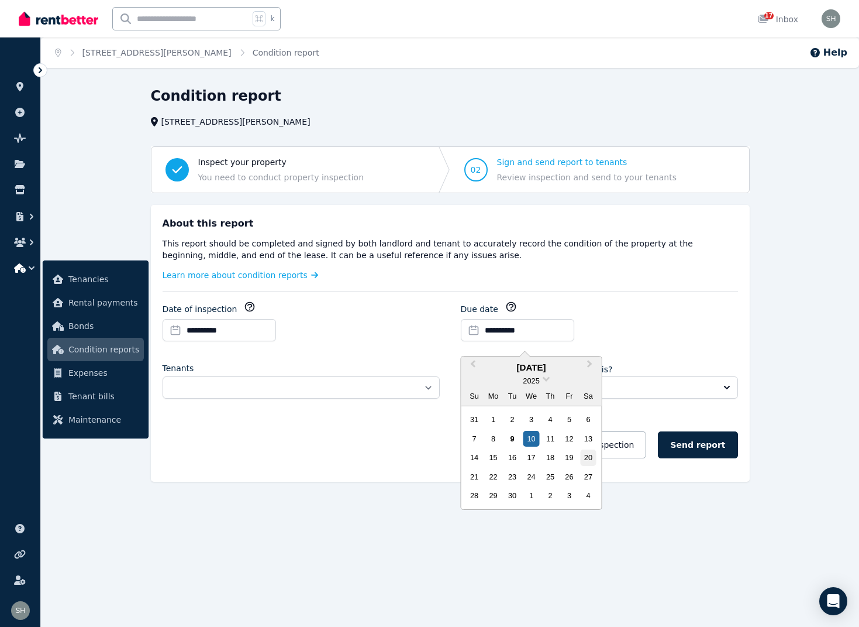
click at [588, 455] on div "20" at bounding box center [588, 457] width 16 height 16
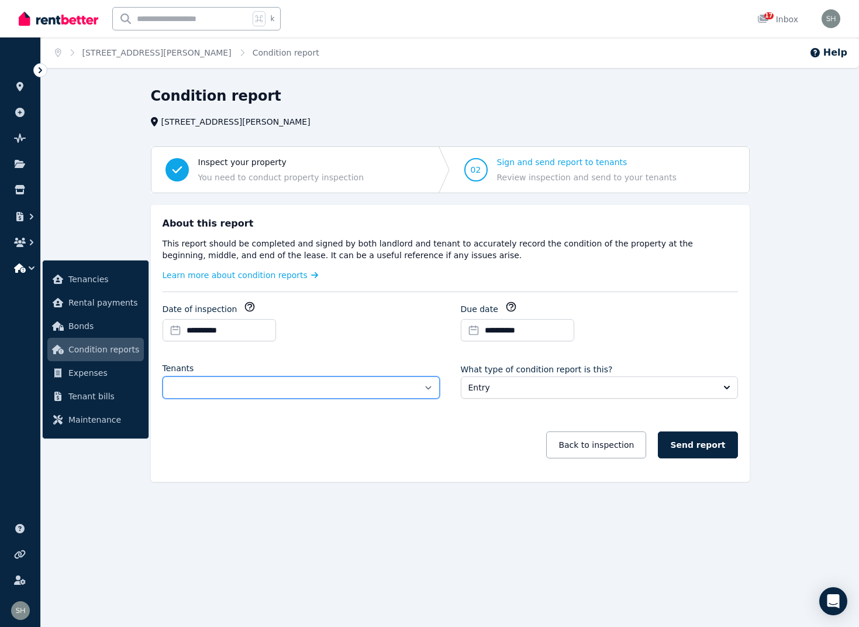
select select "**********"
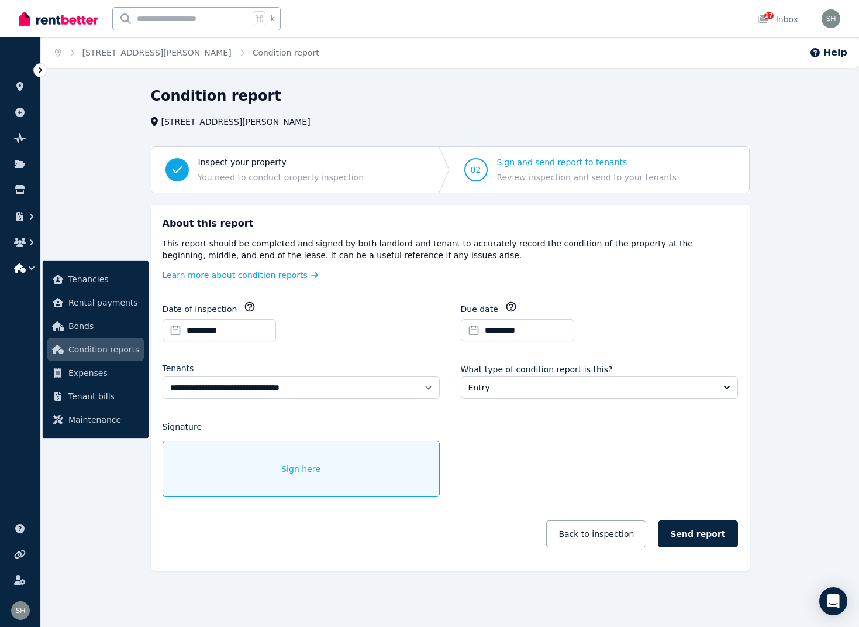
click at [532, 388] on span "Entry" at bounding box center [592, 387] width 246 height 12
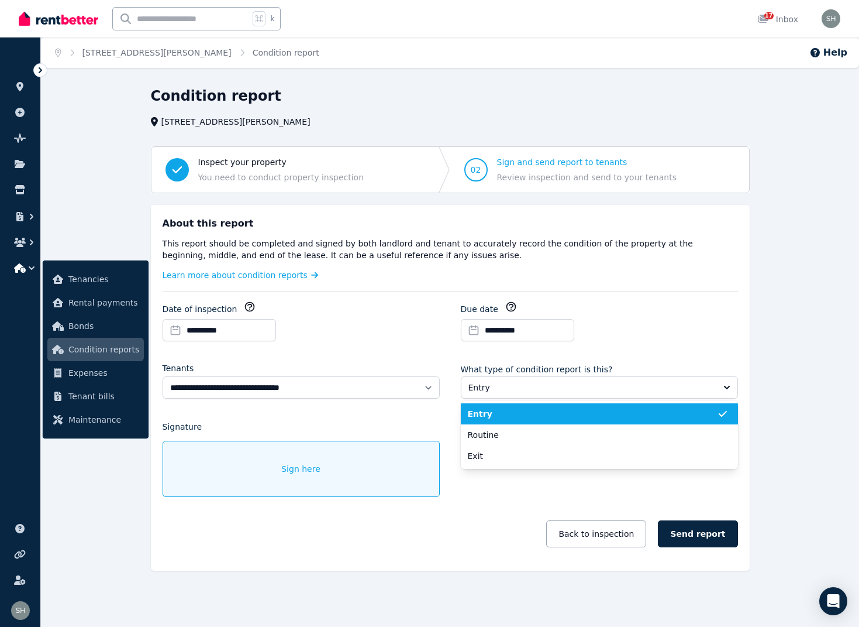
click at [507, 417] on span "Entry" at bounding box center [592, 414] width 249 height 12
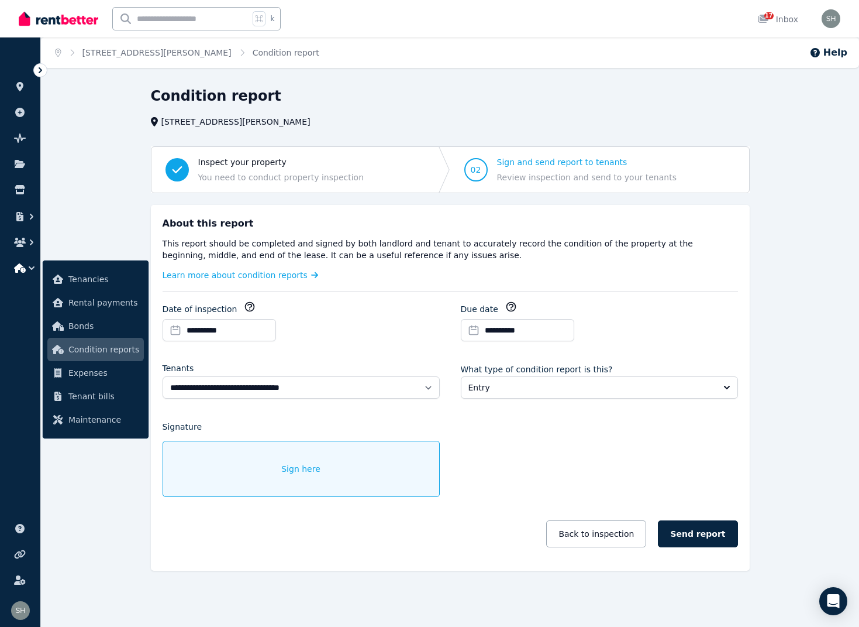
click at [512, 457] on div "**********" at bounding box center [451, 430] width 576 height 258
click at [282, 460] on div "Sign here" at bounding box center [301, 469] width 277 height 56
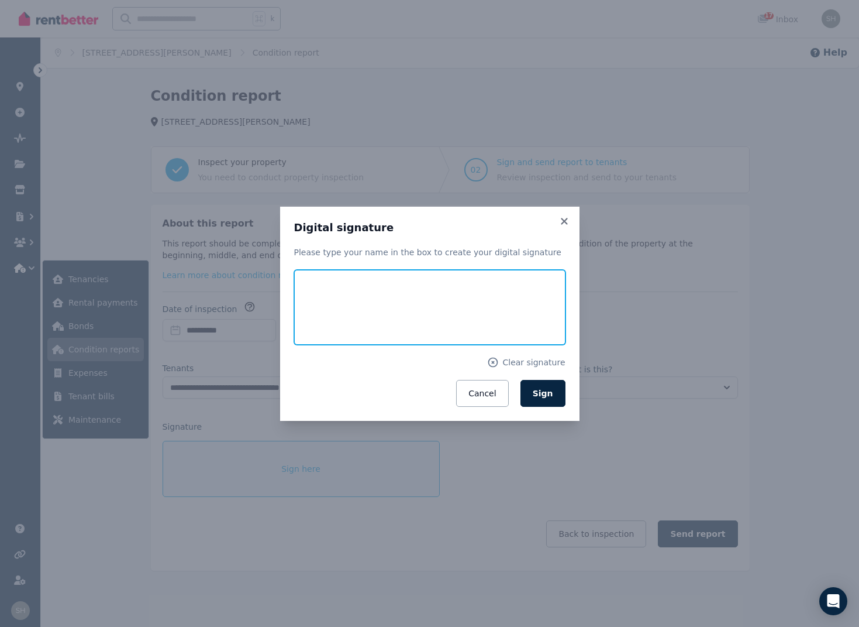
click at [374, 324] on input "text" at bounding box center [429, 307] width 271 height 75
type input "*"
type input "******"
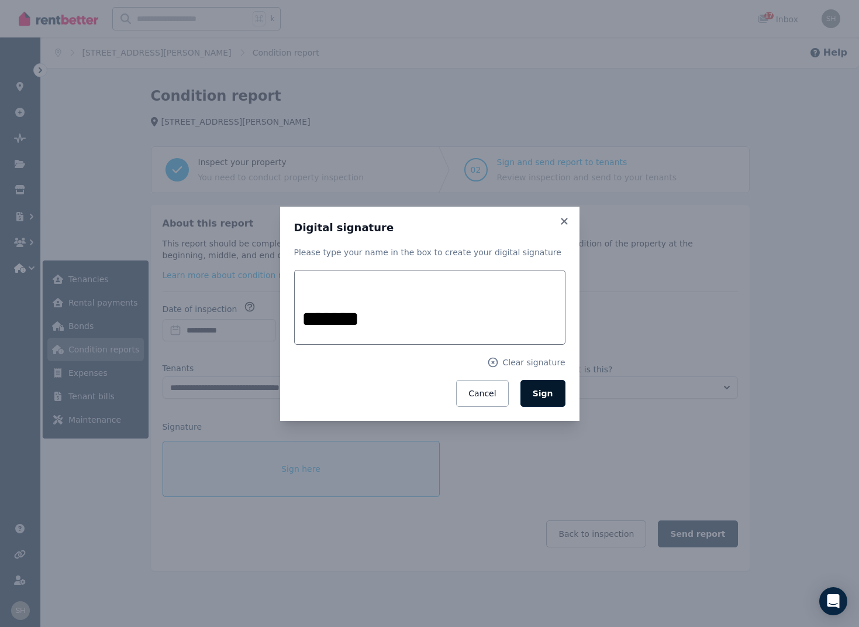
click at [546, 391] on span "Sign" at bounding box center [543, 392] width 20 height 9
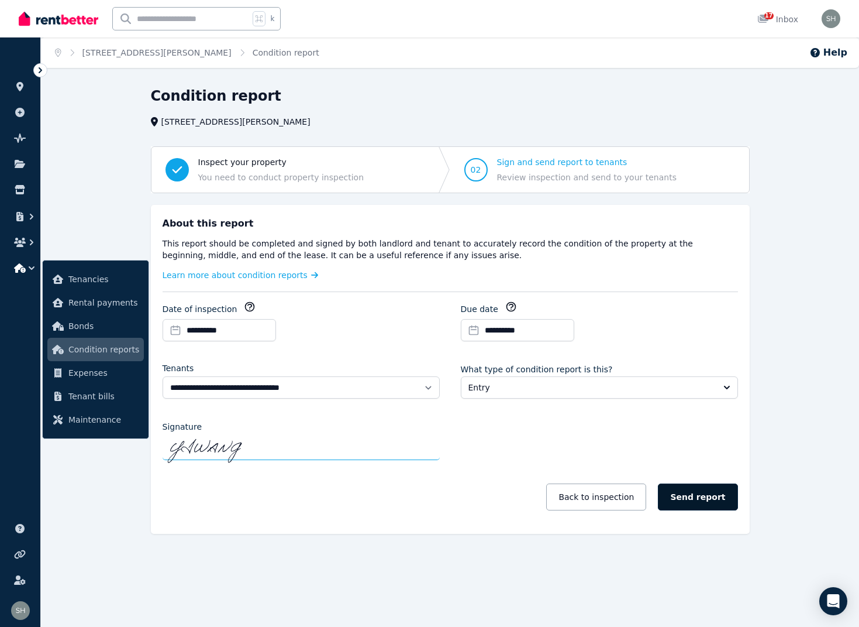
click at [687, 500] on button "Send report" at bounding box center [698, 496] width 80 height 27
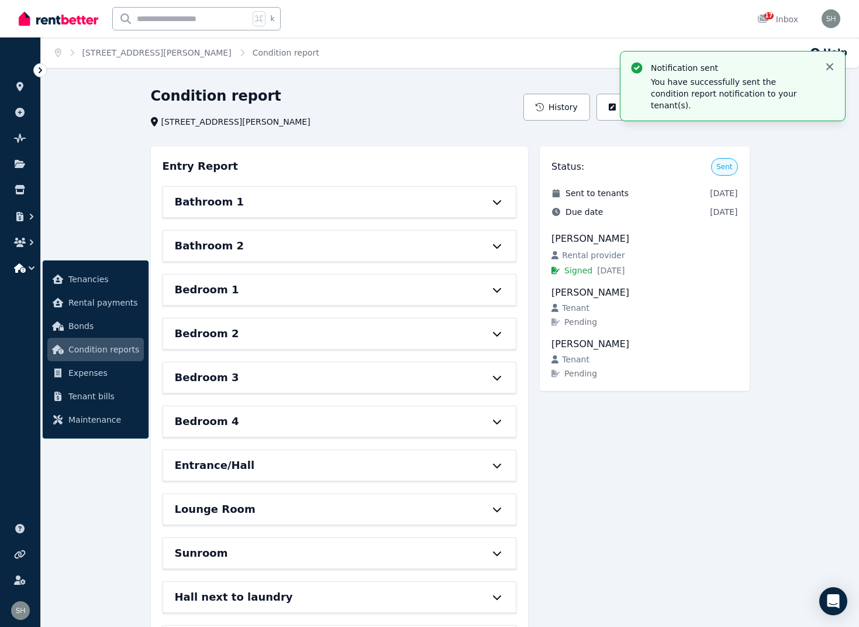
click at [835, 64] on icon "button" at bounding box center [830, 67] width 12 height 12
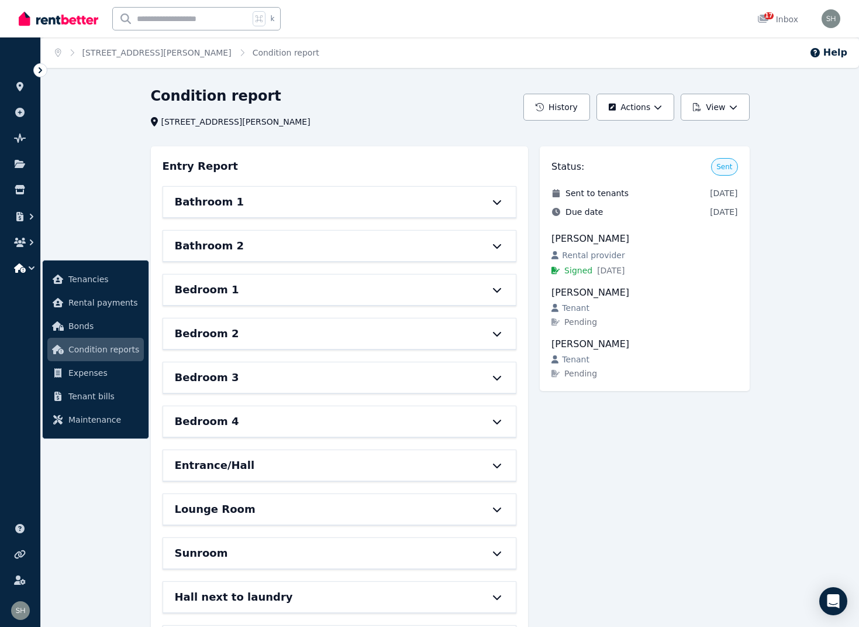
click at [799, 268] on div "Condition report [STREET_ADDRESS][GEOGRAPHIC_DATA] History Actions View Entry R…" at bounding box center [450, 542] width 818 height 910
click at [662, 105] on icon "button" at bounding box center [658, 107] width 8 height 8
click at [716, 107] on button "View" at bounding box center [715, 107] width 68 height 27
click at [679, 160] on p "Download as PDF" at bounding box center [684, 159] width 81 height 12
click at [58, 51] on icon "Breadcrumb" at bounding box center [58, 53] width 6 height 8
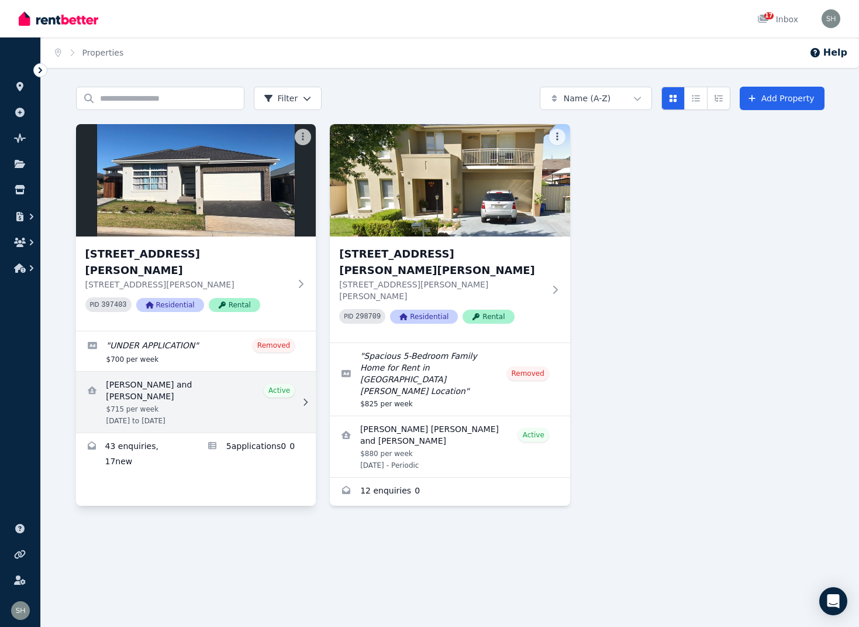
click at [273, 386] on link "View details for Noah Kosrav and Ateya Catalina Fabian" at bounding box center [196, 401] width 240 height 61
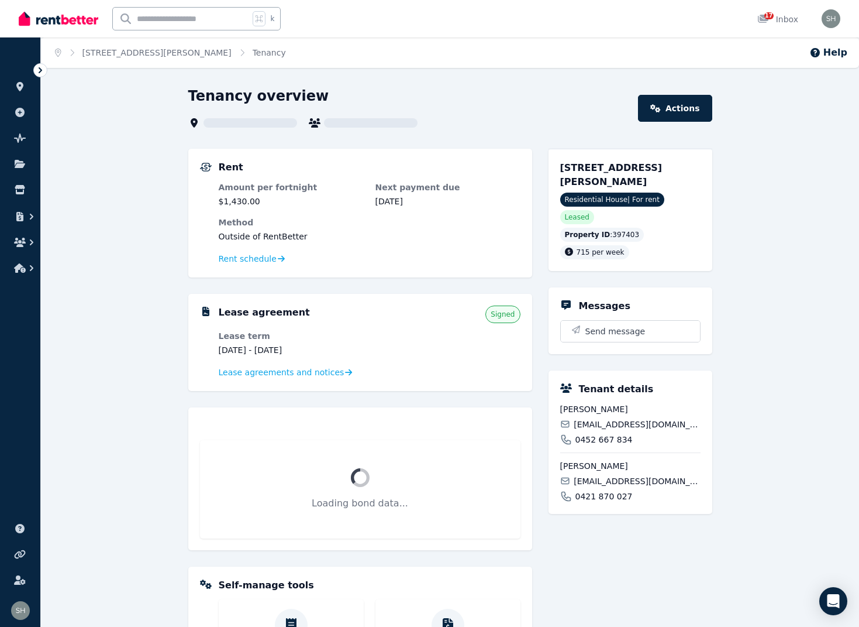
scroll to position [1, 0]
type input "**********"
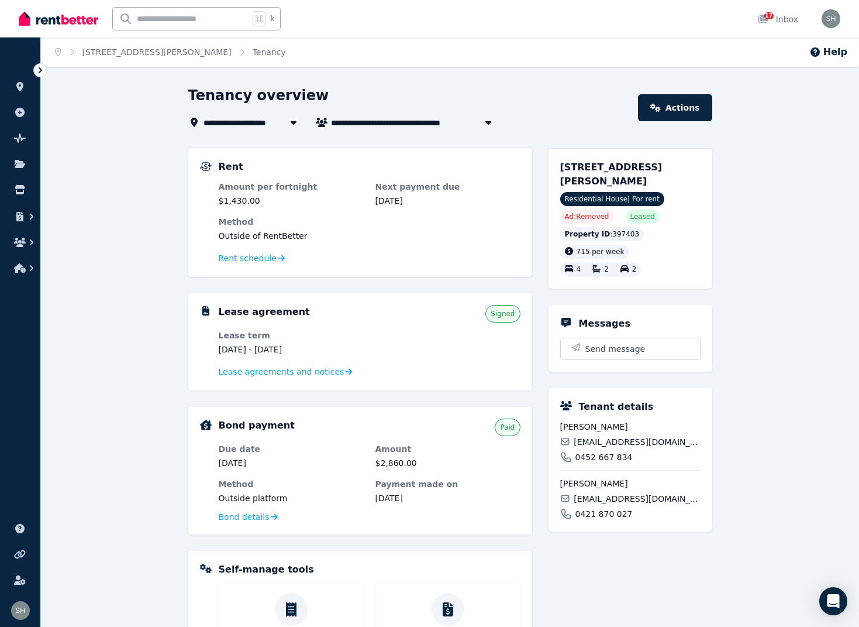
scroll to position [0, 0]
drag, startPoint x: 614, startPoint y: 425, endPoint x: 562, endPoint y: 426, distance: 52.7
click at [562, 426] on span "[PERSON_NAME]" at bounding box center [630, 427] width 140 height 12
copy span "[PERSON_NAME]"
drag, startPoint x: 618, startPoint y: 459, endPoint x: 577, endPoint y: 459, distance: 41.0
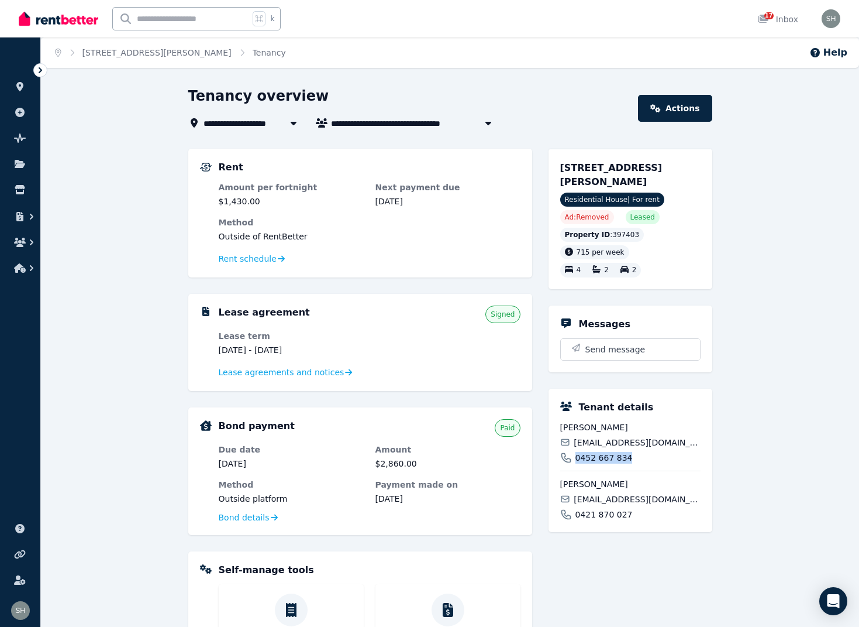
click at [577, 459] on div "0452 667 834" at bounding box center [630, 458] width 140 height 12
copy span "0452 667 834"
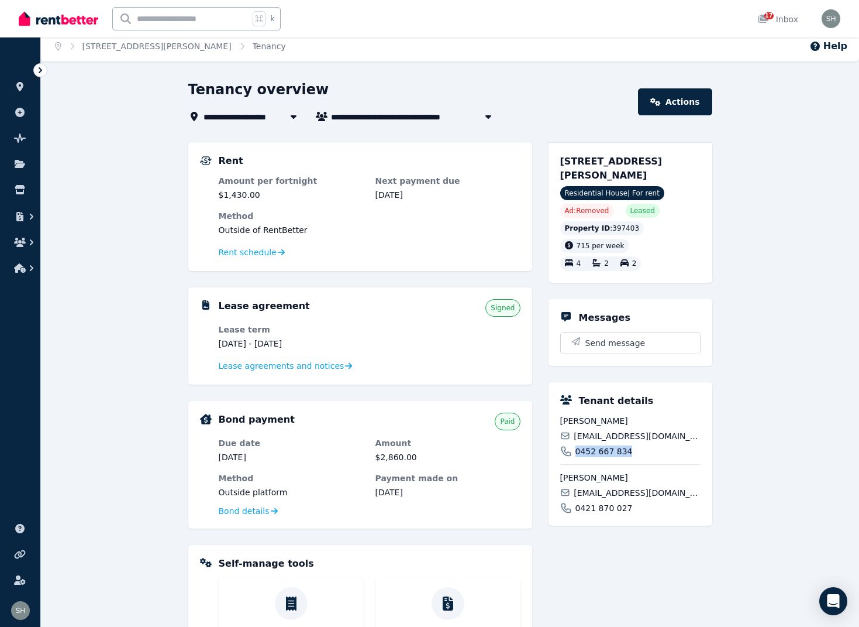
scroll to position [4, 1]
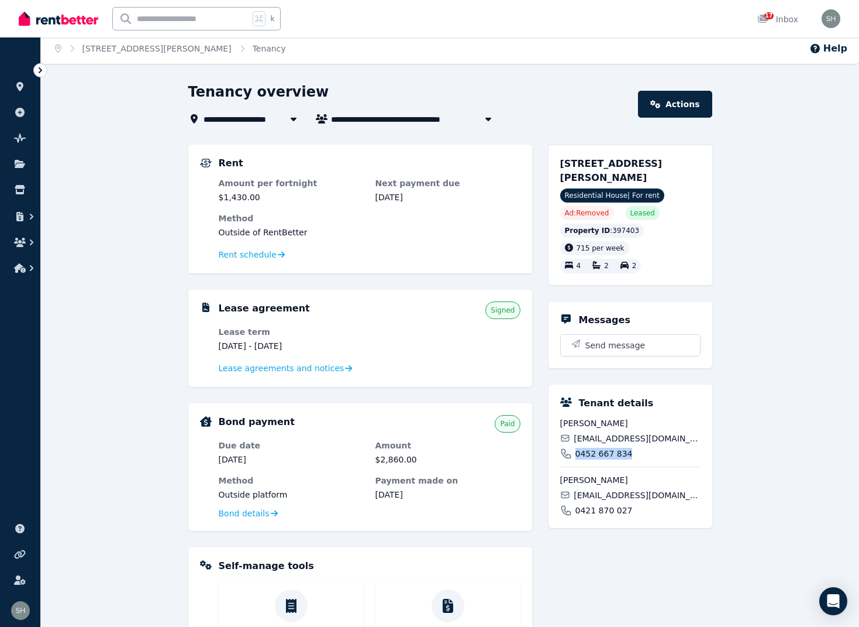
drag, startPoint x: 616, startPoint y: 485, endPoint x: 555, endPoint y: 476, distance: 61.6
click at [555, 476] on div "Tenant details [PERSON_NAME] [PERSON_NAME][EMAIL_ADDRESS][DOMAIN_NAME] 0452 667…" at bounding box center [631, 455] width 164 height 143
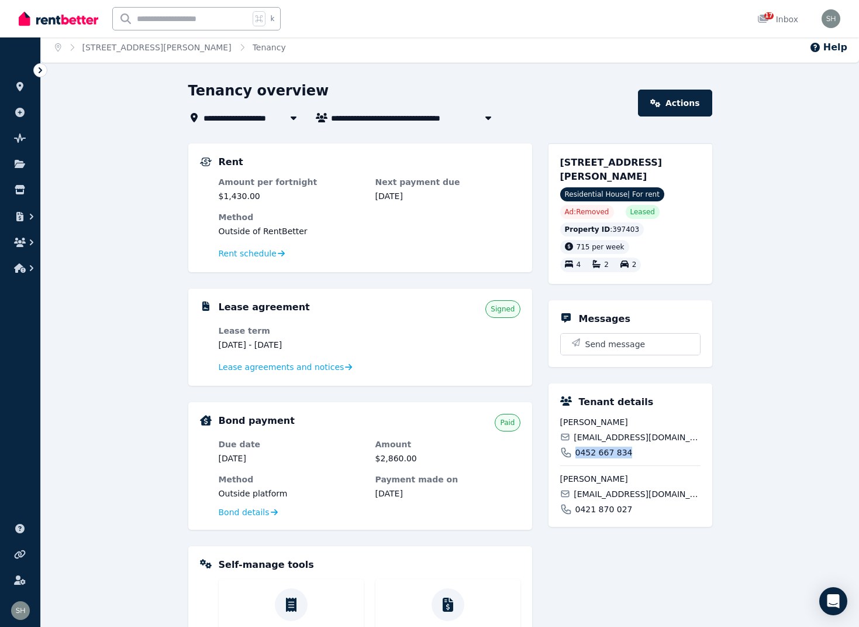
copy span "[PERSON_NAME]"
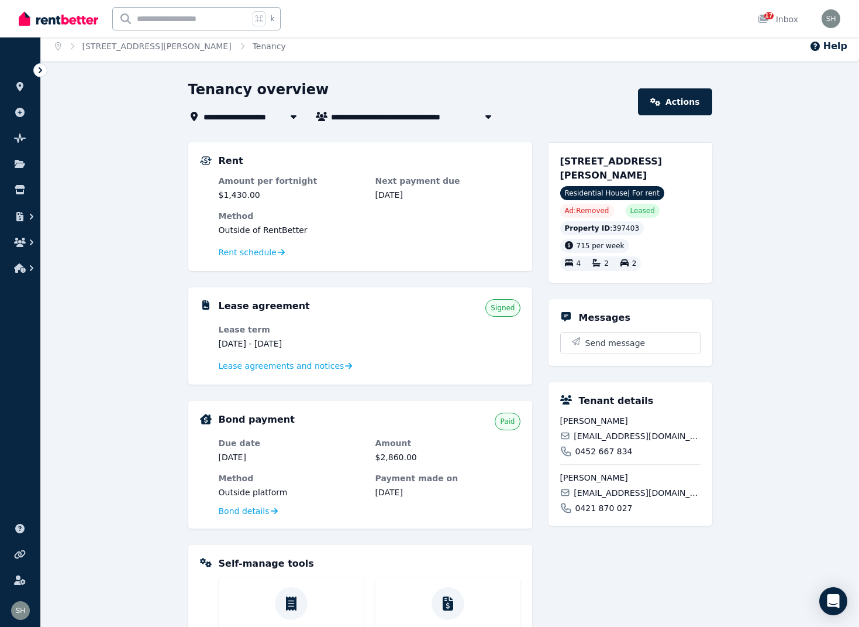
click at [654, 477] on span "[PERSON_NAME]" at bounding box center [630, 478] width 140 height 12
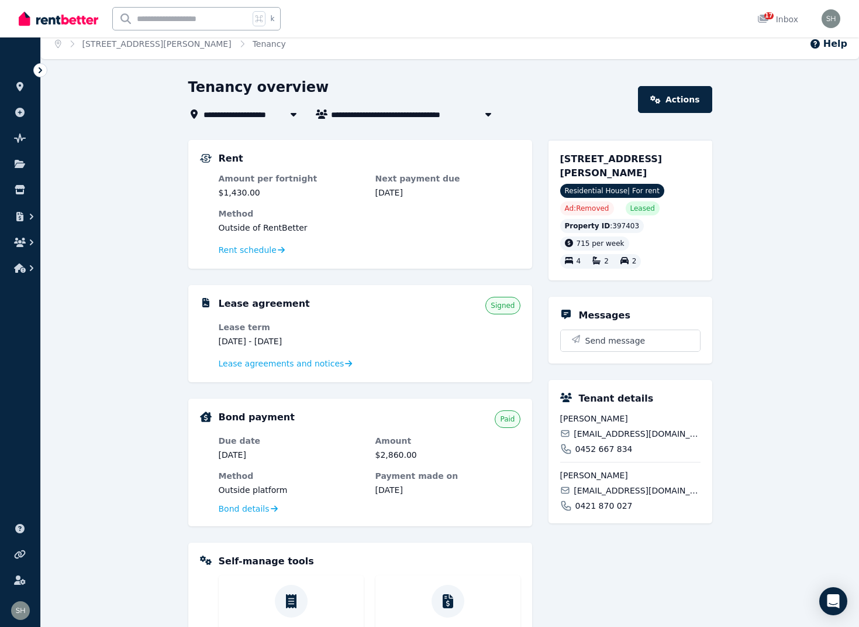
drag, startPoint x: 651, startPoint y: 480, endPoint x: 619, endPoint y: 481, distance: 31.6
click at [619, 481] on span "[PERSON_NAME]" at bounding box center [630, 475] width 140 height 12
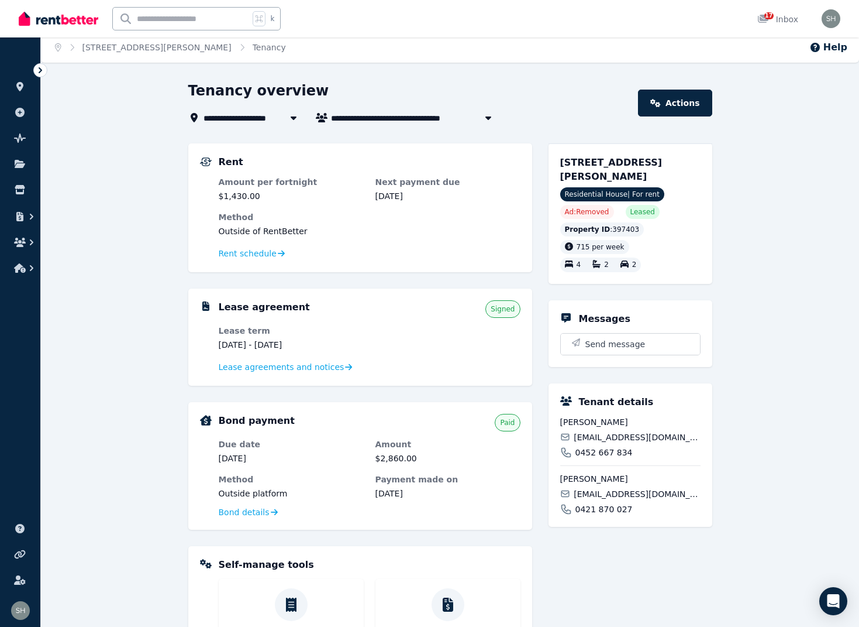
drag, startPoint x: 619, startPoint y: 478, endPoint x: 644, endPoint y: 476, distance: 25.2
click at [644, 476] on span "[PERSON_NAME]" at bounding box center [630, 479] width 140 height 12
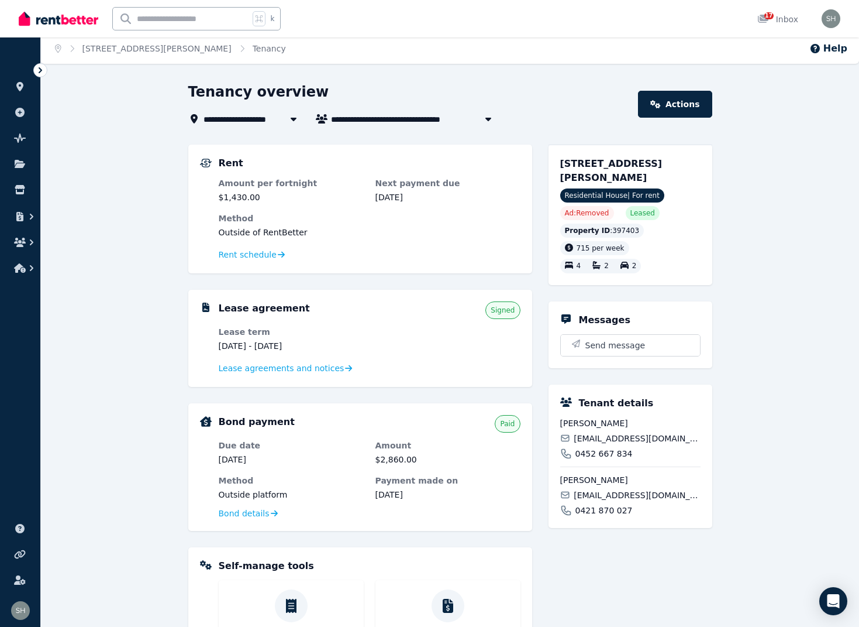
copy span "[PERSON_NAME]"
drag, startPoint x: 677, startPoint y: 441, endPoint x: 576, endPoint y: 437, distance: 100.7
click at [576, 437] on div "[EMAIL_ADDRESS][DOMAIN_NAME]" at bounding box center [630, 438] width 140 height 12
copy span "[EMAIL_ADDRESS][DOMAIN_NAME]"
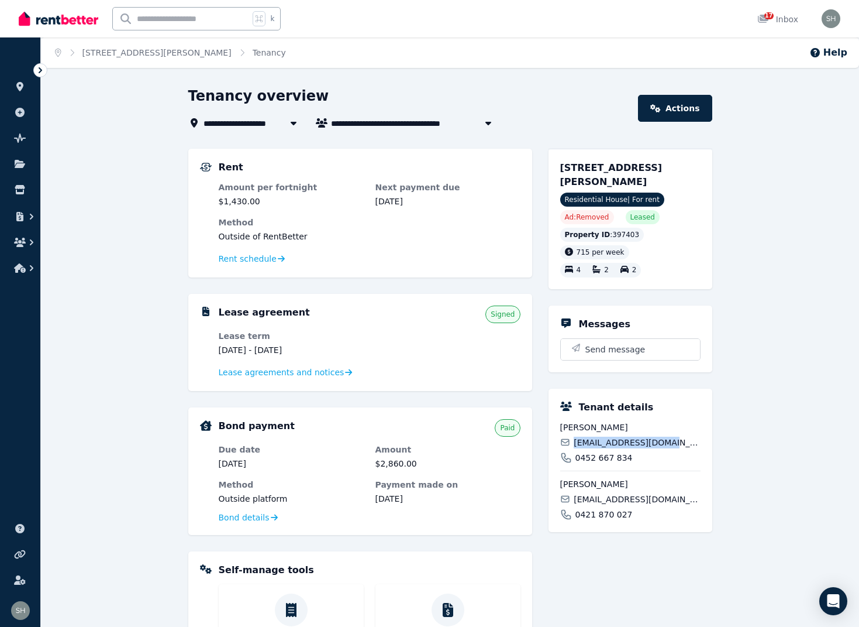
scroll to position [0, 0]
click at [307, 374] on span "Lease agreements and notices" at bounding box center [282, 372] width 126 height 12
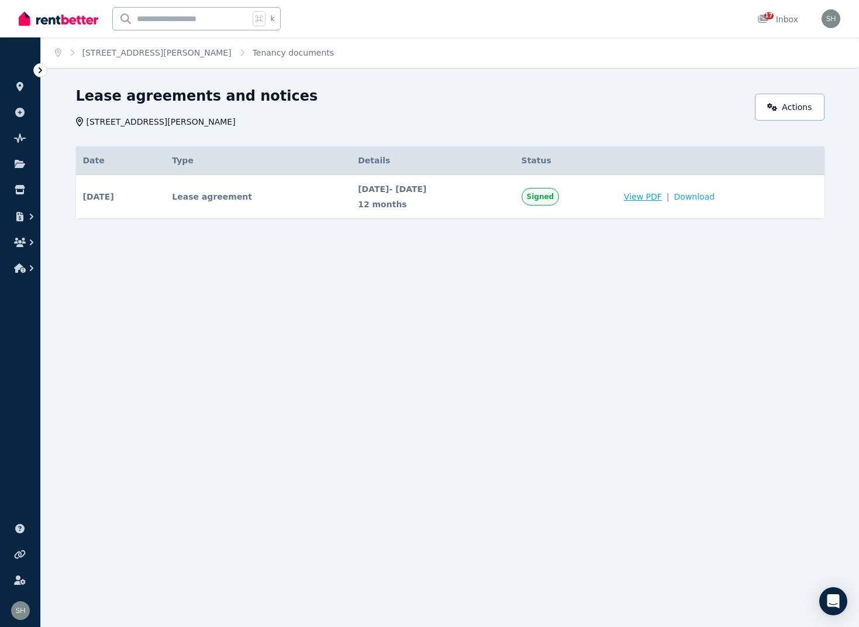
click at [662, 198] on span "View PDF" at bounding box center [643, 197] width 38 height 12
